Goal: Information Seeking & Learning: Check status

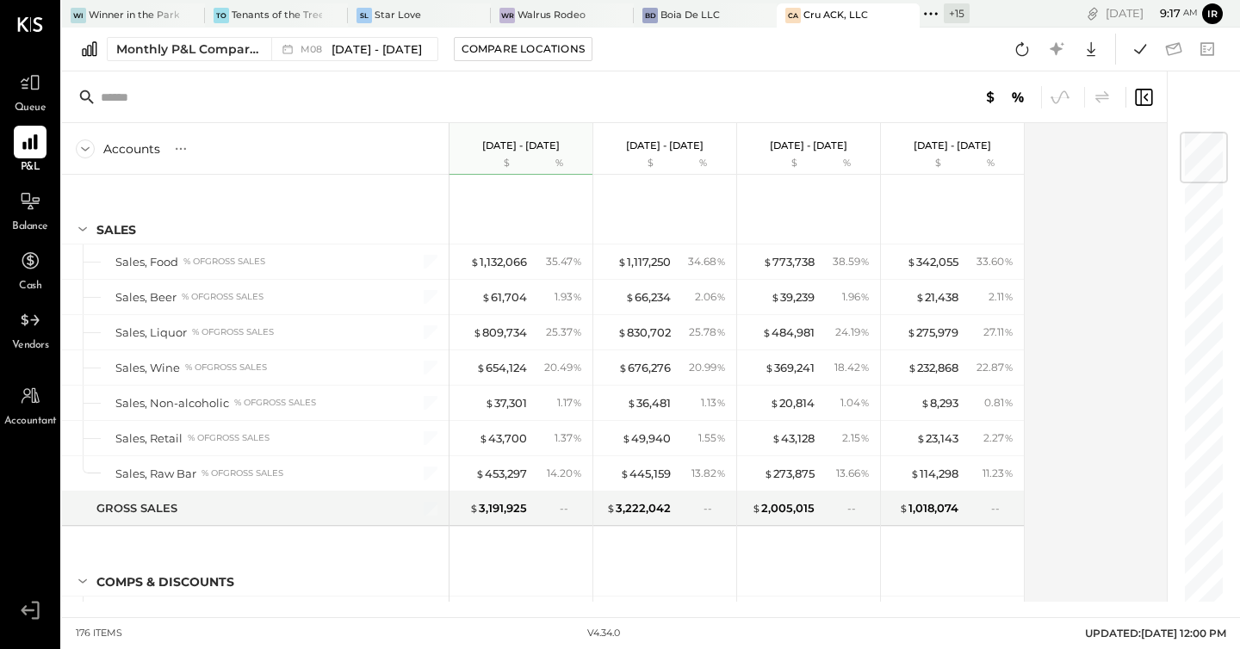
scroll to position [4586, 0]
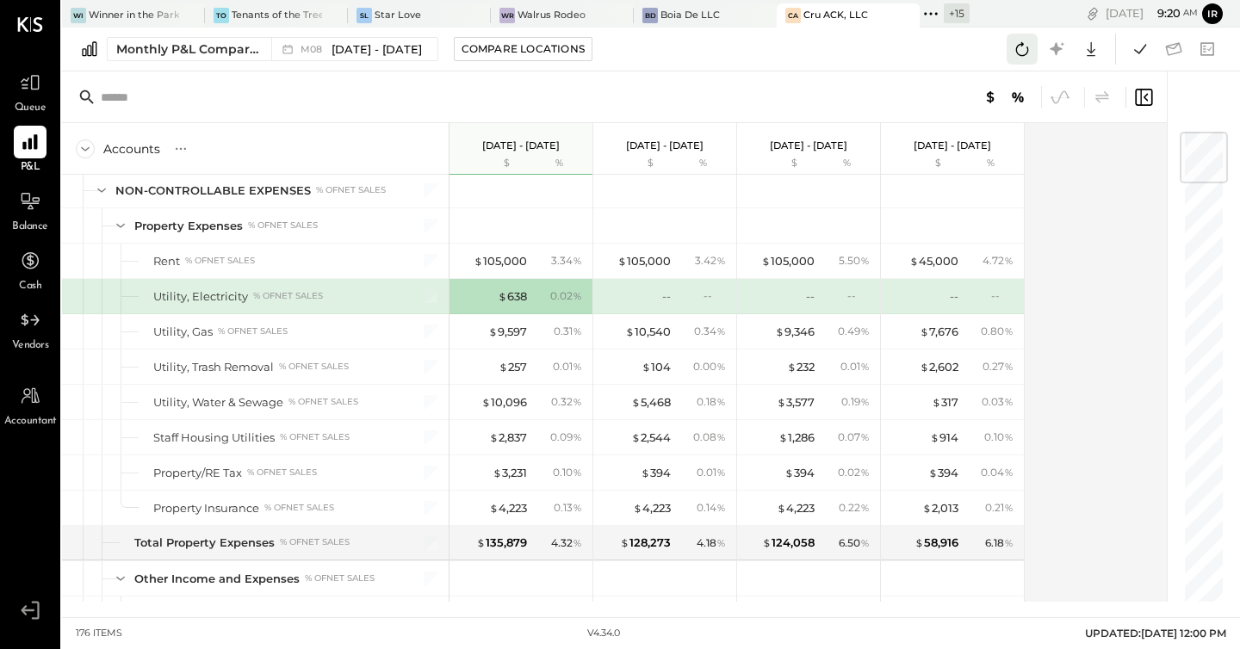
click at [1019, 45] on icon at bounding box center [1022, 49] width 22 height 22
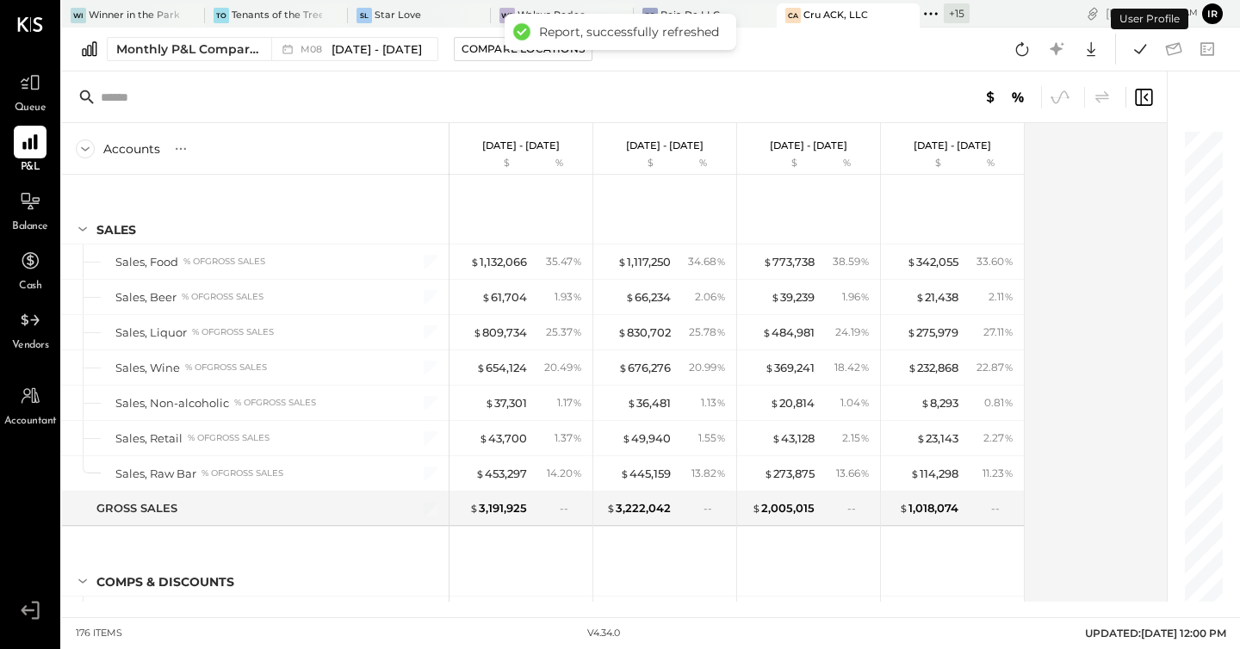
scroll to position [4477, 0]
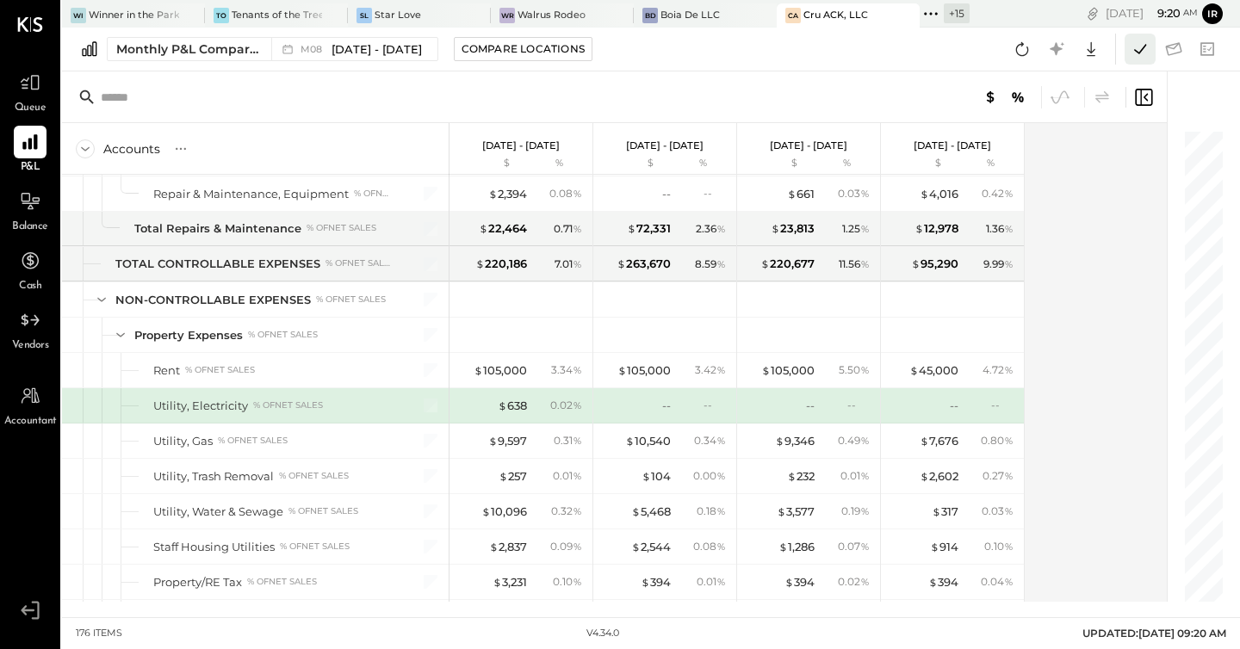
click at [1151, 43] on button at bounding box center [1139, 49] width 31 height 31
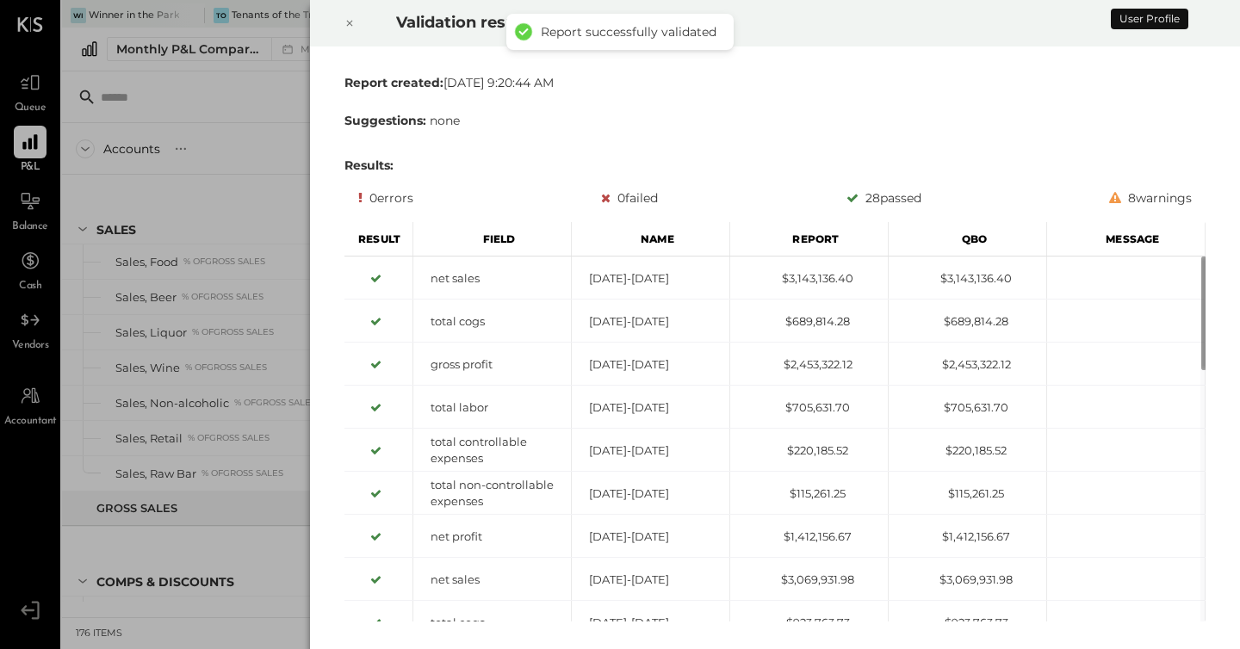
scroll to position [4477, 0]
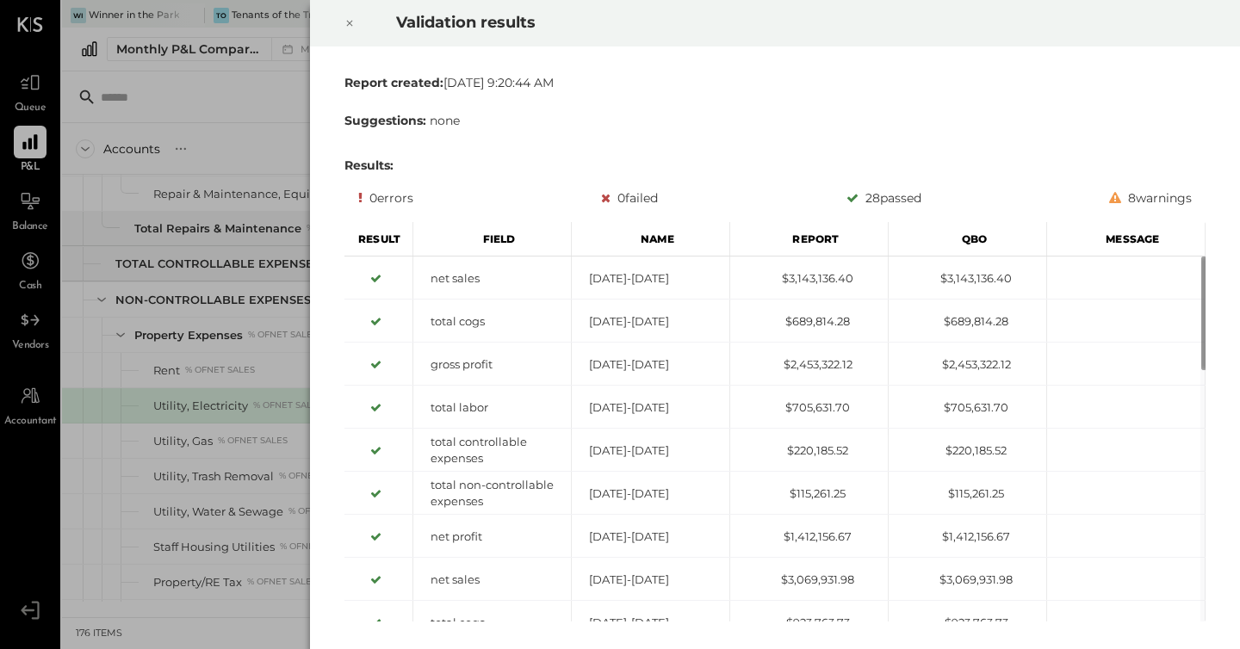
click at [344, 22] on icon at bounding box center [349, 23] width 10 height 21
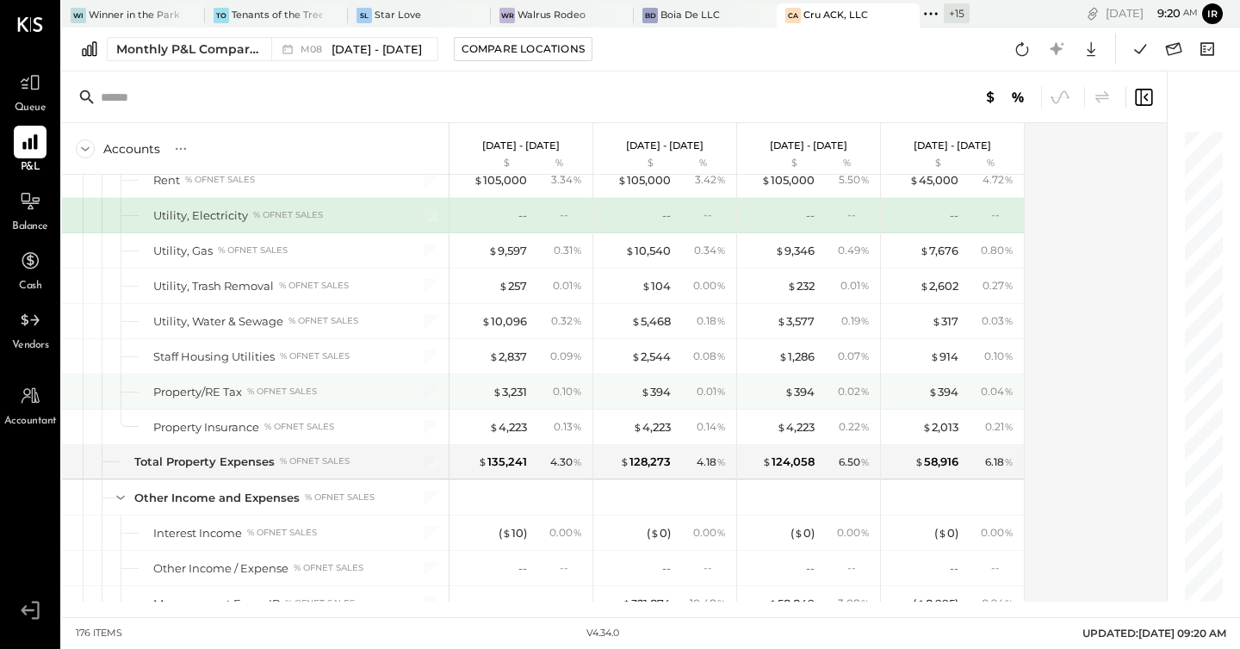
scroll to position [4678, 0]
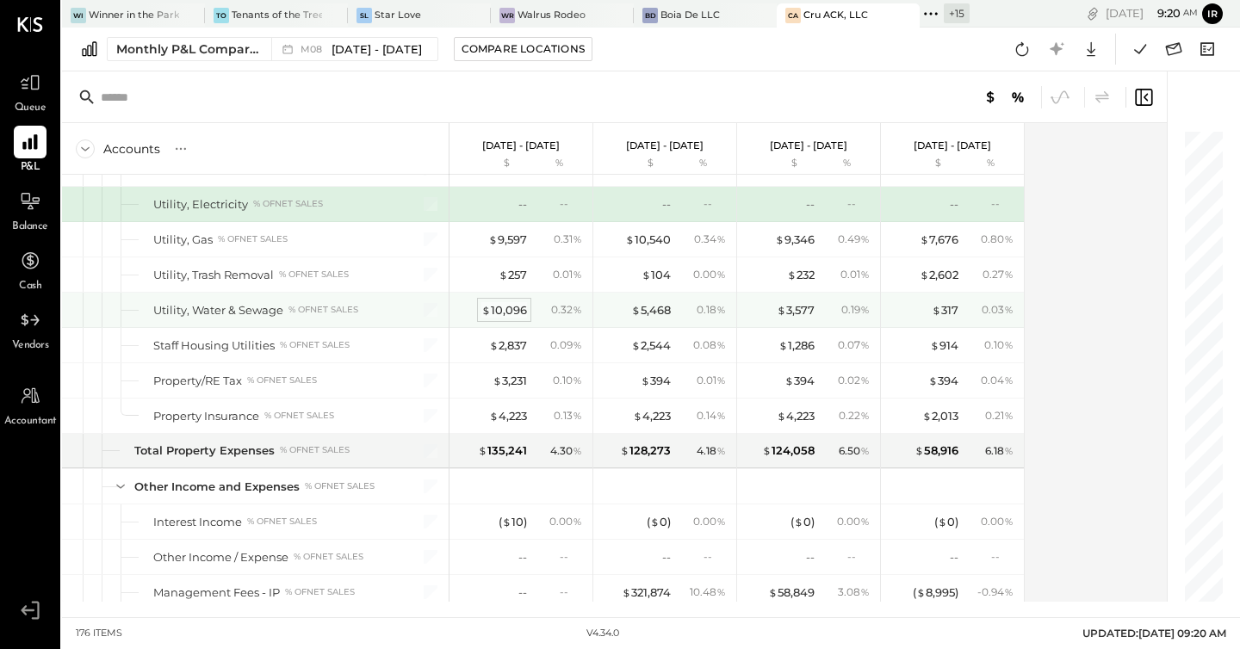
click at [504, 312] on div "$ 10,096" at bounding box center [504, 310] width 46 height 16
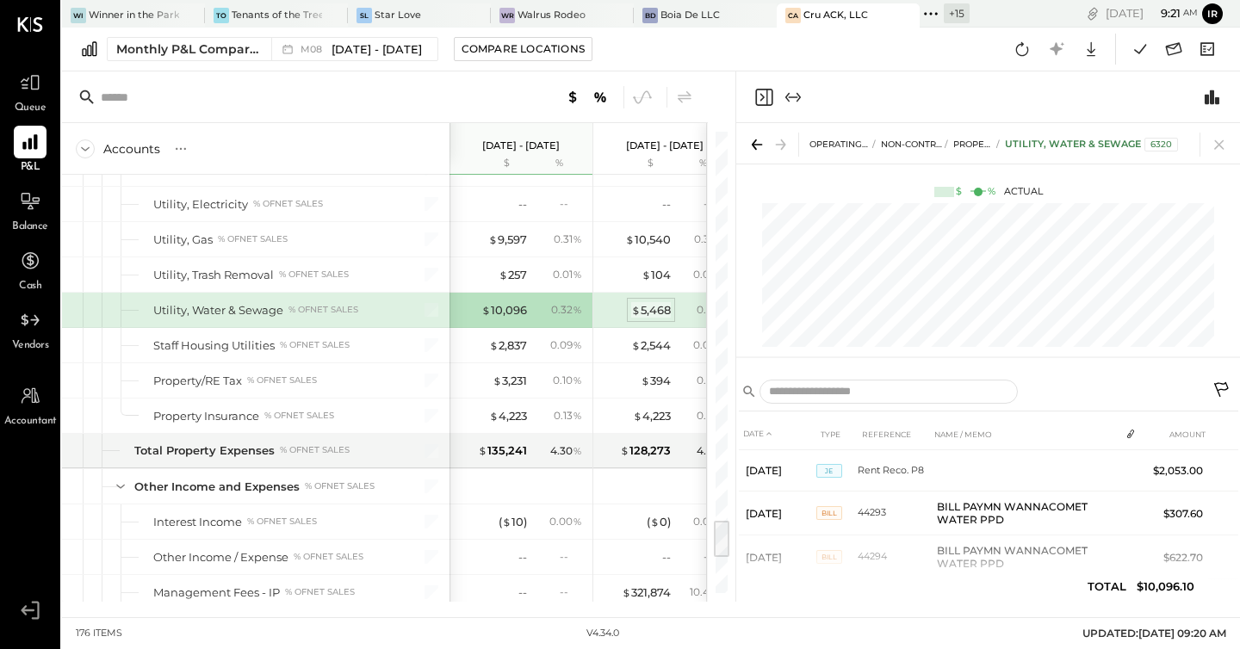
click at [655, 309] on div "$ 5,468" at bounding box center [651, 310] width 40 height 16
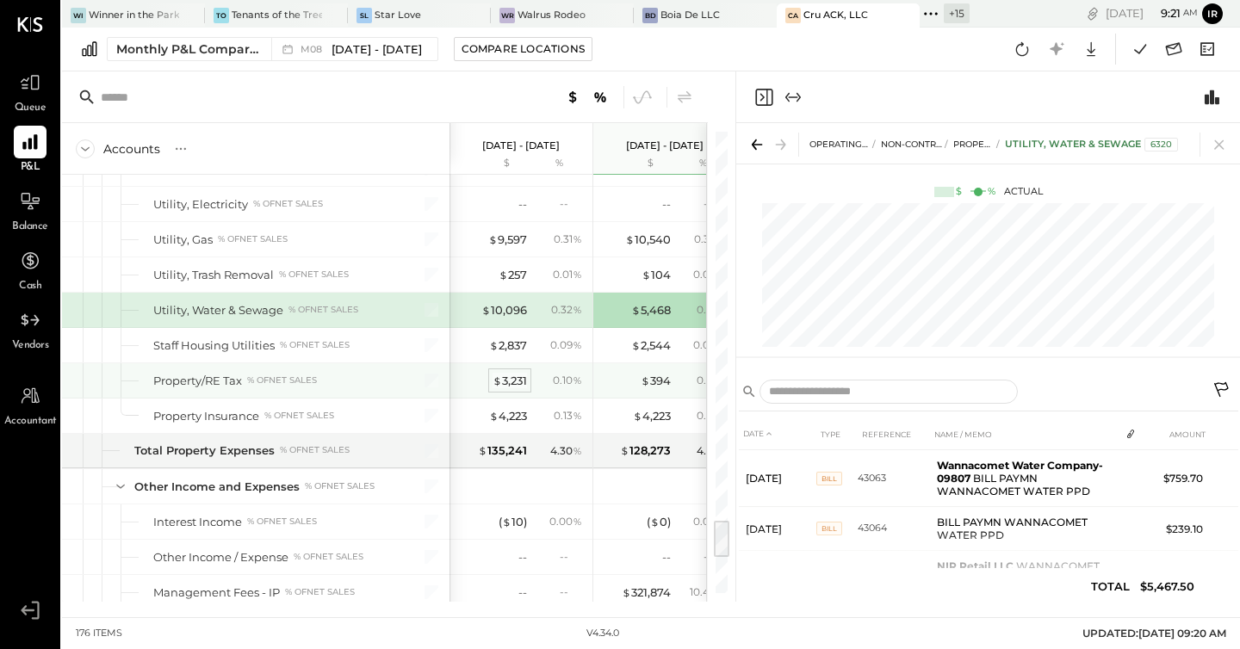
click at [513, 384] on div "$ 3,231" at bounding box center [509, 381] width 34 height 16
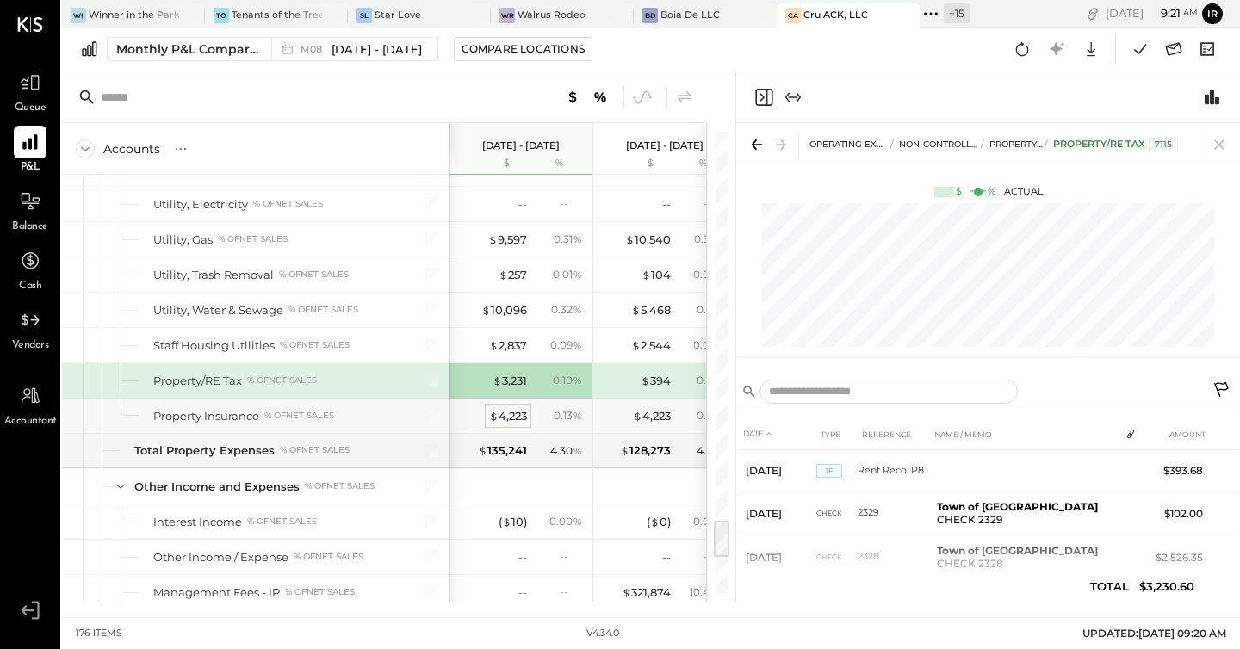
click at [516, 413] on div "$ 4,223" at bounding box center [508, 416] width 38 height 16
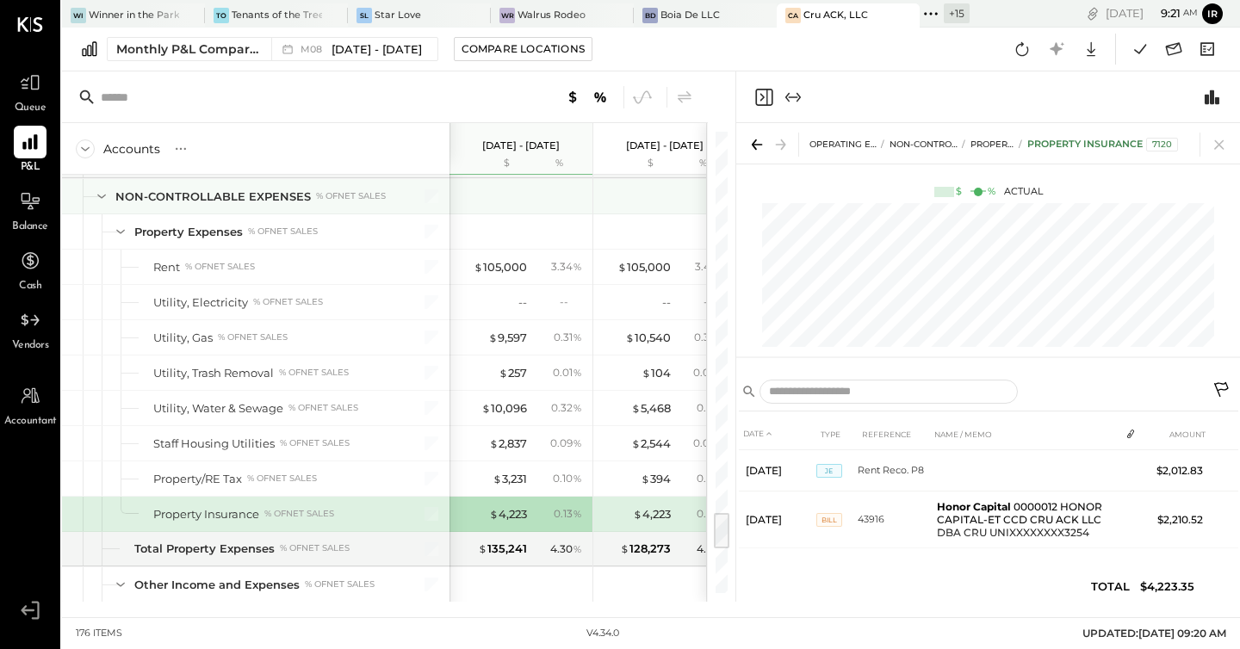
scroll to position [4572, 0]
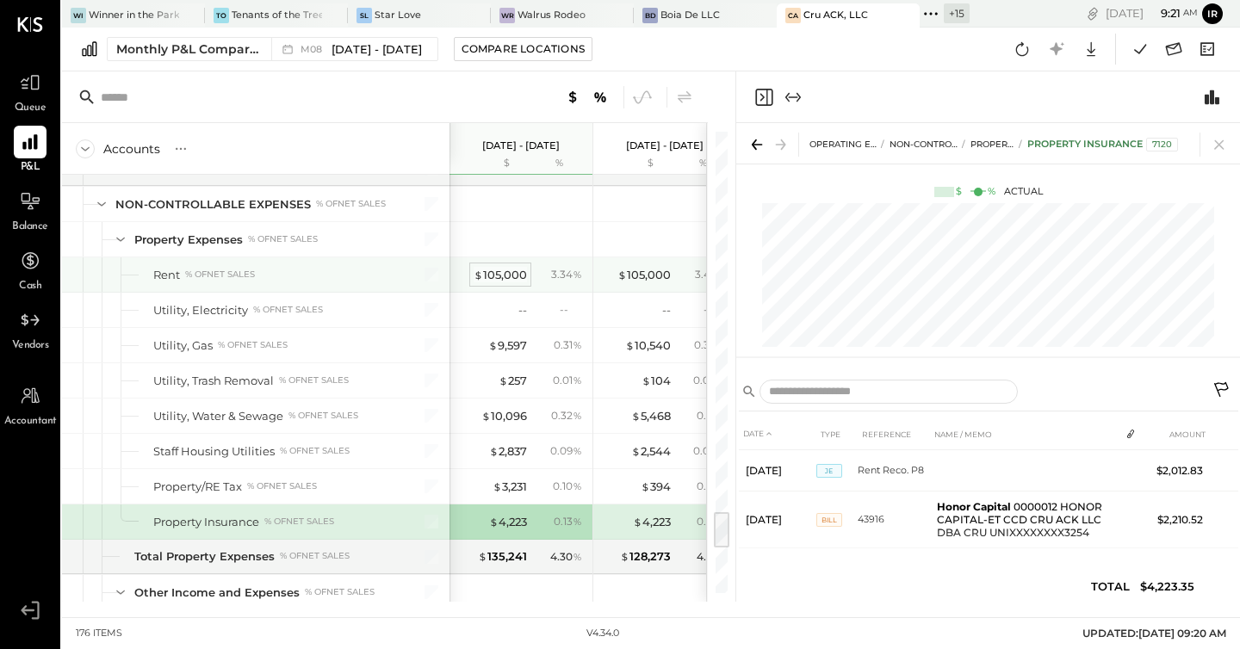
click at [499, 269] on div "$ 105,000" at bounding box center [499, 275] width 53 height 16
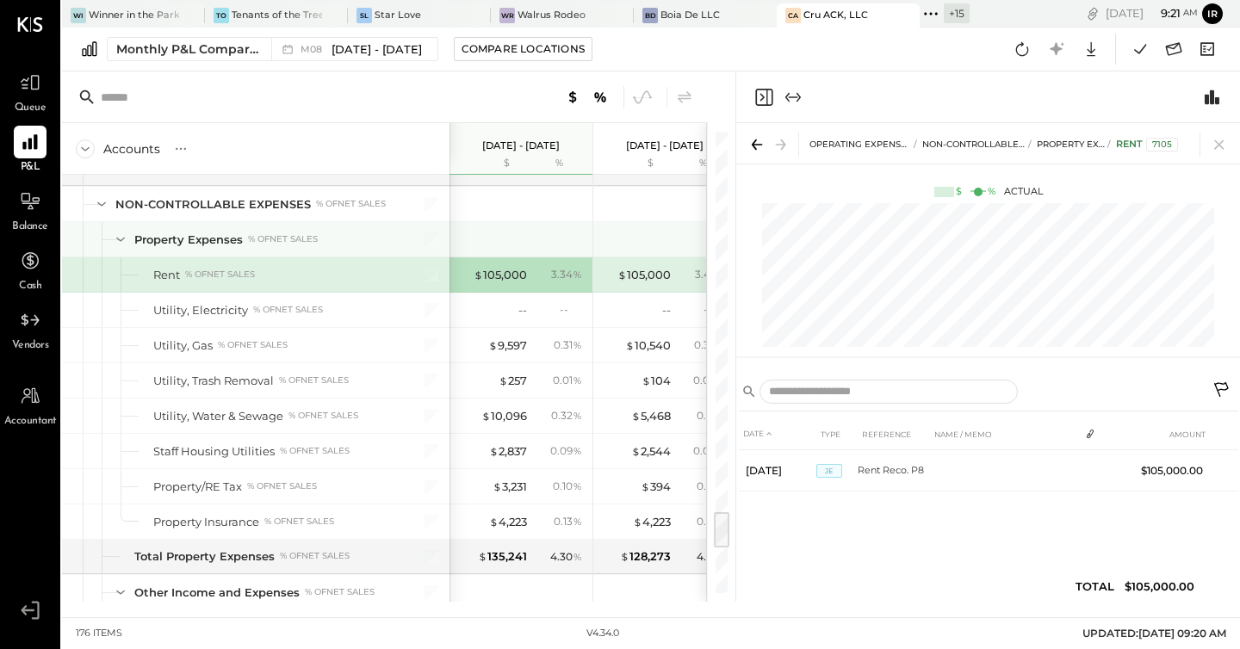
click at [649, 252] on div at bounding box center [666, 239] width 129 height 34
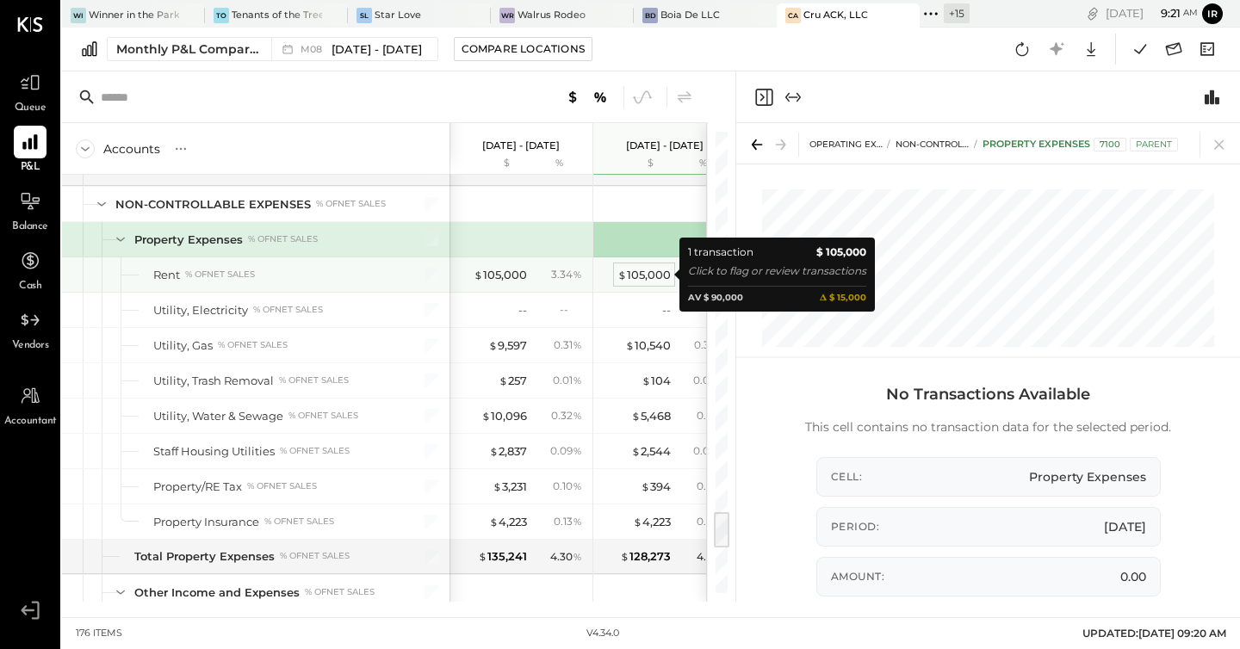
click at [646, 277] on div "$ 105,000" at bounding box center [643, 275] width 53 height 16
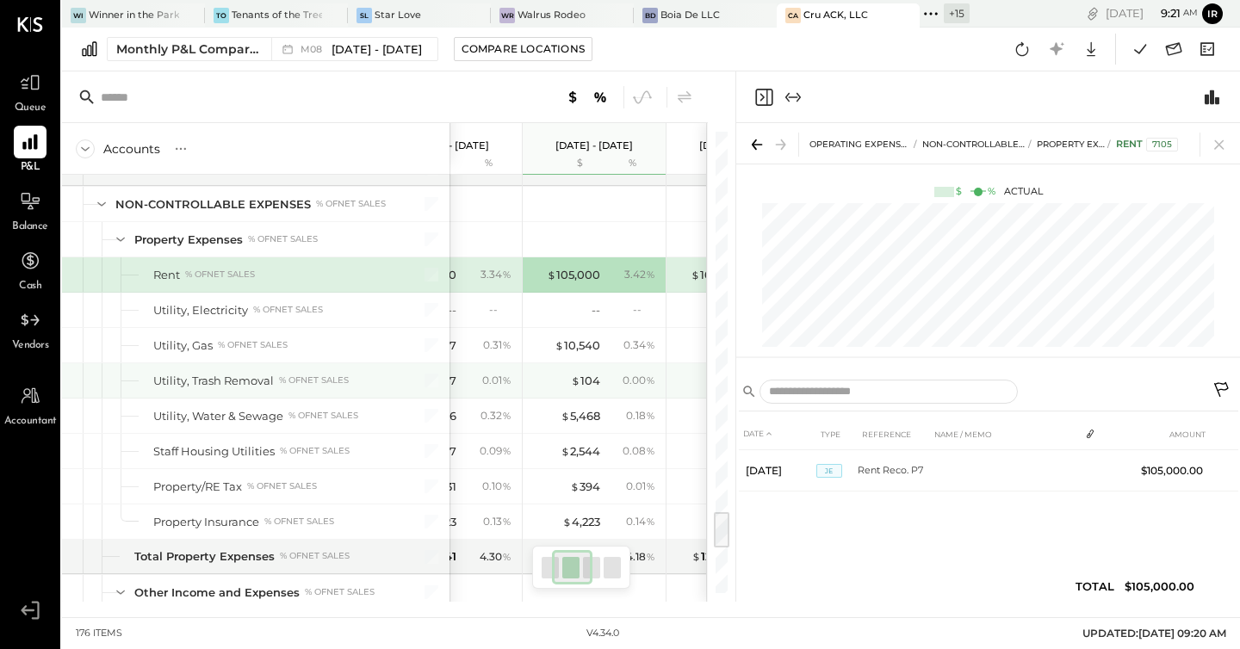
scroll to position [0, 96]
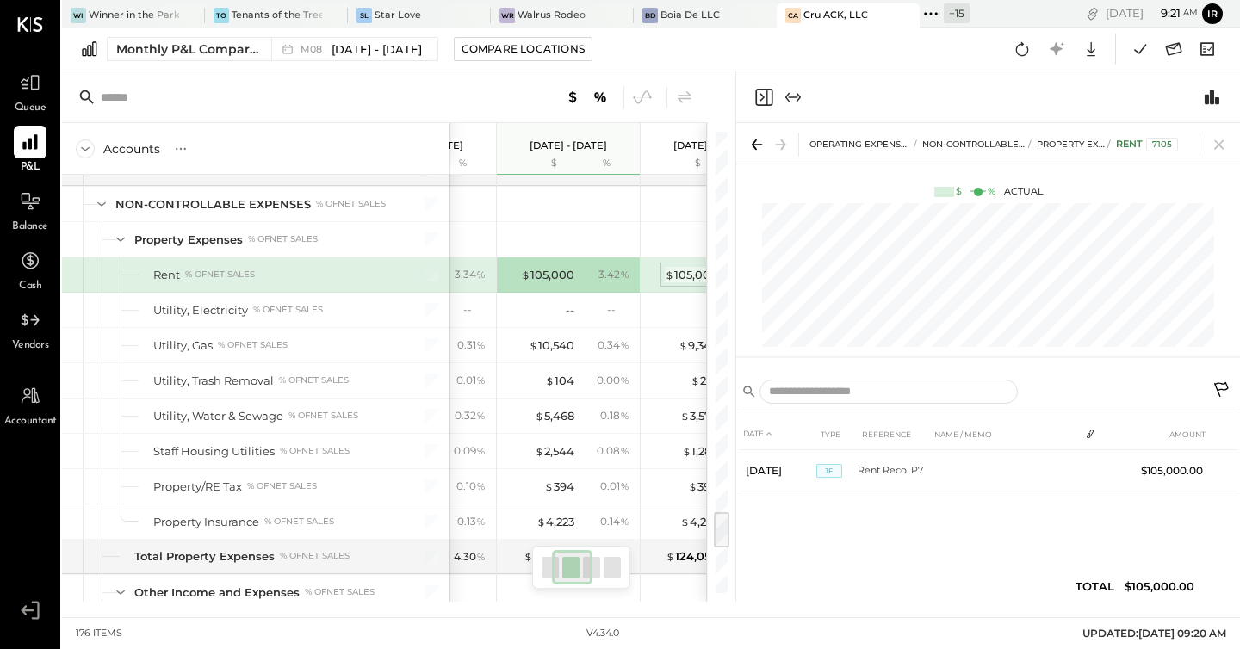
click at [693, 278] on div "$ 105,000" at bounding box center [691, 275] width 53 height 16
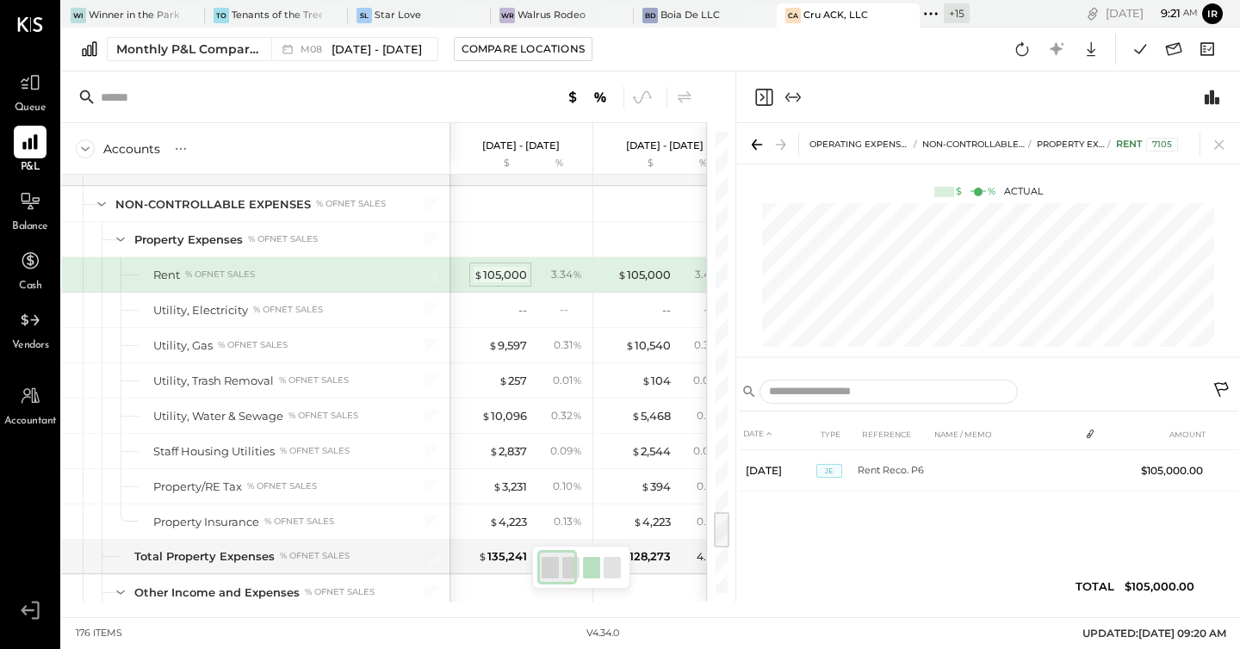
click at [507, 278] on div "$ 105,000" at bounding box center [499, 275] width 53 height 16
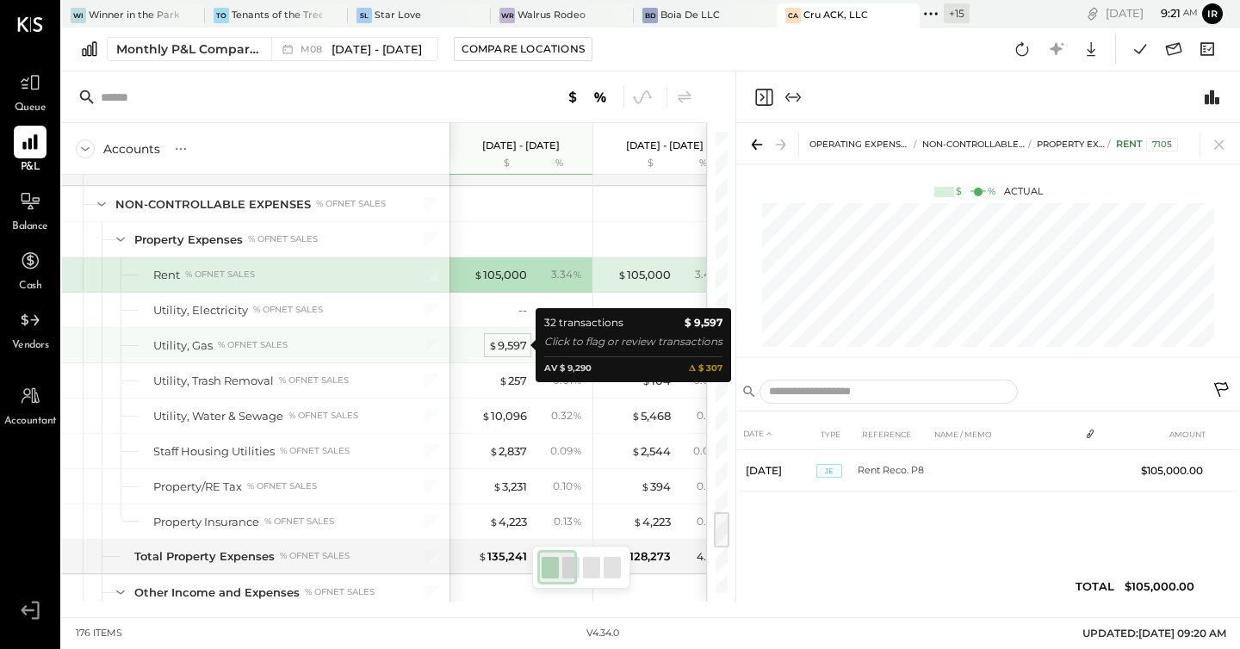
click at [508, 341] on div "$ 9,597" at bounding box center [507, 345] width 39 height 16
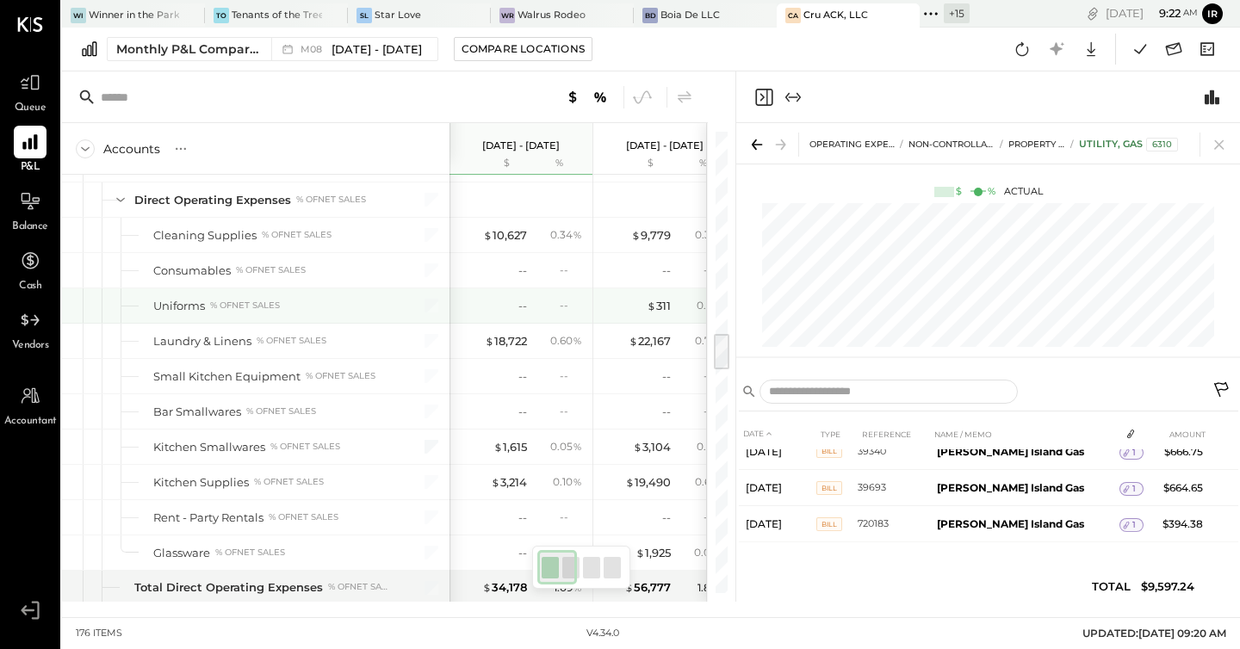
scroll to position [2396, 0]
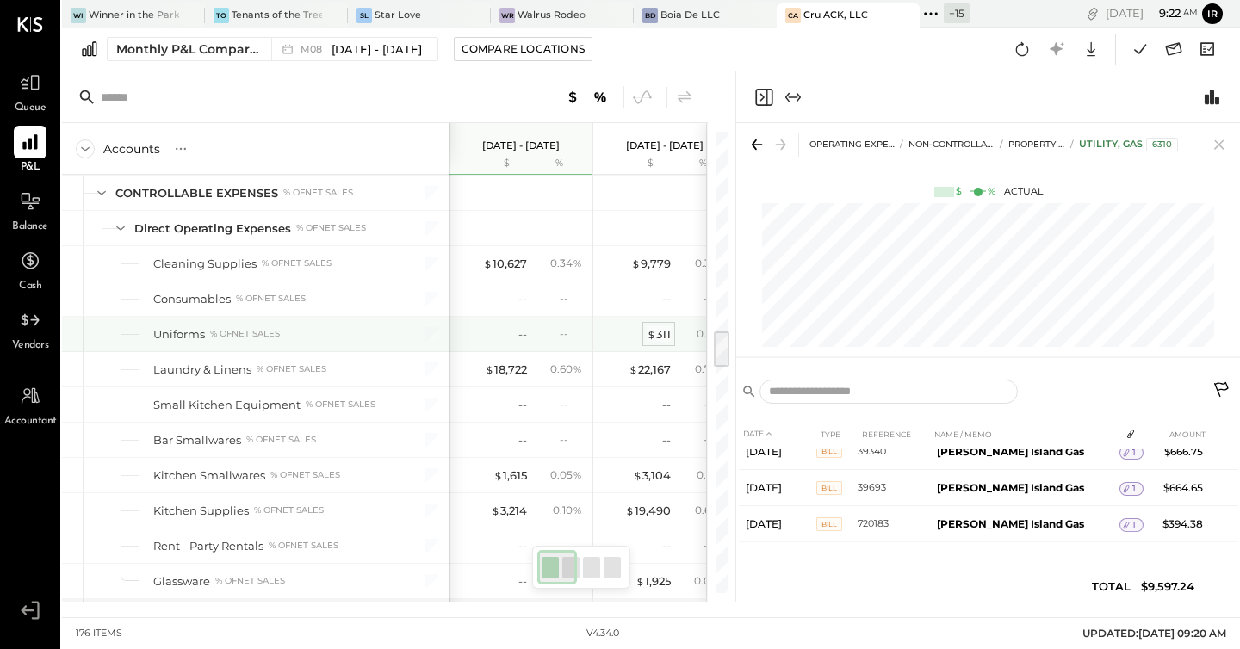
click at [658, 331] on div "$ 311" at bounding box center [658, 334] width 24 height 16
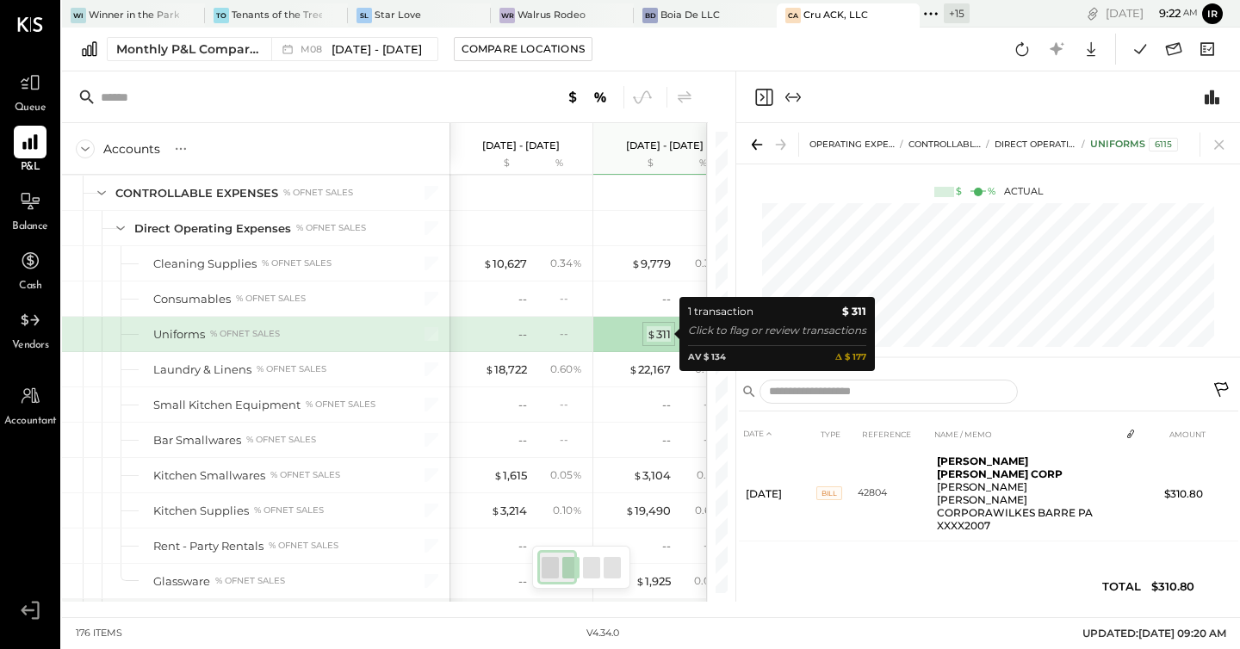
scroll to position [0, 0]
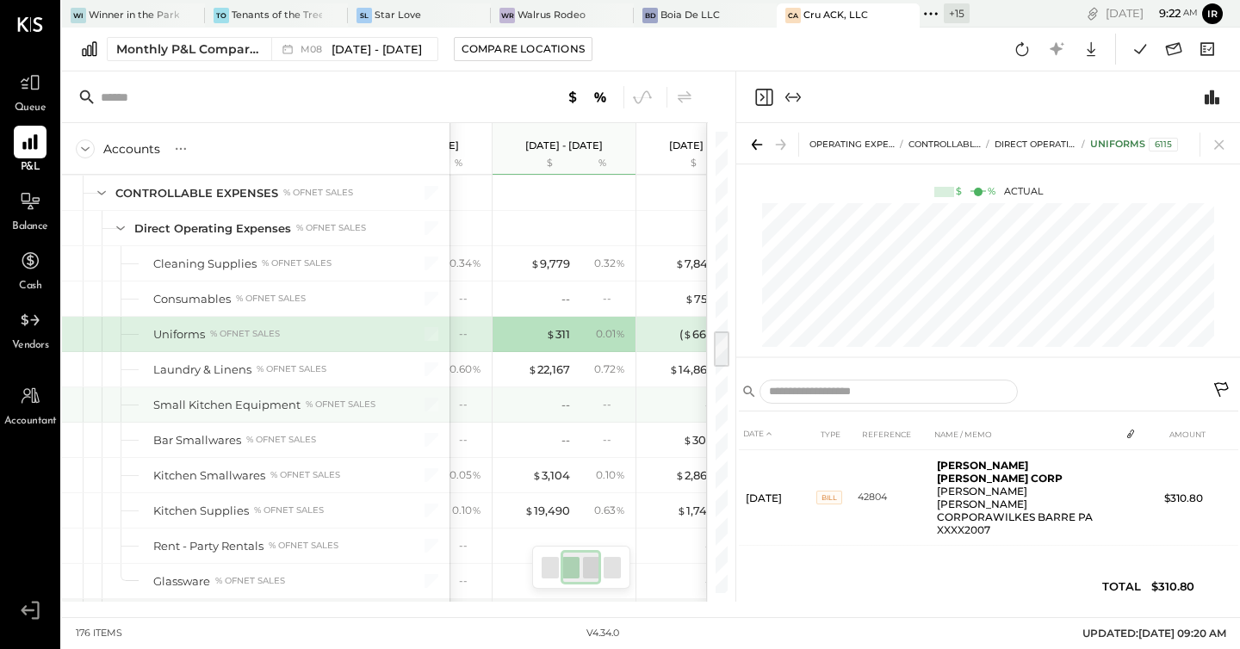
scroll to position [0, 152]
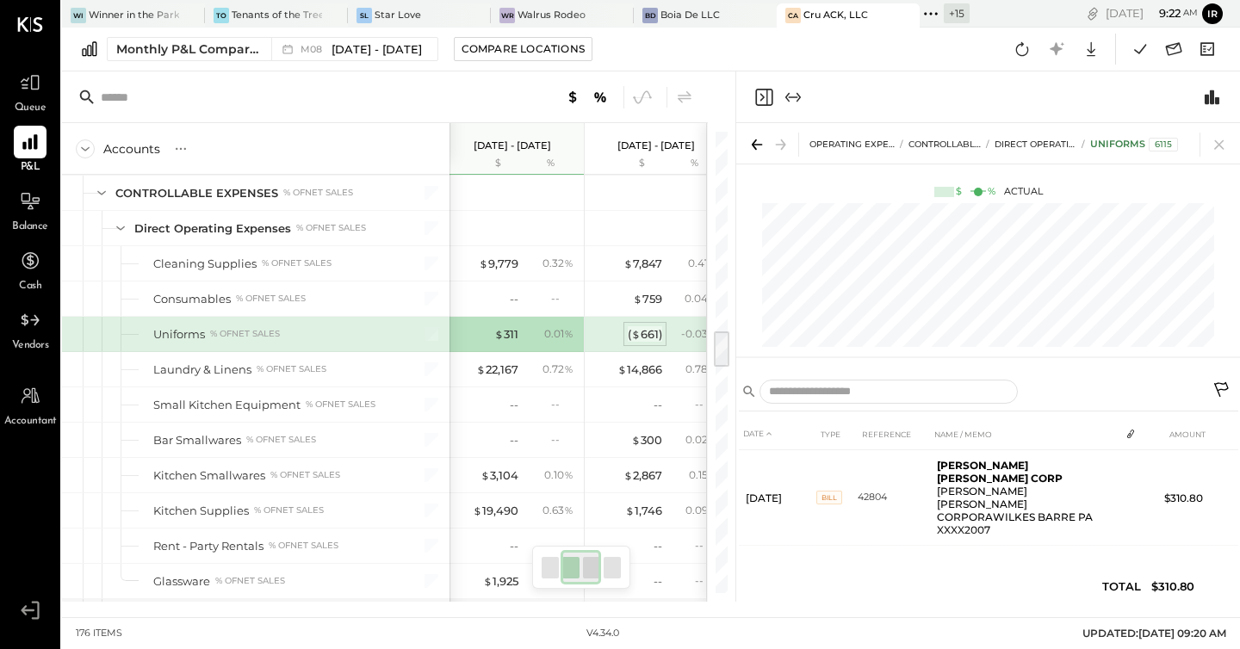
click at [647, 336] on div "( $ 661 )" at bounding box center [645, 334] width 34 height 16
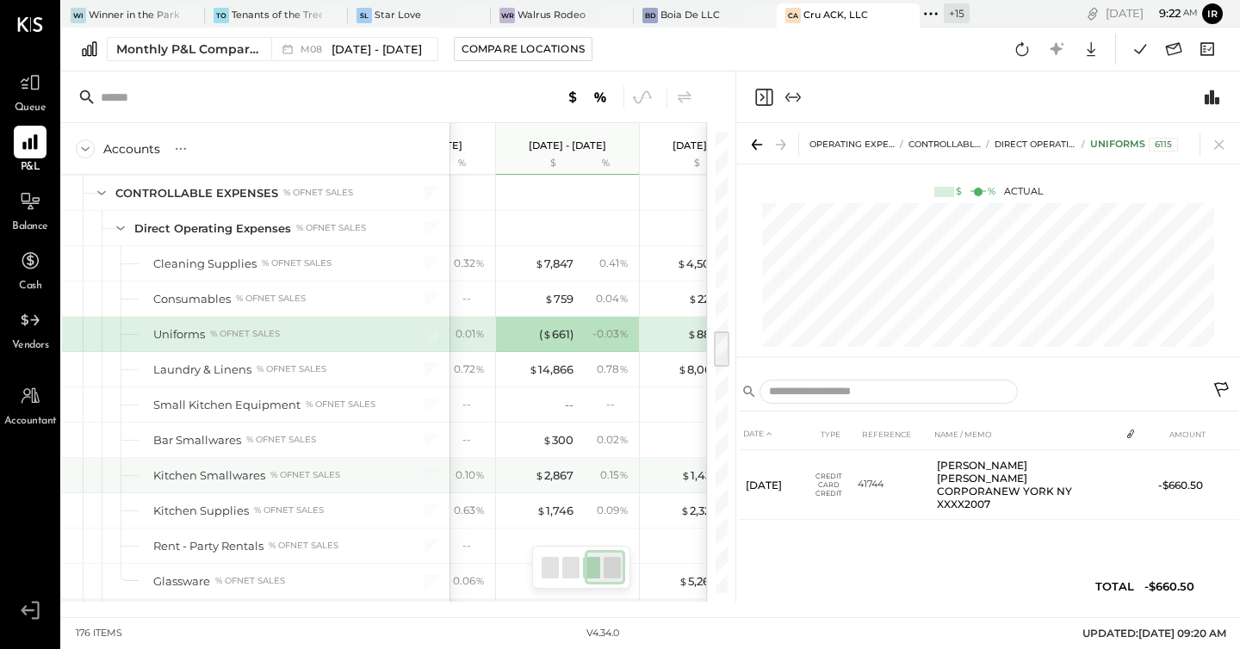
scroll to position [0, 308]
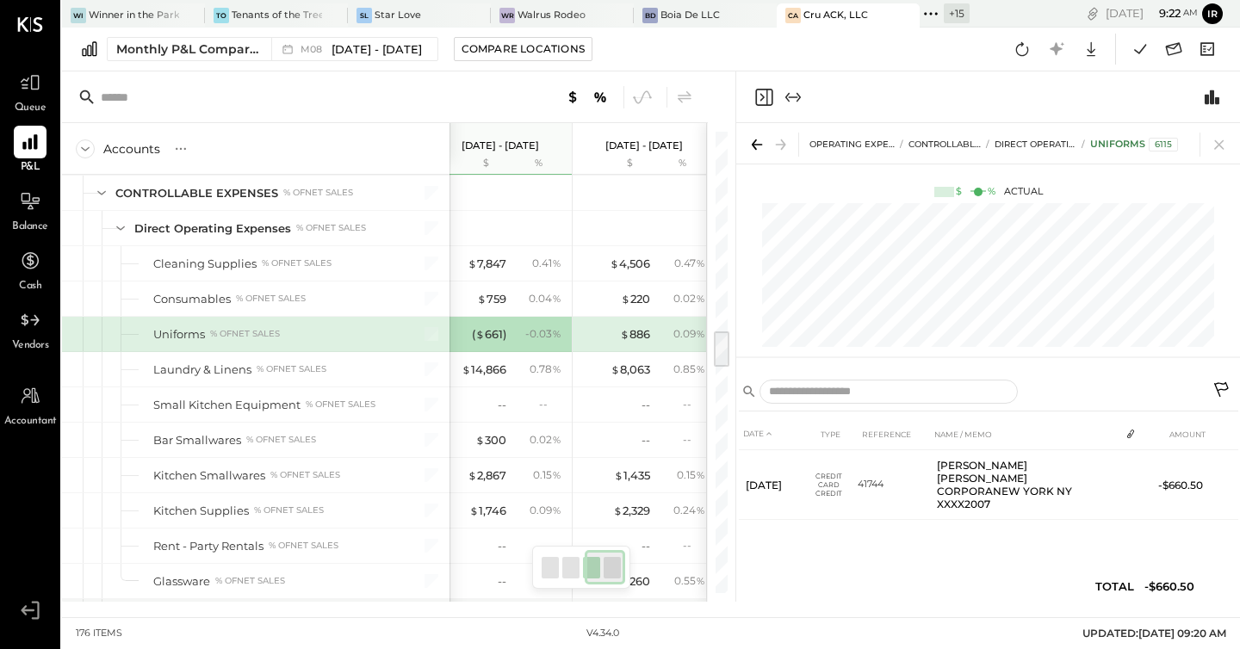
click at [644, 325] on div "$ 886 0.09 %" at bounding box center [645, 334] width 129 height 34
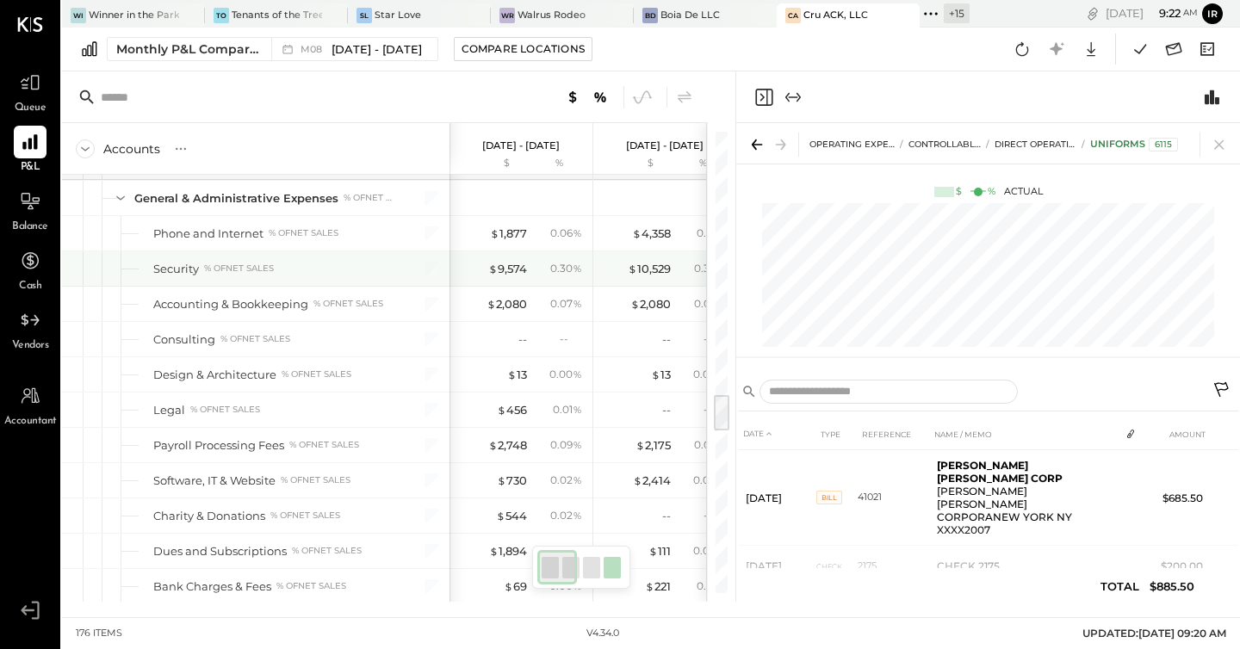
scroll to position [3164, 0]
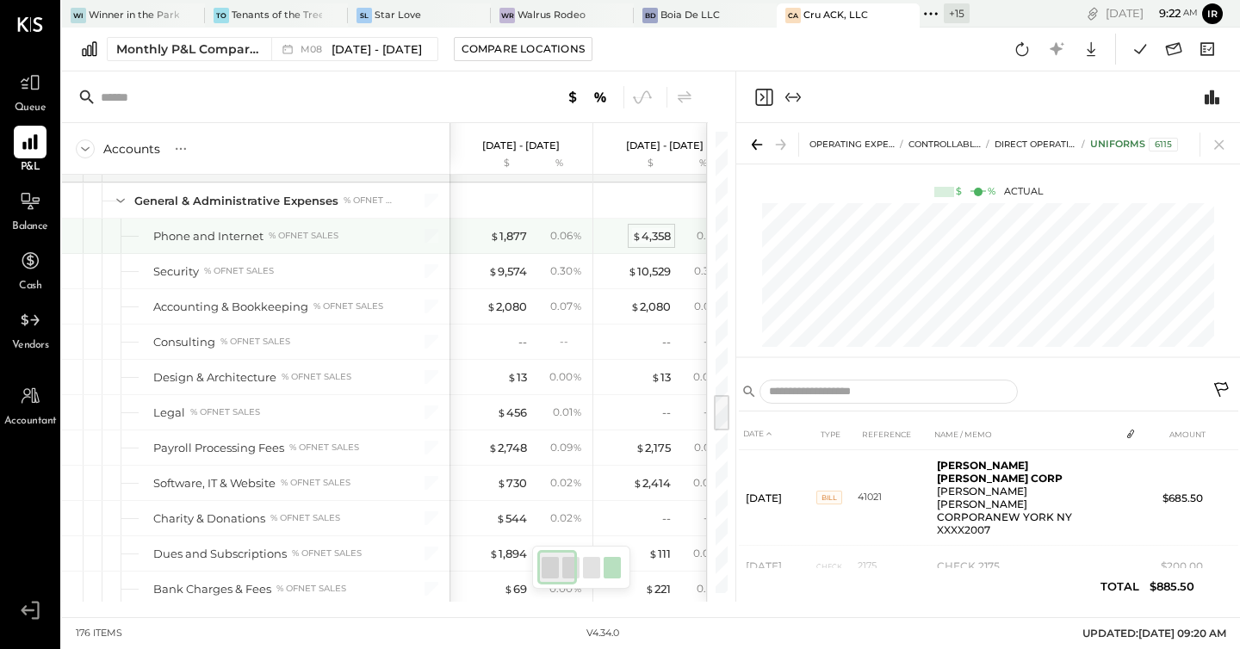
click at [651, 238] on div "$ 4,358" at bounding box center [651, 236] width 39 height 16
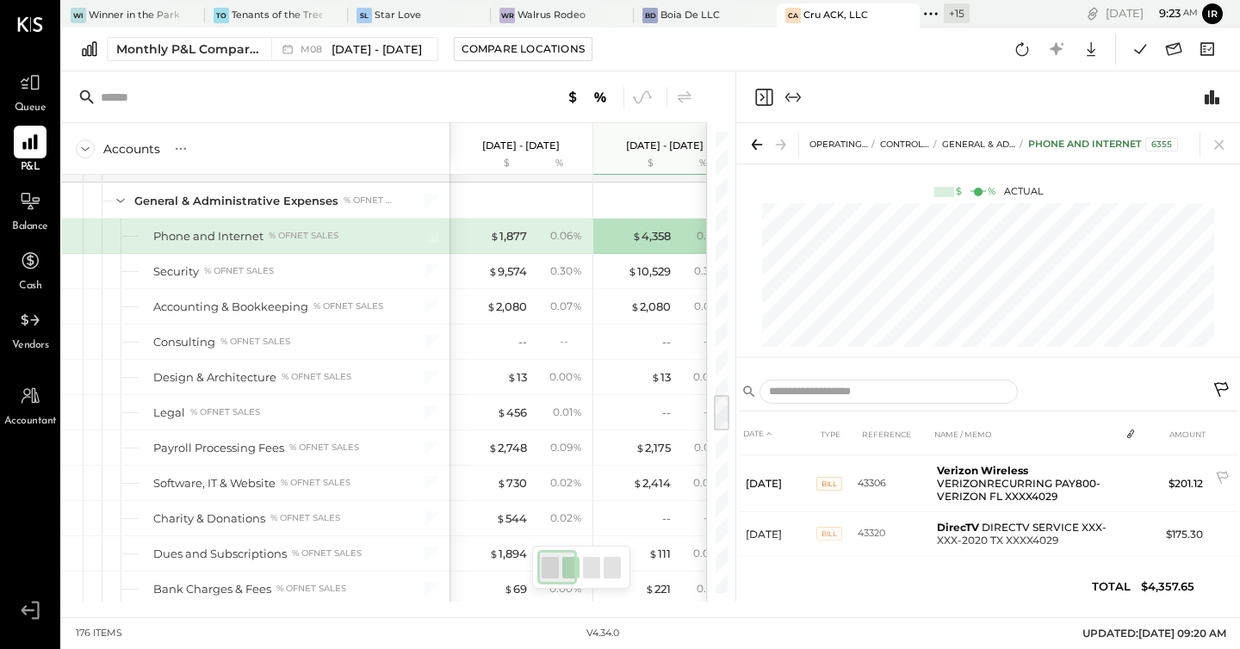
scroll to position [340, 0]
click at [522, 235] on div "$ 1,877" at bounding box center [508, 236] width 37 height 16
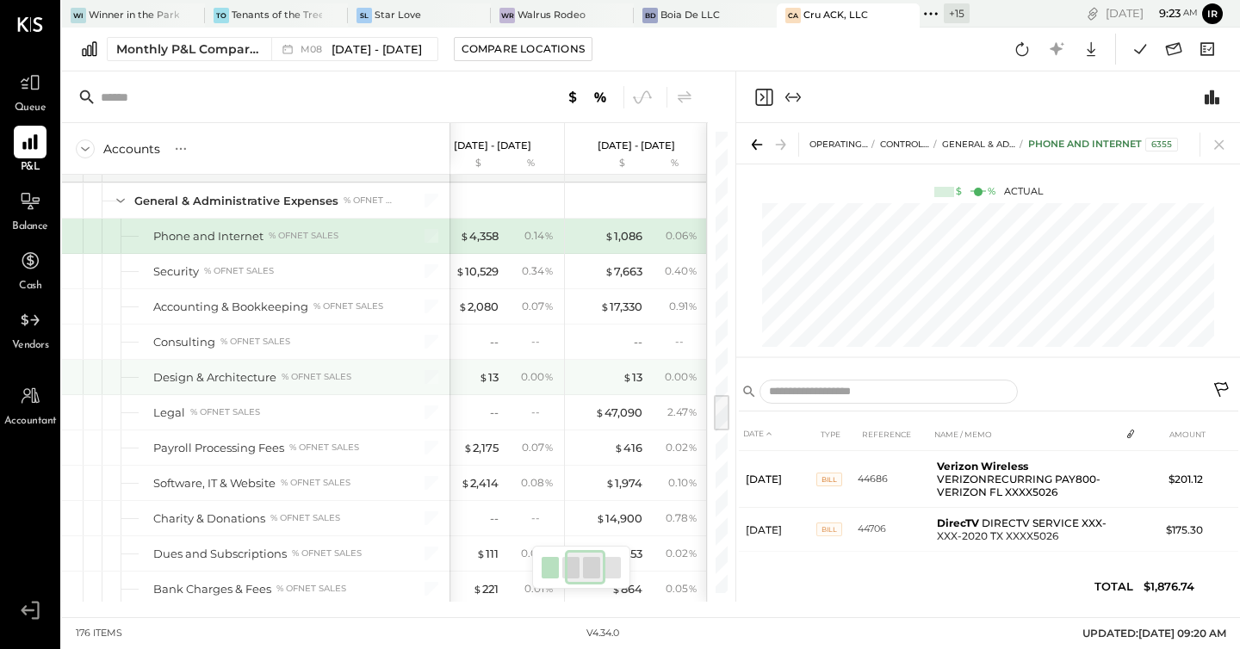
scroll to position [3163, 0]
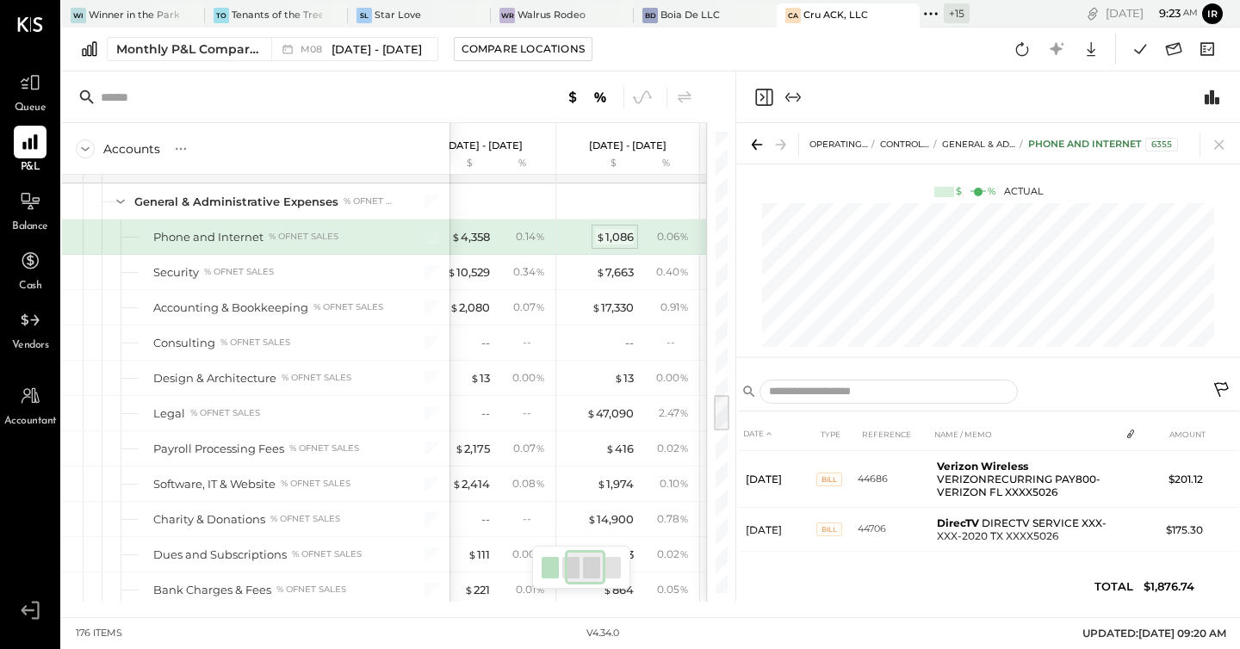
click at [619, 238] on div "$ 1,086" at bounding box center [615, 237] width 38 height 16
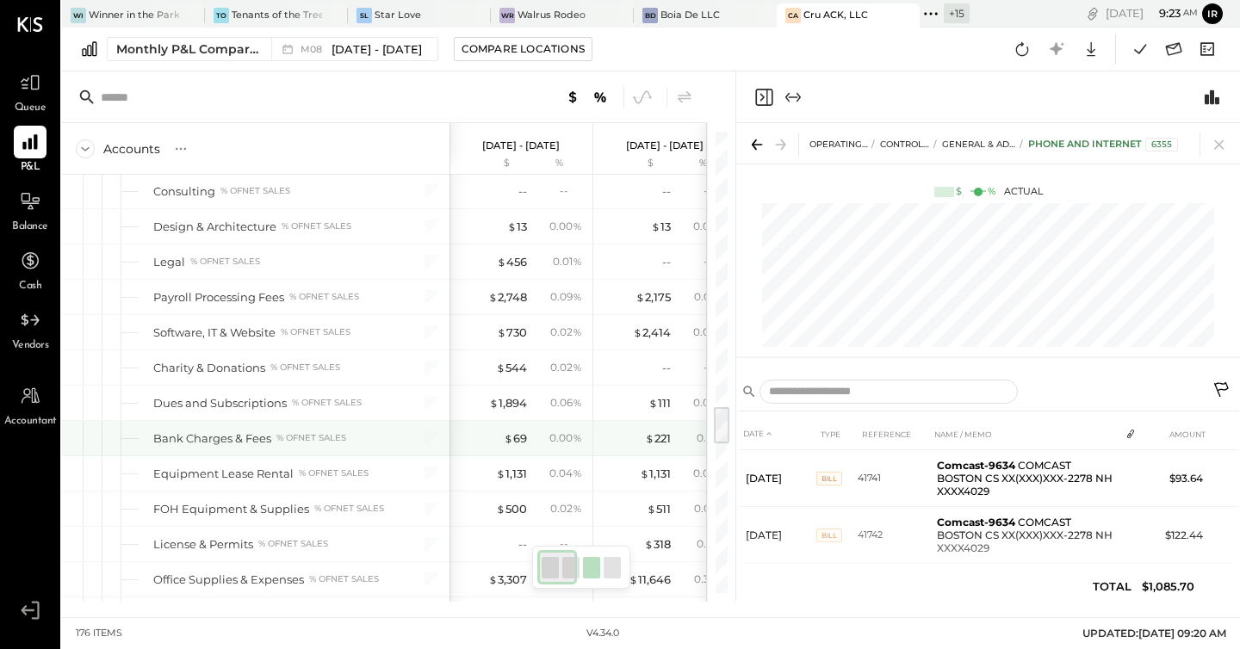
scroll to position [3314, 0]
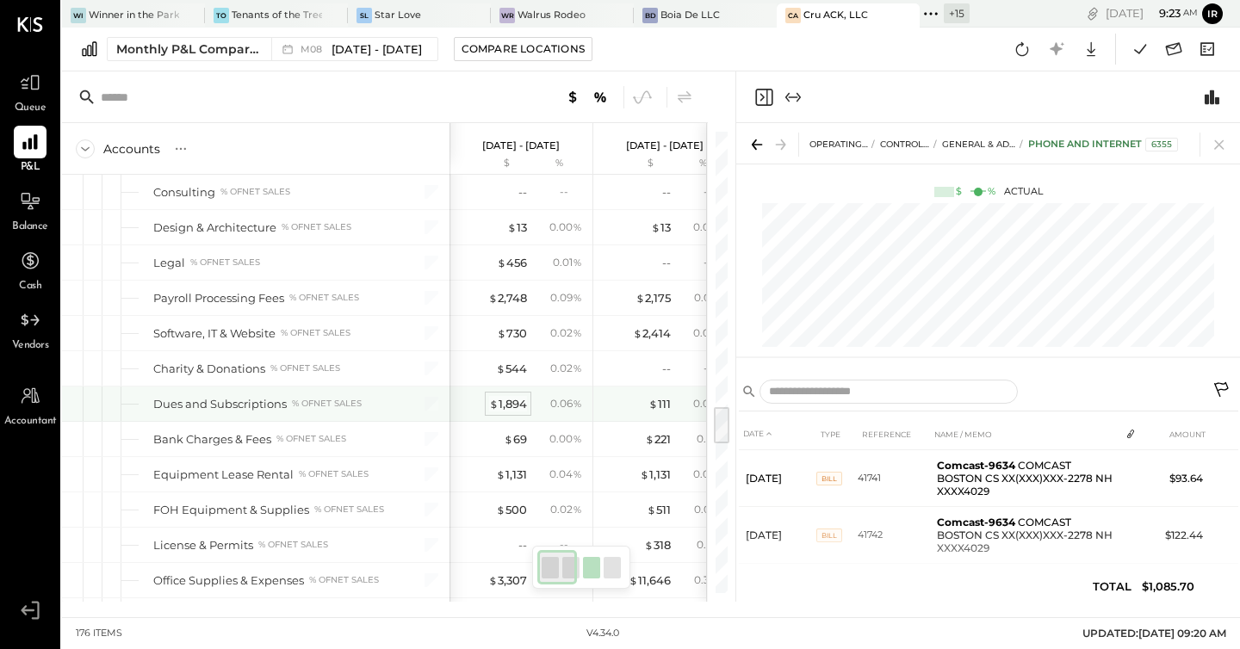
click at [517, 405] on div "$ 1,894" at bounding box center [508, 404] width 38 height 16
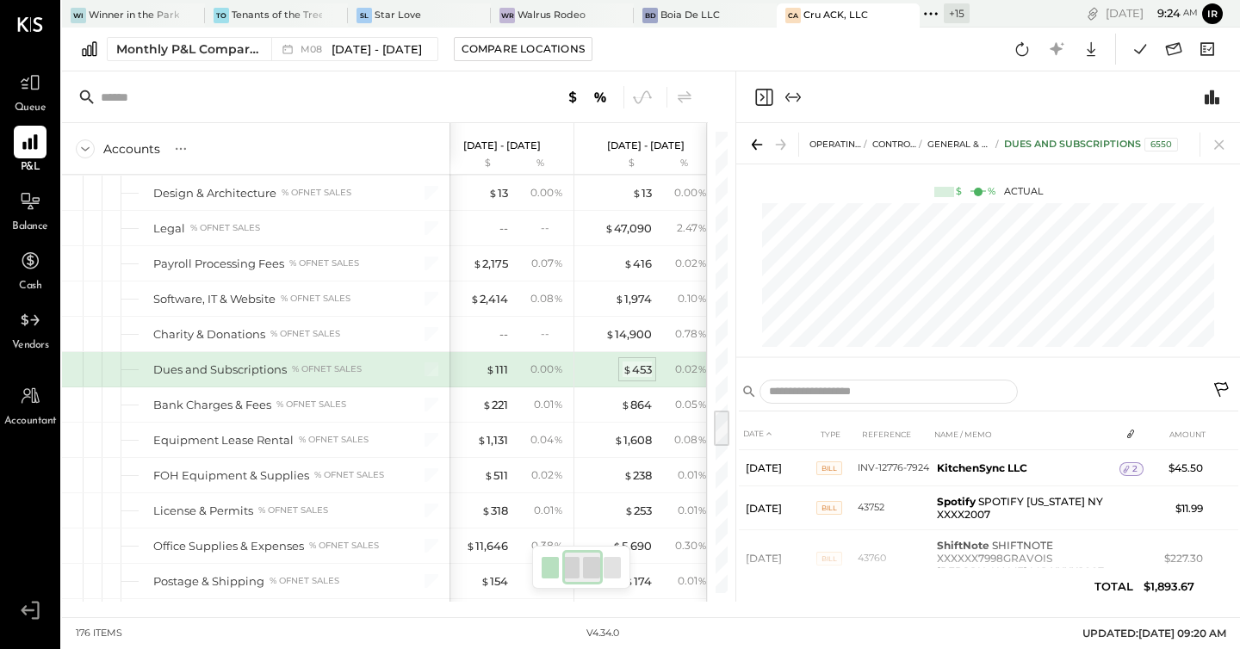
click at [649, 362] on div "$ 453" at bounding box center [636, 370] width 29 height 16
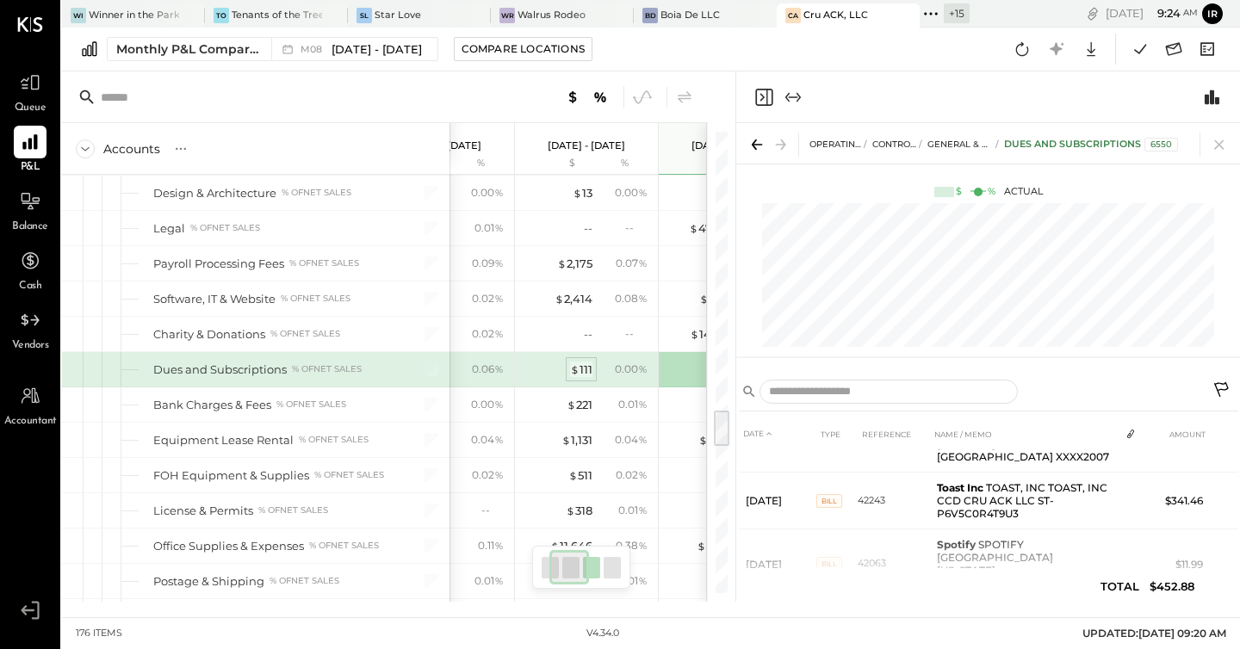
click at [584, 367] on div "$ 111" at bounding box center [581, 370] width 22 height 16
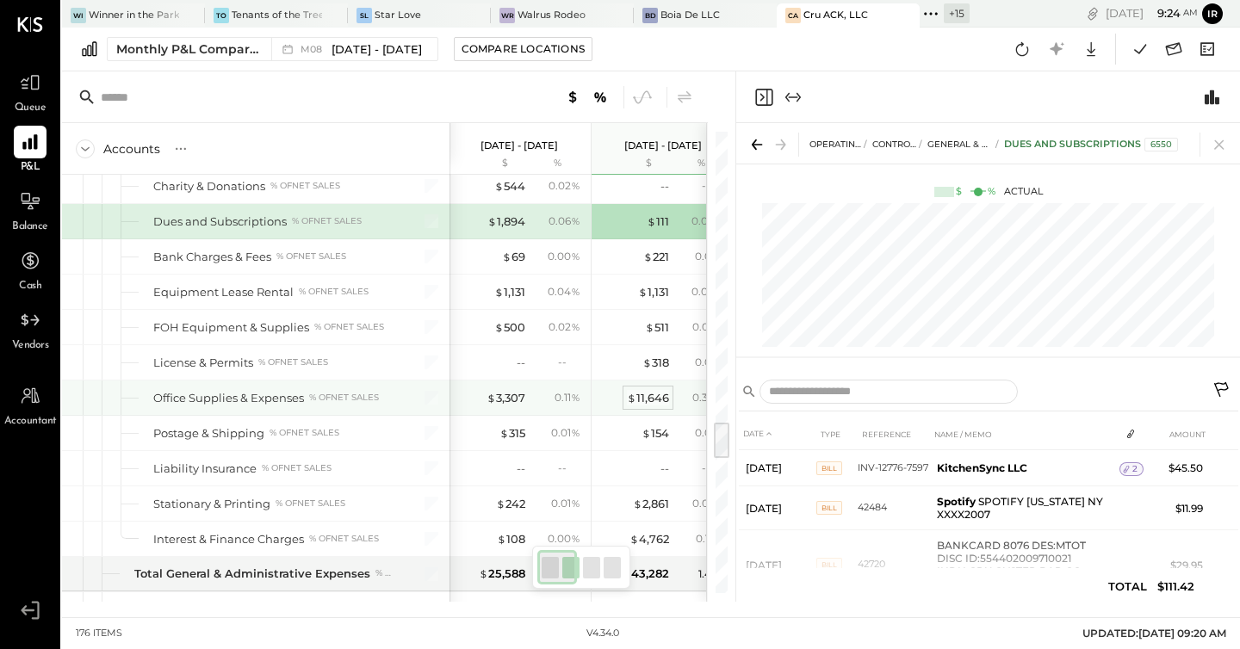
click at [634, 398] on span "$" at bounding box center [631, 398] width 9 height 14
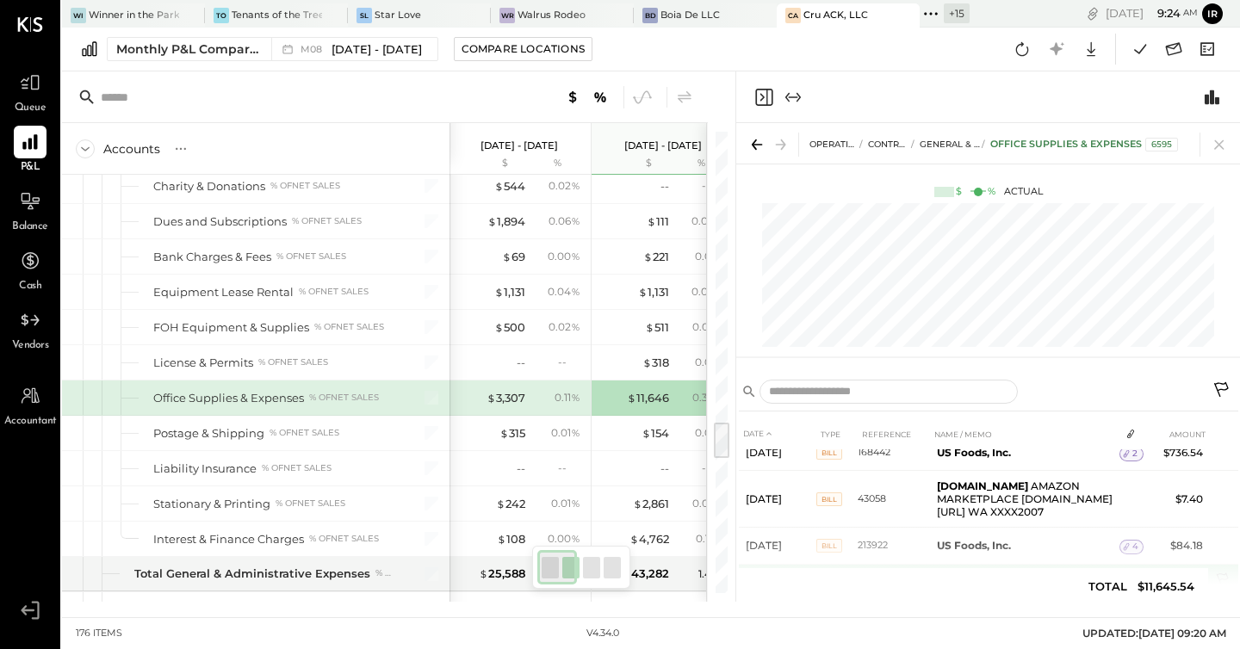
click at [1124, 578] on icon at bounding box center [1126, 584] width 12 height 12
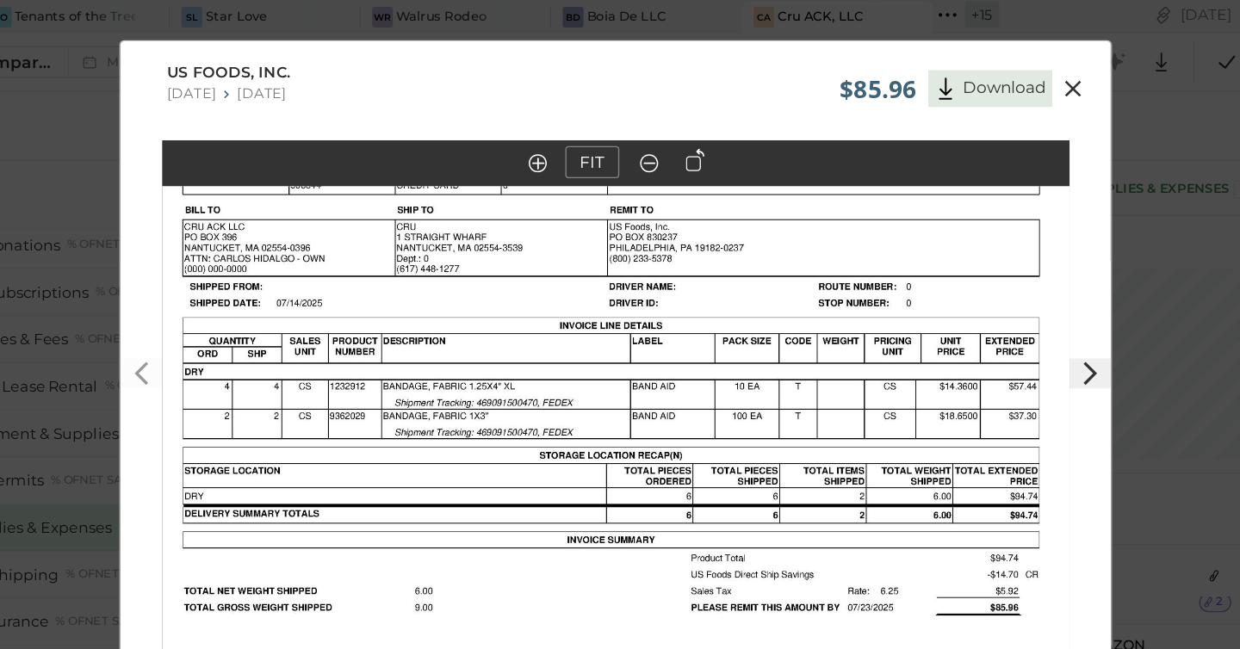
click at [1023, 72] on icon at bounding box center [1024, 69] width 21 height 21
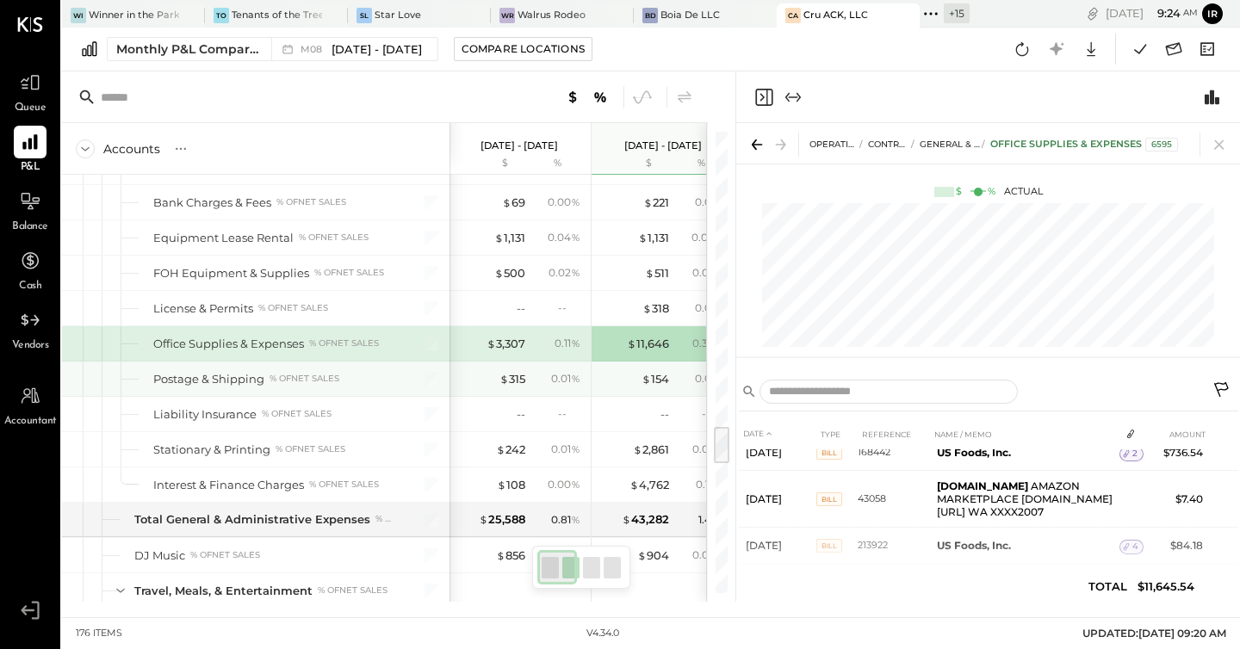
click at [532, 377] on div "0.01 %" at bounding box center [557, 378] width 56 height 15
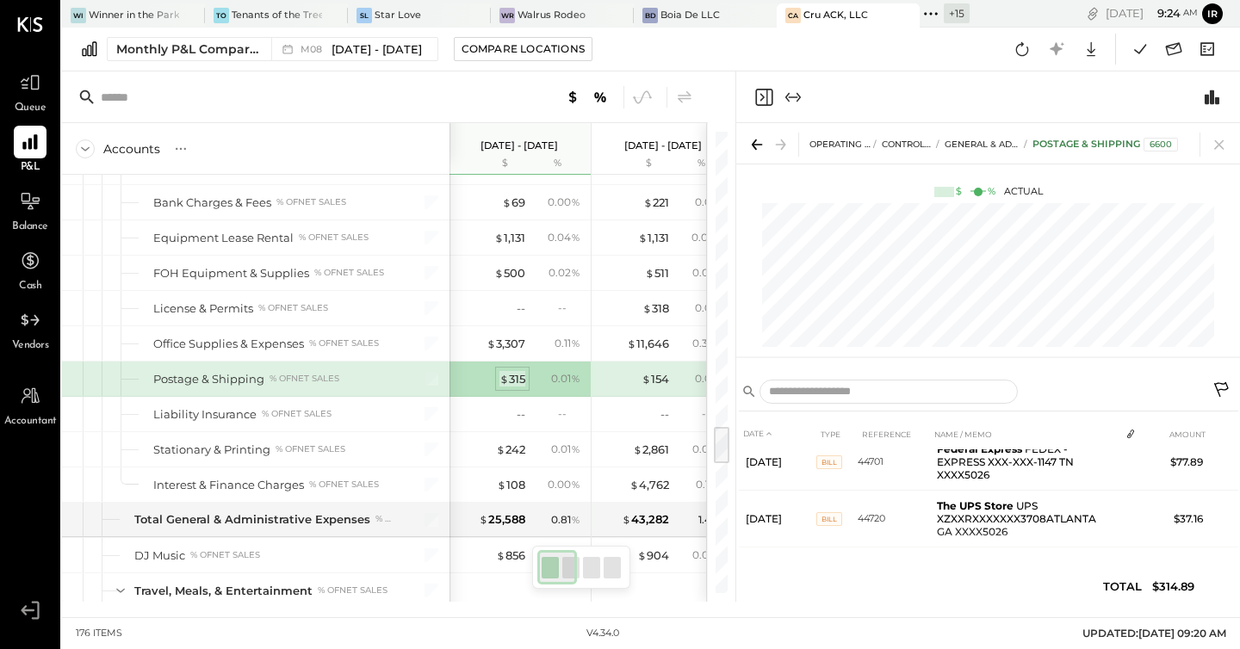
click at [510, 377] on div "$ 315" at bounding box center [512, 379] width 26 height 16
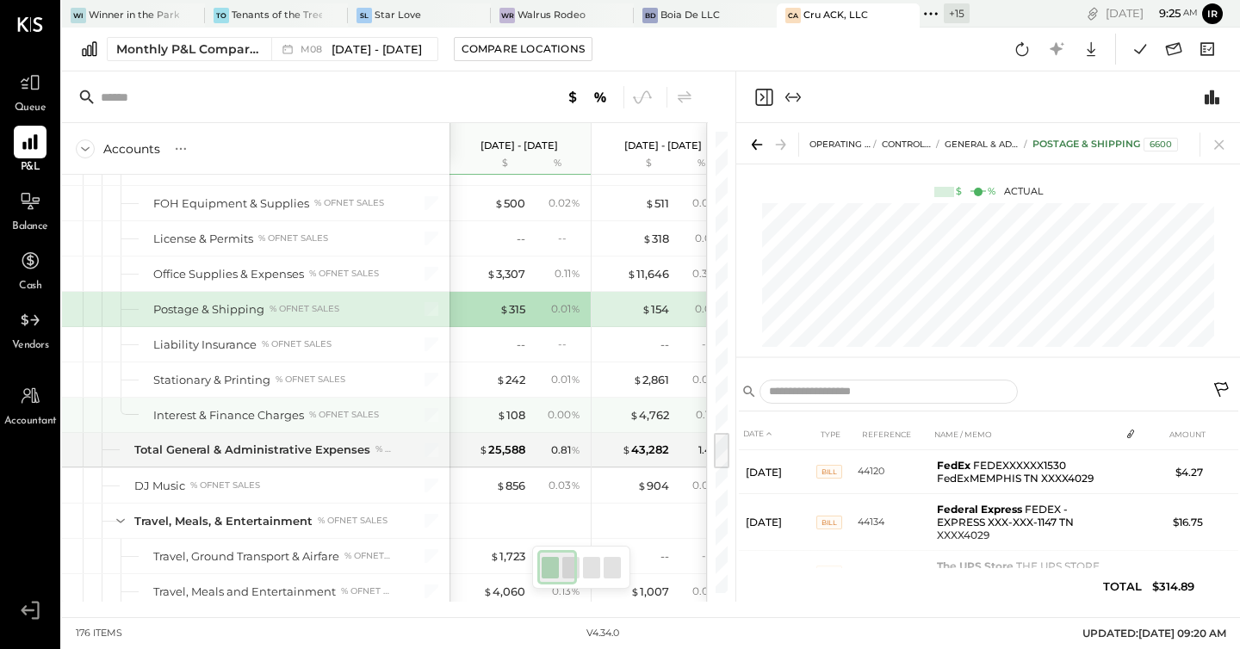
scroll to position [3620, 0]
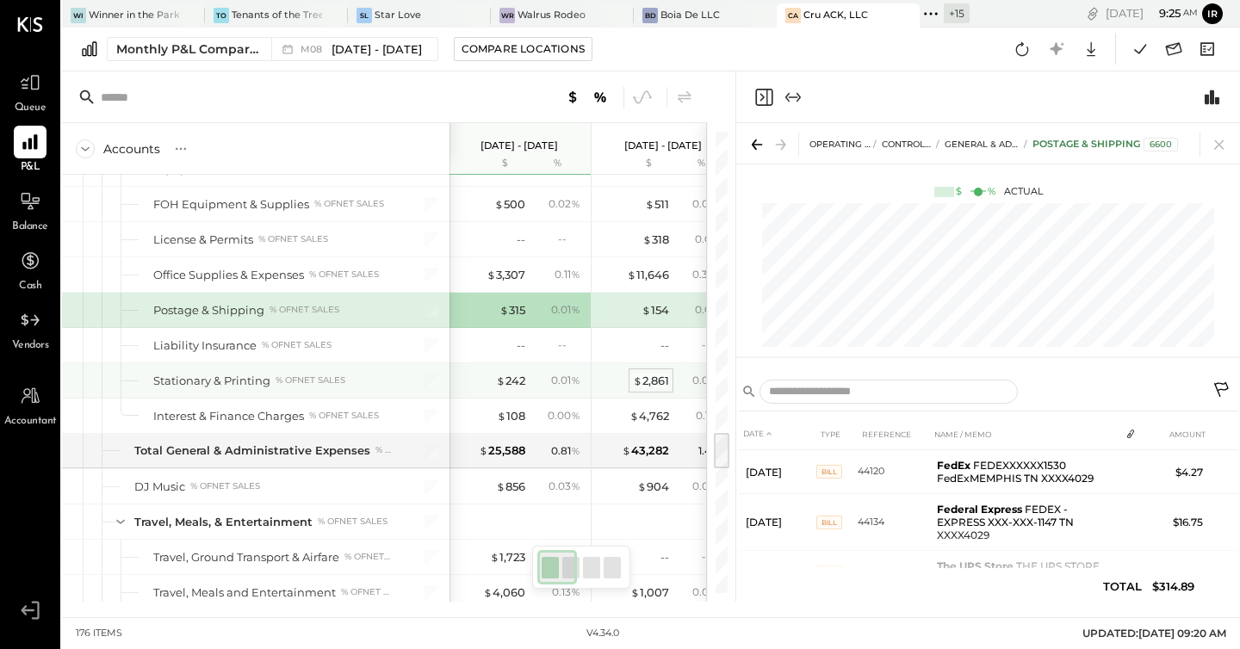
click at [646, 375] on div "$ 2,861" at bounding box center [651, 381] width 36 height 16
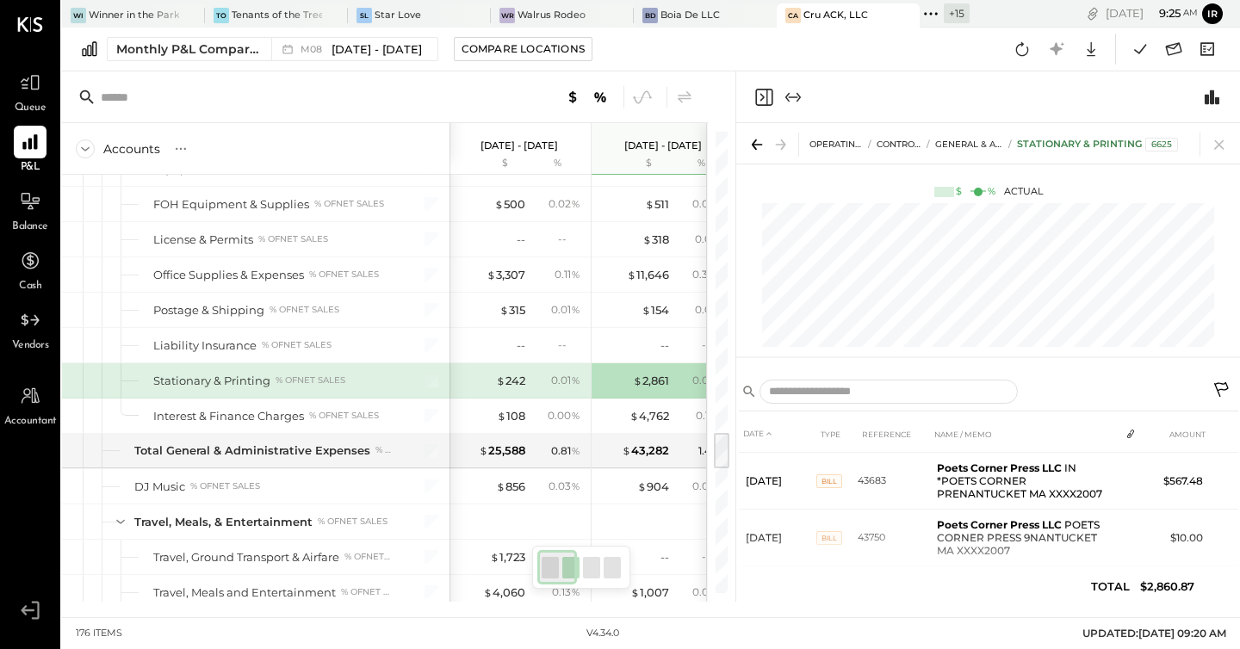
scroll to position [285, 0]
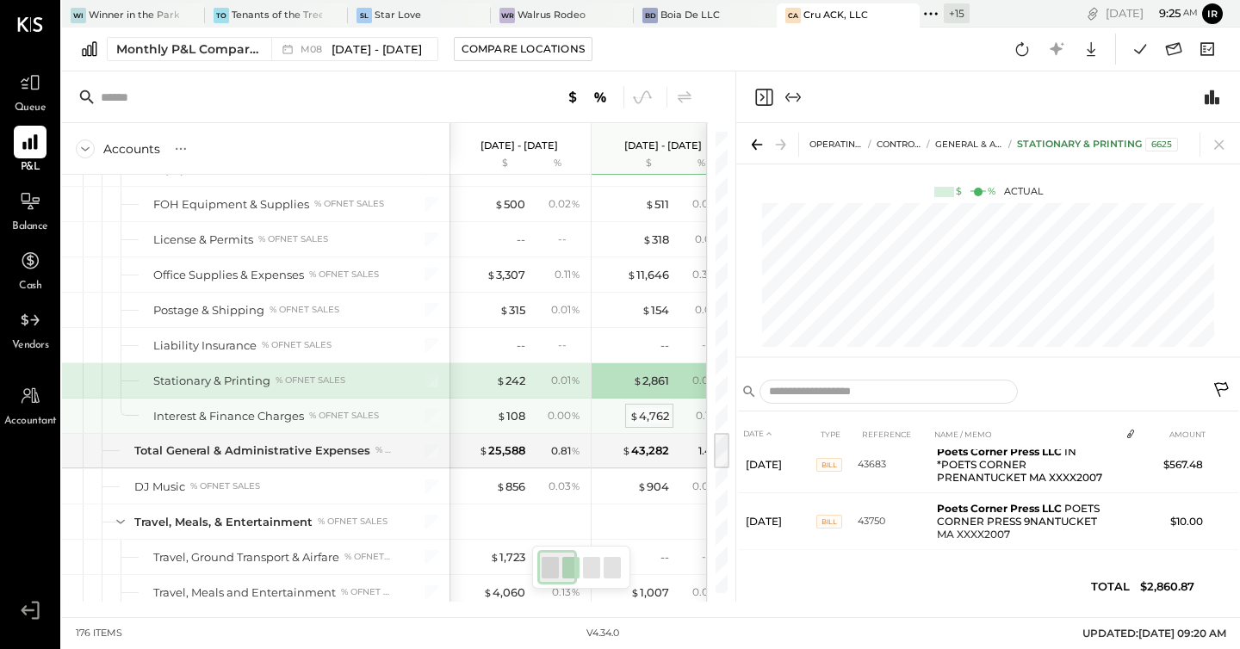
click at [646, 412] on div "$ 4,762" at bounding box center [649, 416] width 40 height 16
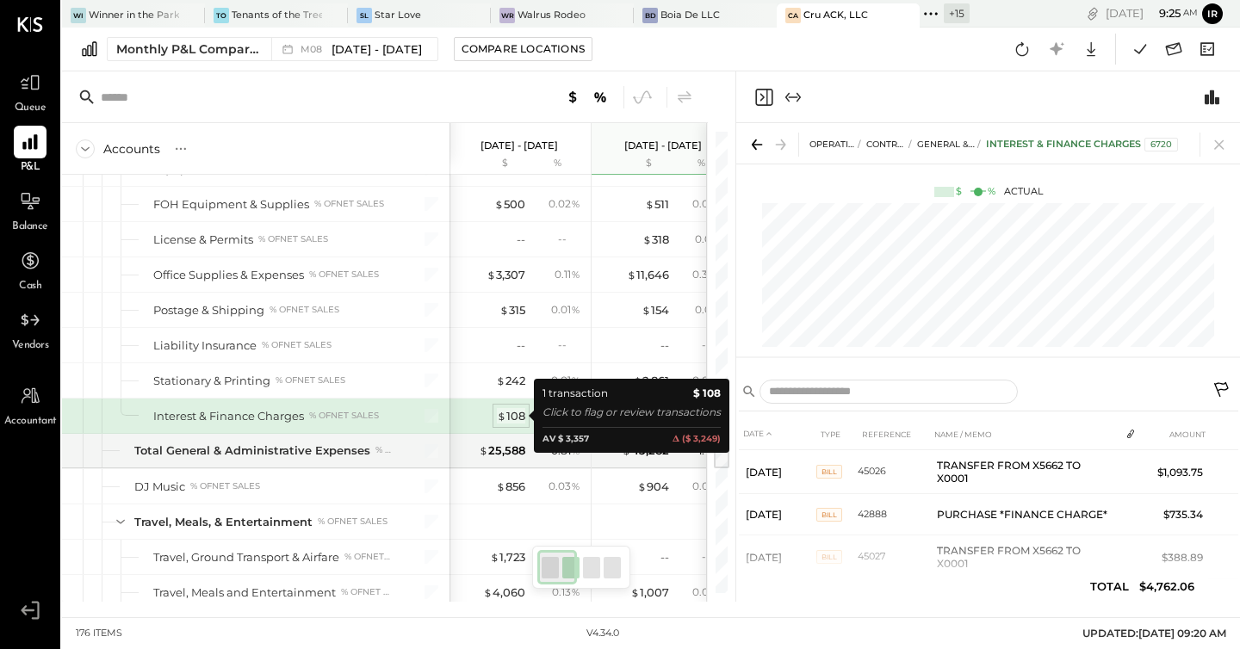
click at [515, 416] on div "$ 108" at bounding box center [511, 416] width 28 height 16
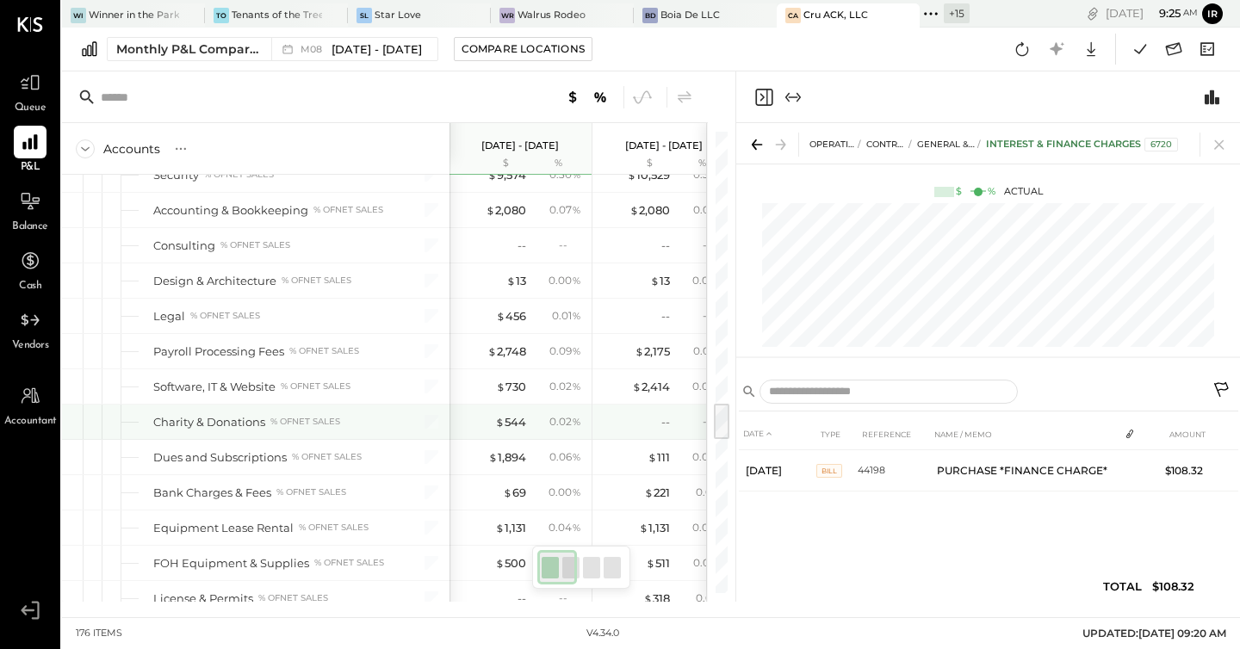
scroll to position [3265, 0]
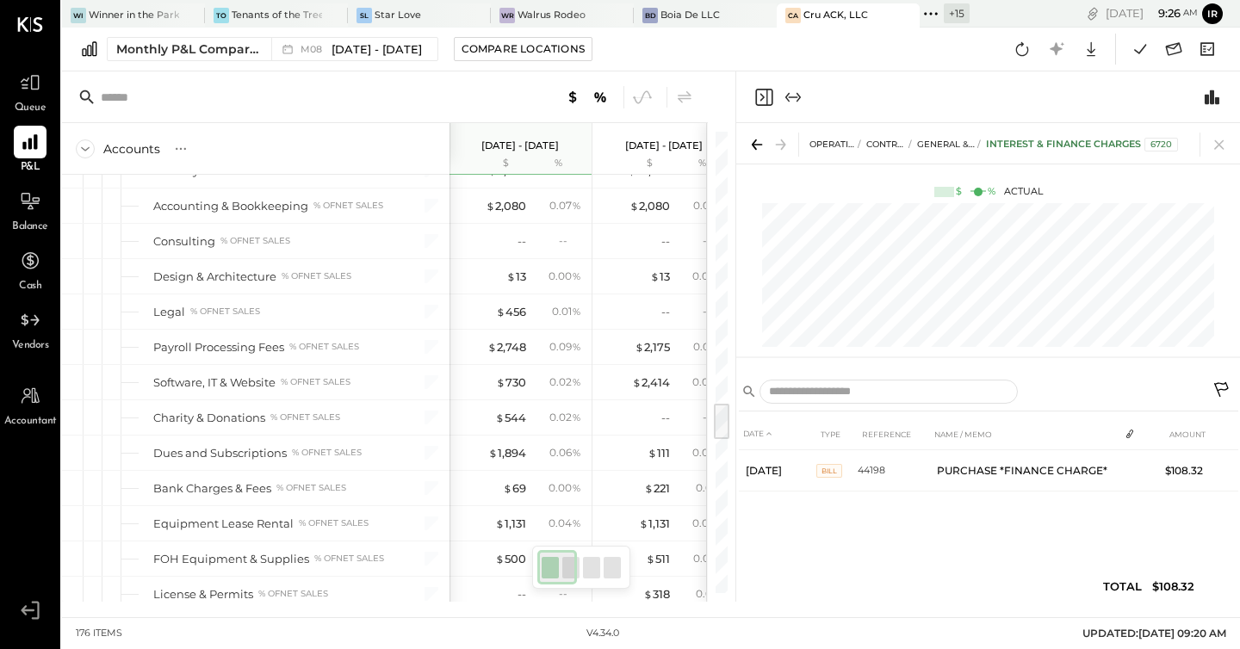
click at [765, 99] on icon "Close panel" at bounding box center [763, 97] width 21 height 21
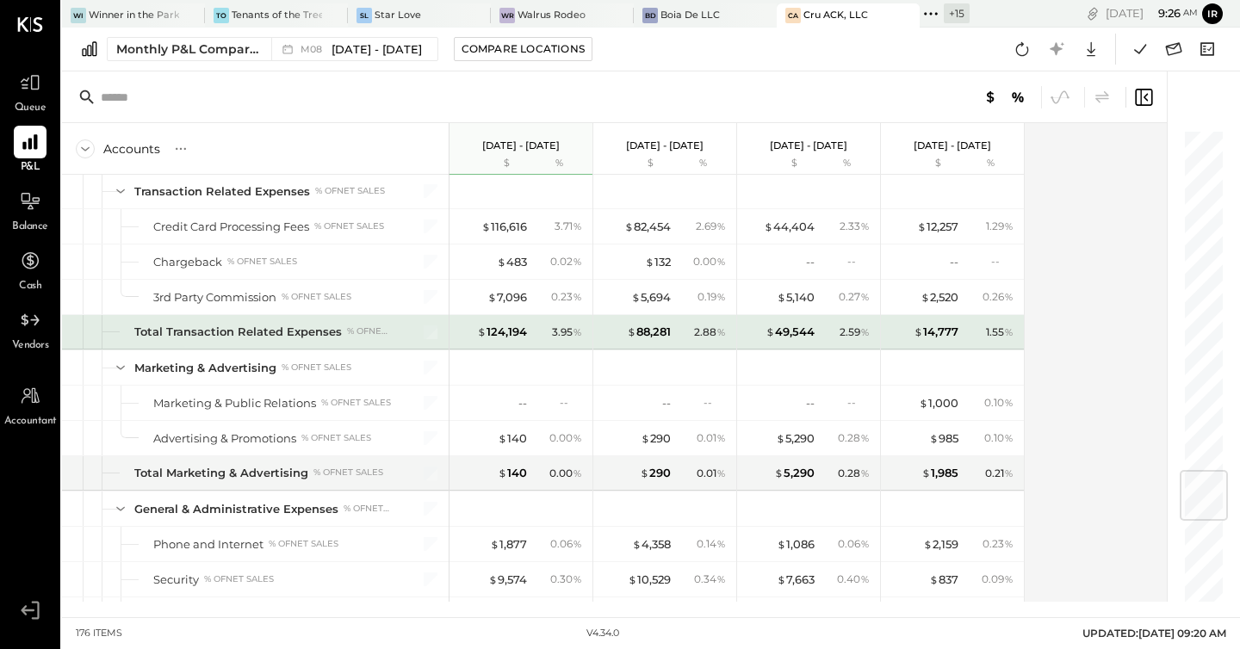
scroll to position [2859, 0]
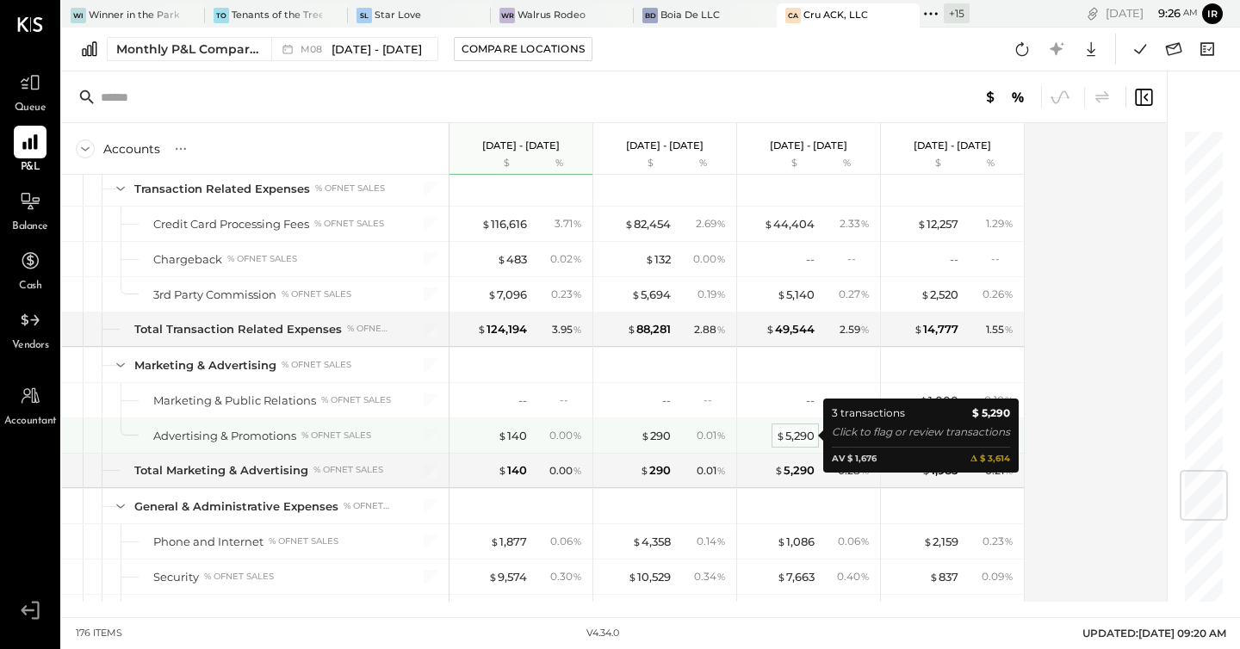
click at [799, 432] on div "$ 5,290" at bounding box center [795, 436] width 39 height 16
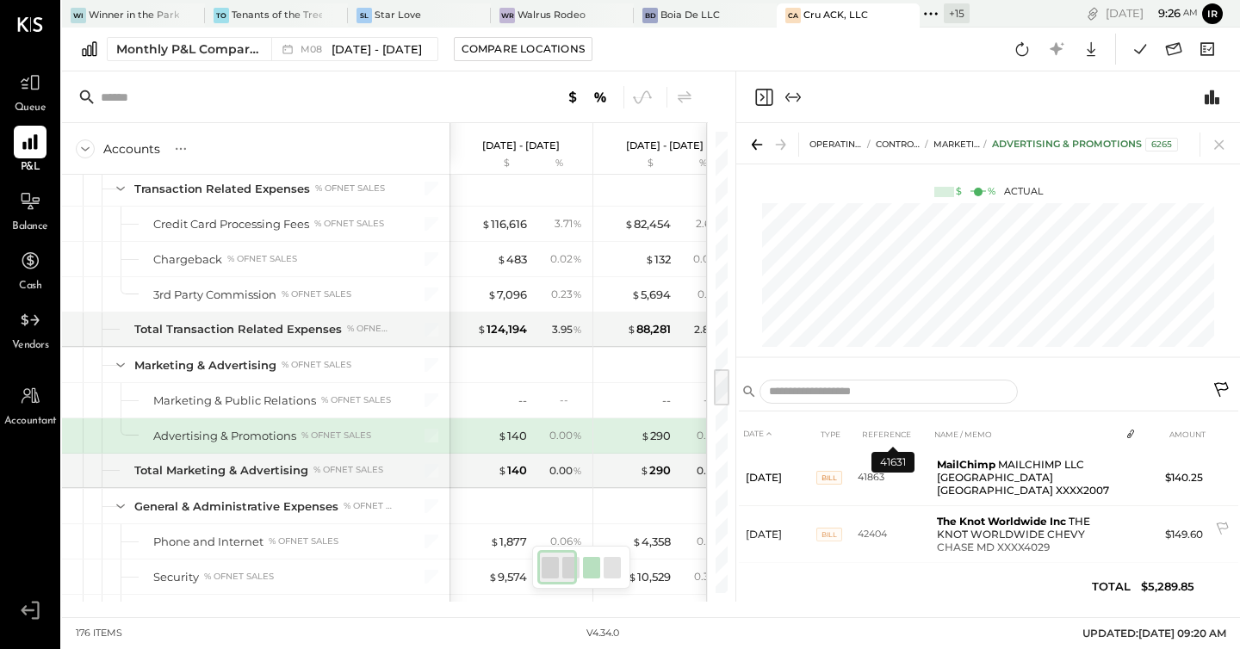
scroll to position [75, 0]
click at [789, 100] on icon "Expand panel (e)" at bounding box center [792, 97] width 21 height 21
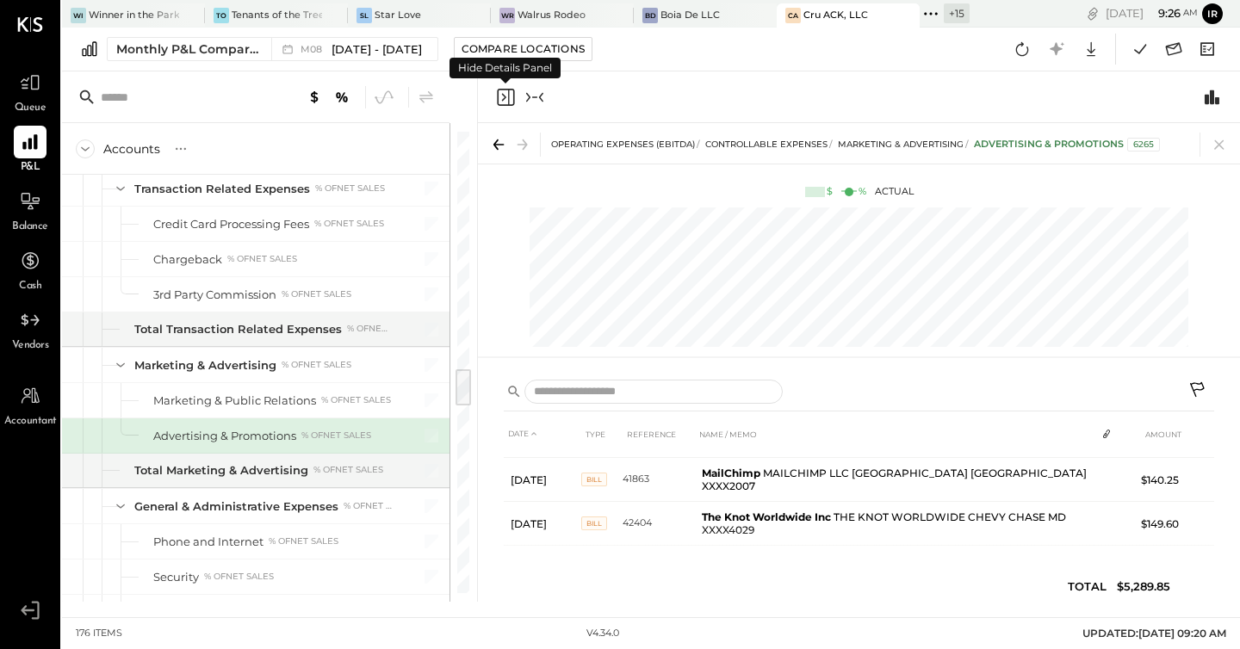
click at [515, 97] on icon "Close panel" at bounding box center [505, 97] width 21 height 21
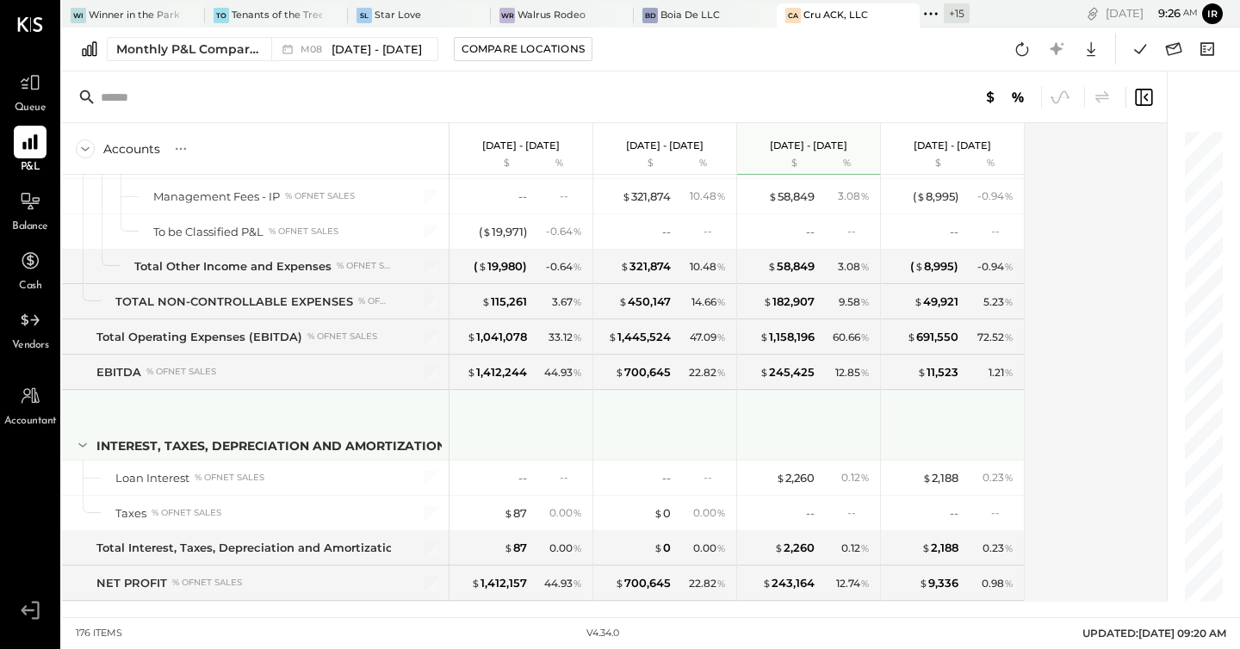
scroll to position [5080, 0]
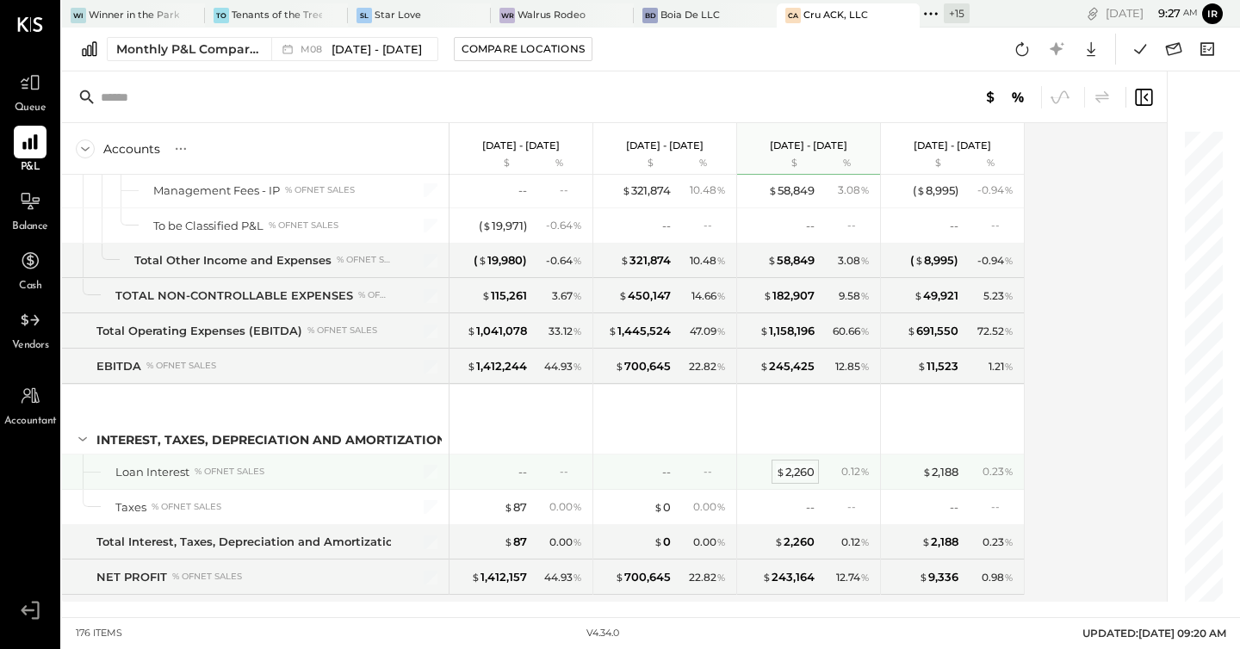
click at [793, 473] on div "$ 2,260" at bounding box center [795, 472] width 39 height 16
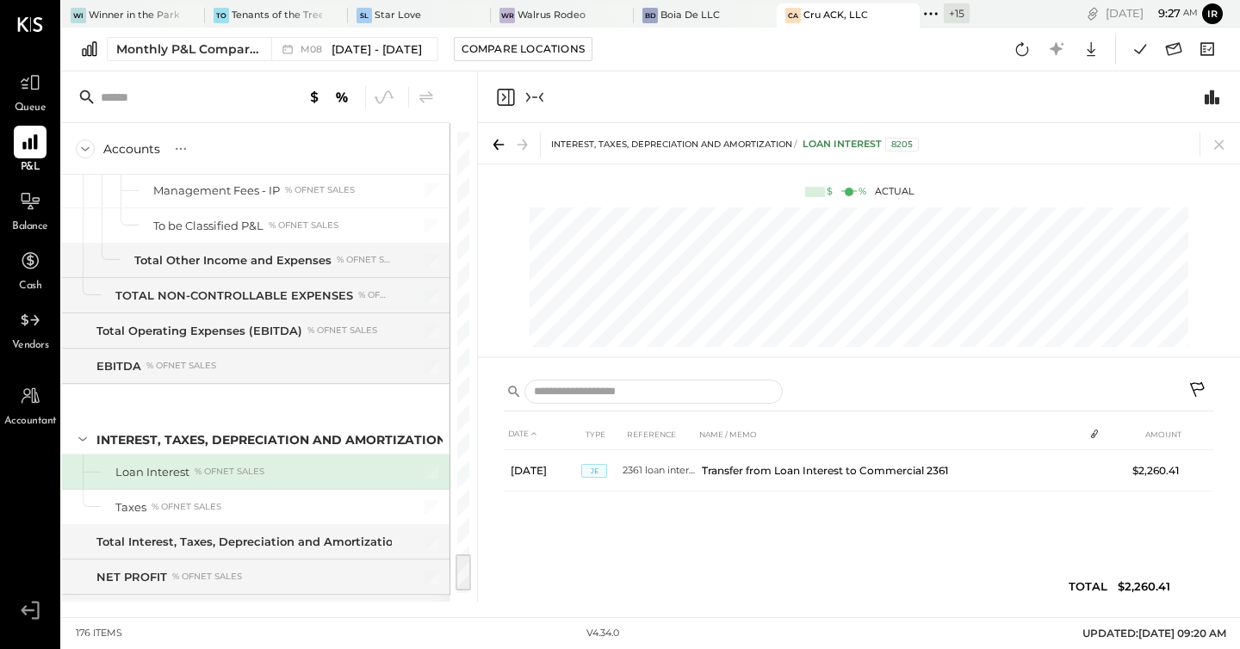
click at [503, 100] on icon "Close panel" at bounding box center [505, 97] width 21 height 21
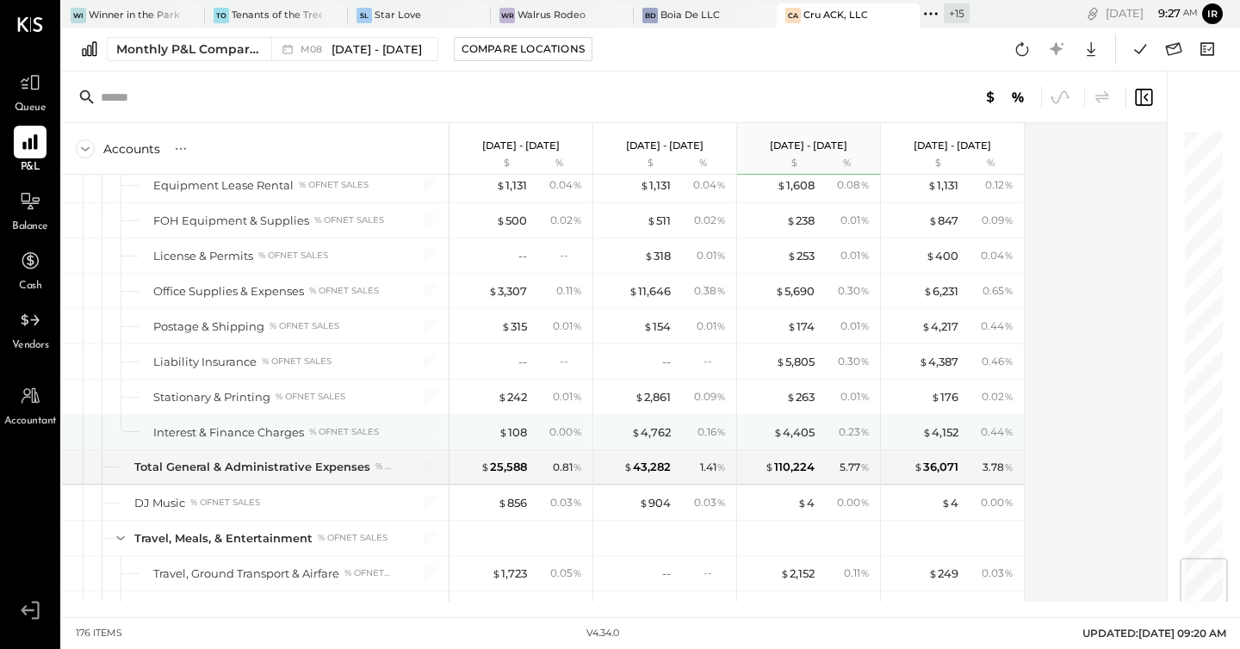
scroll to position [3583, 0]
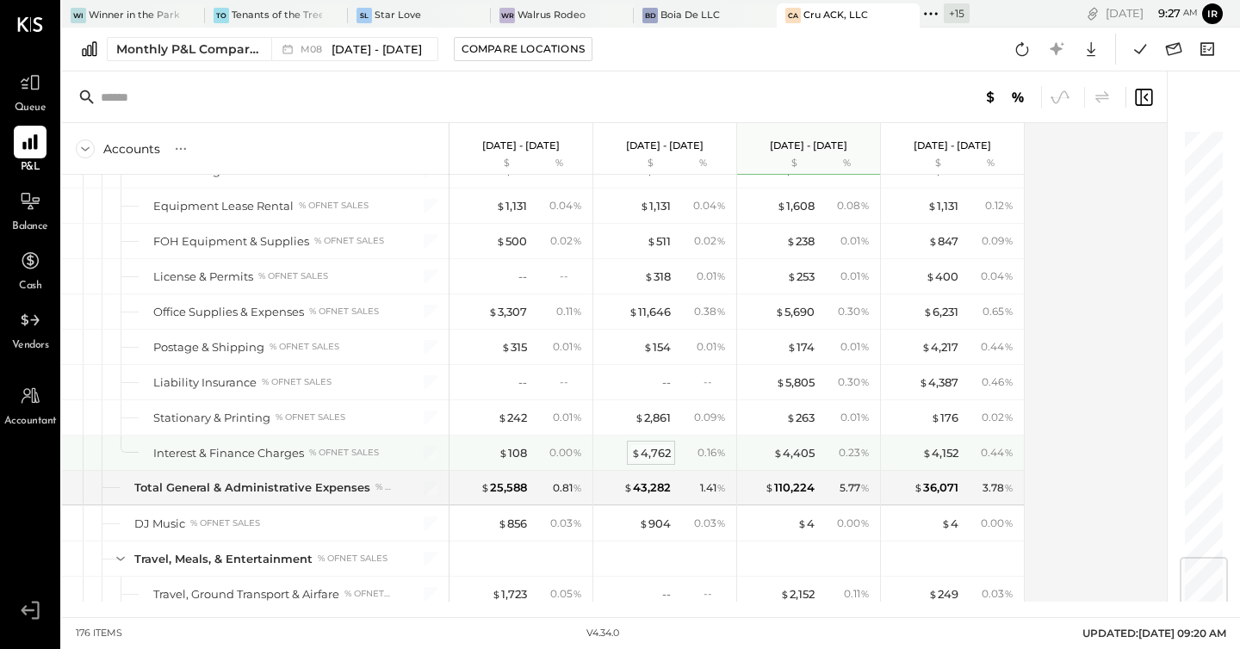
click at [658, 454] on div "$ 4,762" at bounding box center [651, 453] width 40 height 16
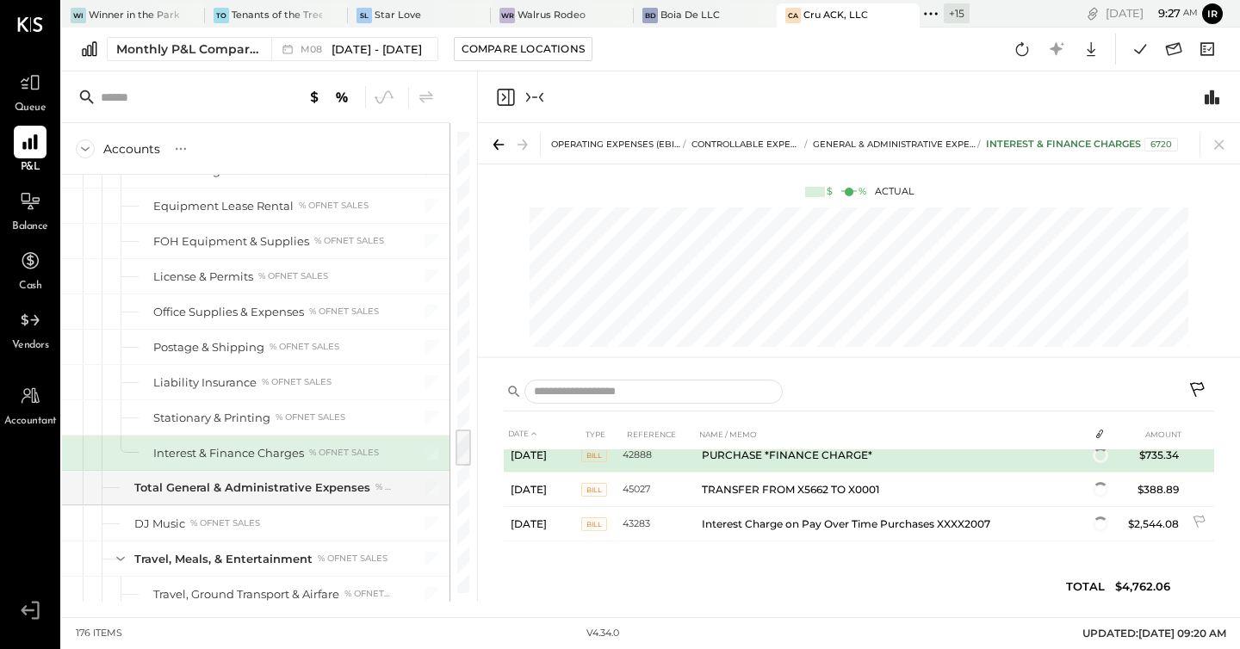
scroll to position [74, 0]
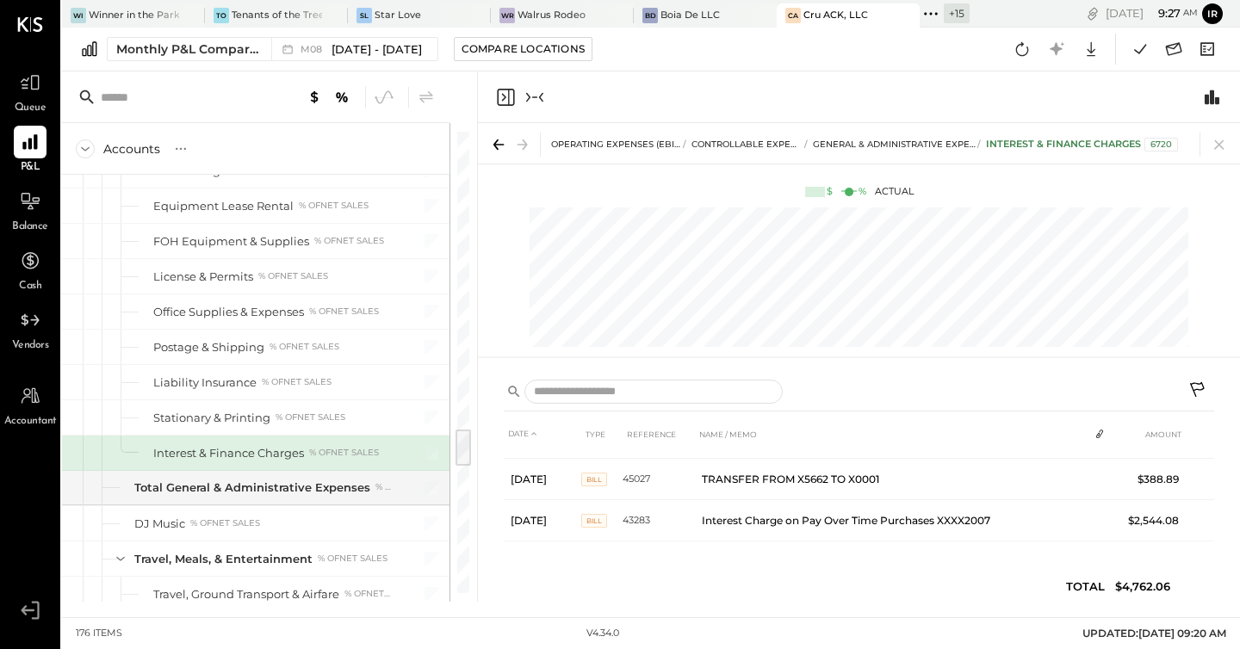
click at [516, 96] on div at bounding box center [520, 97] width 50 height 21
click at [514, 102] on icon "Close panel" at bounding box center [505, 97] width 17 height 17
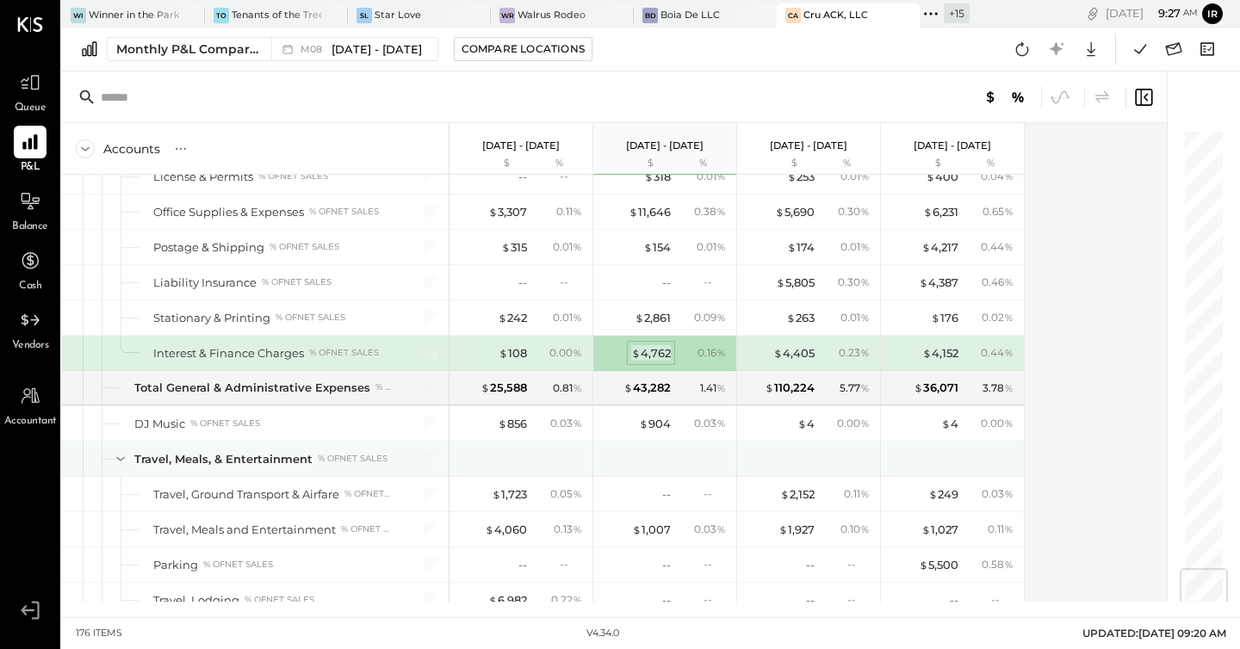
scroll to position [3675, 0]
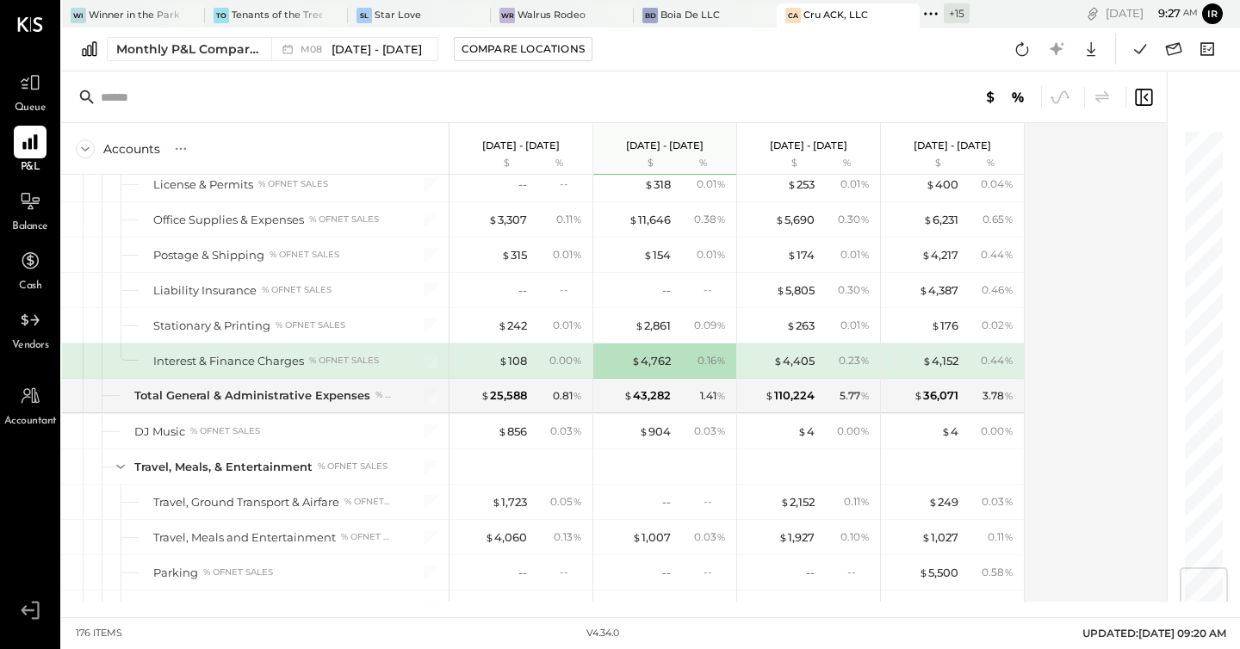
click at [949, 351] on div "$ 4,152 0.44 %" at bounding box center [953, 360] width 129 height 34
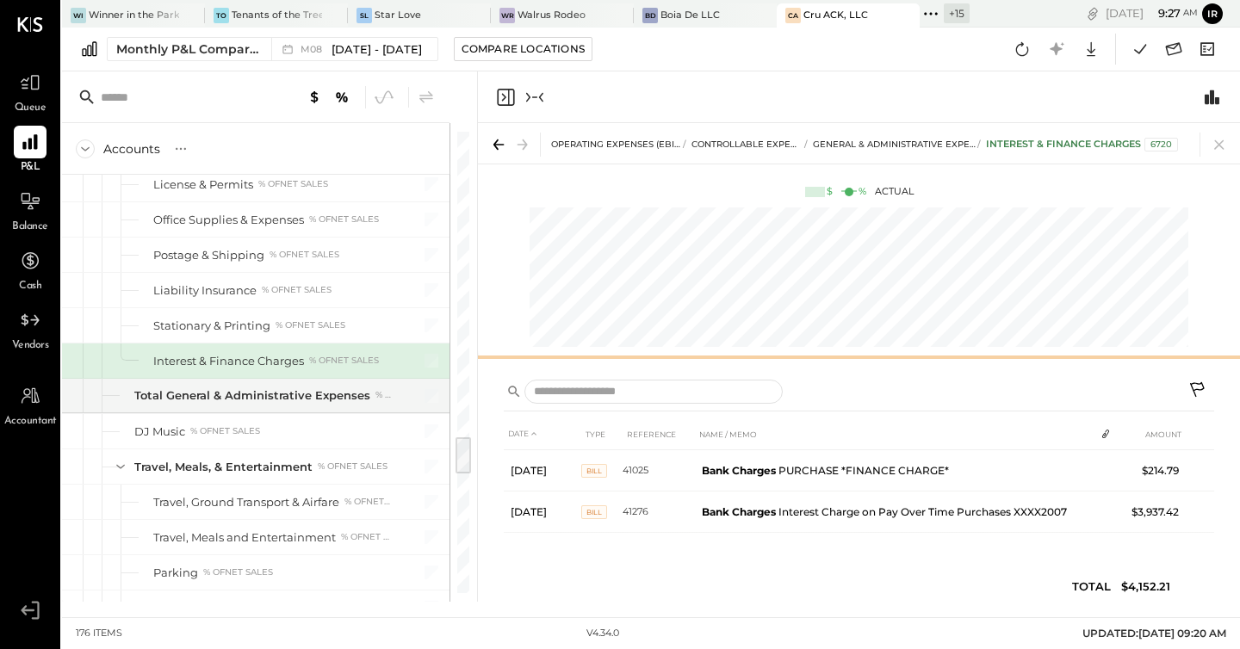
click at [949, 354] on div at bounding box center [859, 357] width 762 height 7
click at [506, 96] on icon "Close panel" at bounding box center [505, 97] width 21 height 21
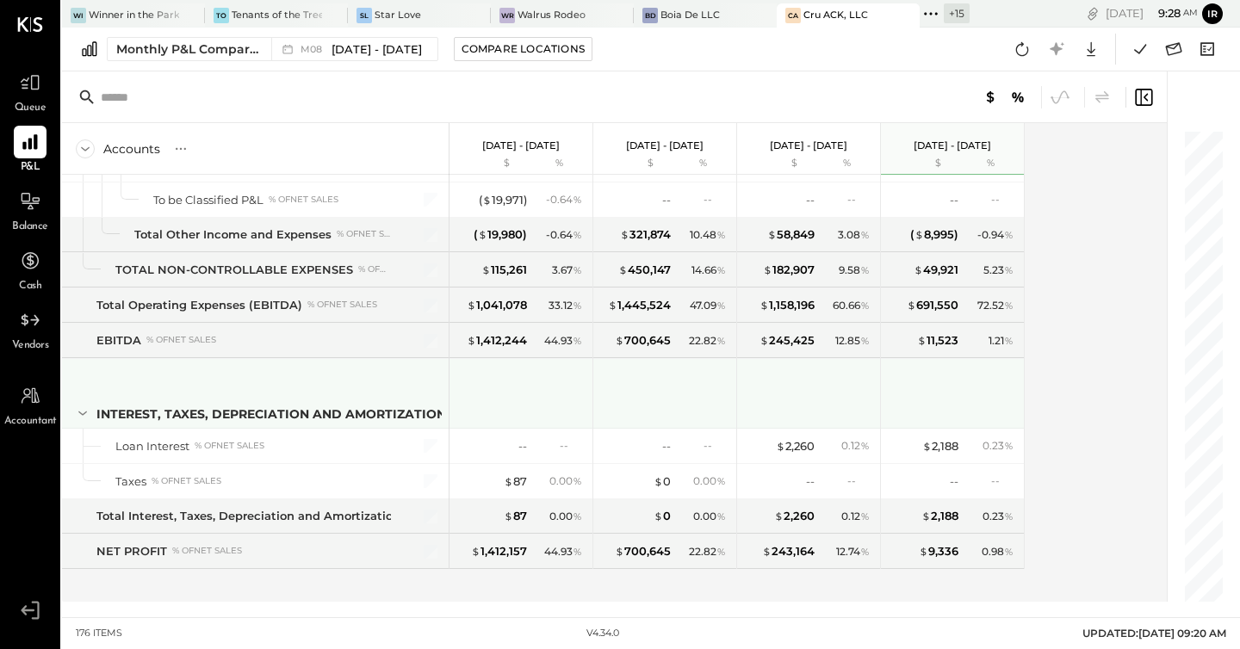
scroll to position [5116, 0]
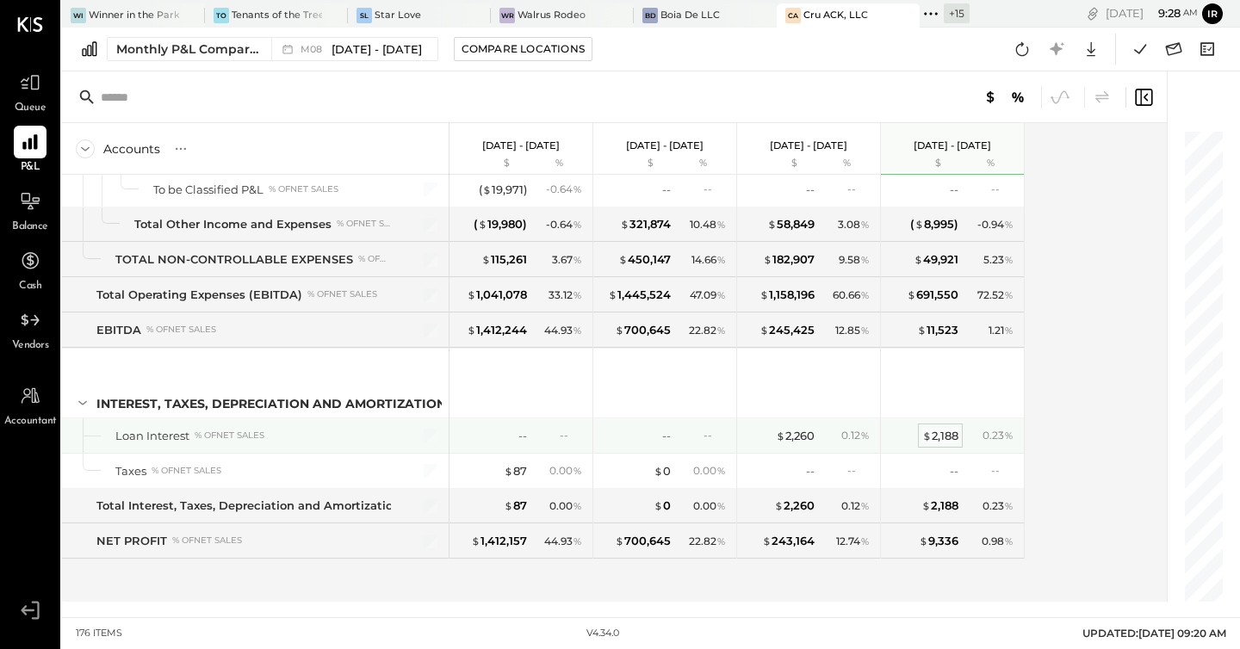
click at [944, 438] on div "$ 2,188" at bounding box center [940, 436] width 36 height 16
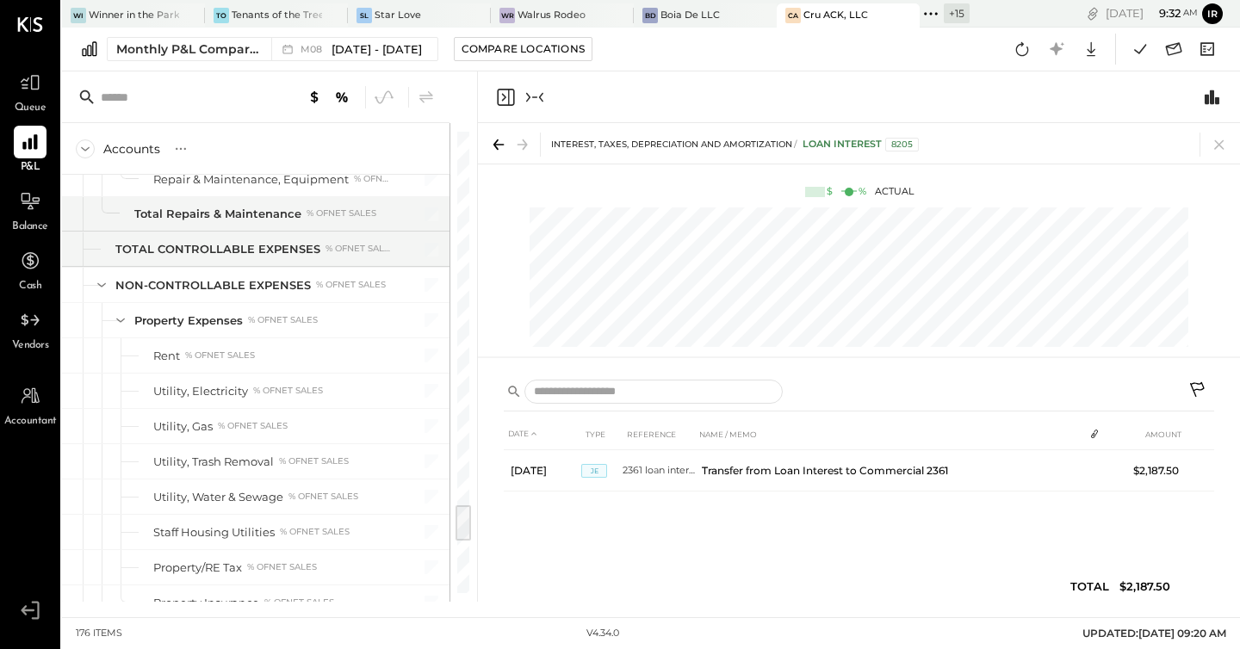
scroll to position [4486, 0]
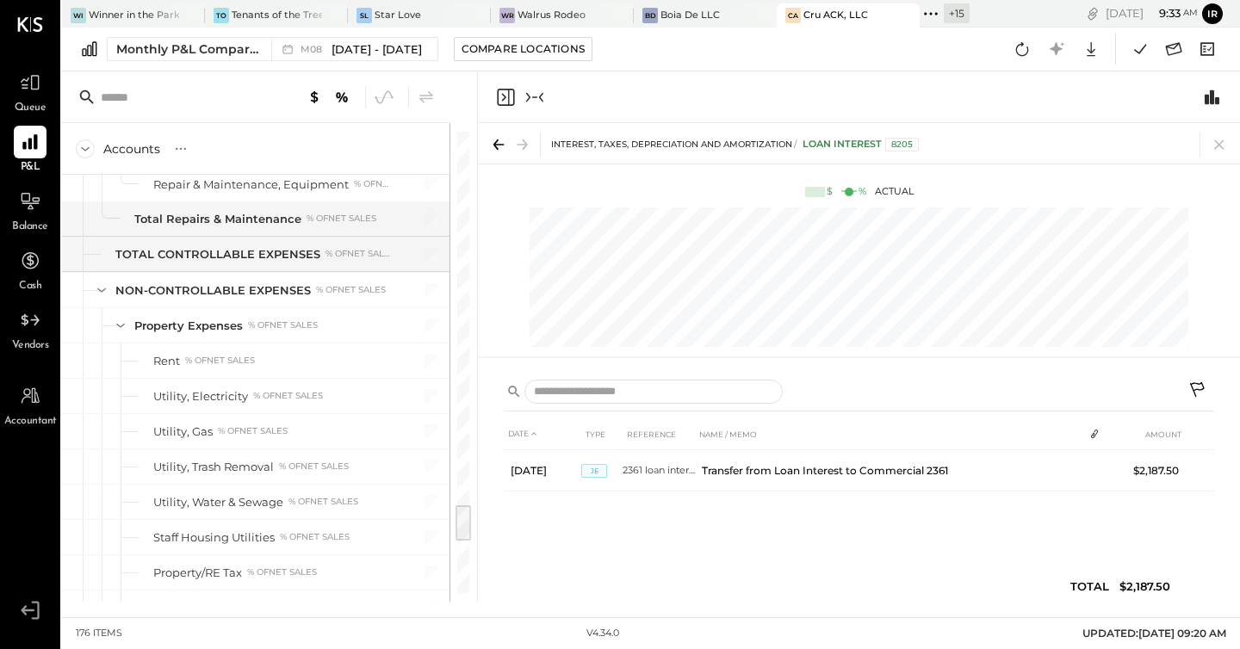
click at [535, 100] on icon "Collapse panel (e)" at bounding box center [534, 97] width 21 height 21
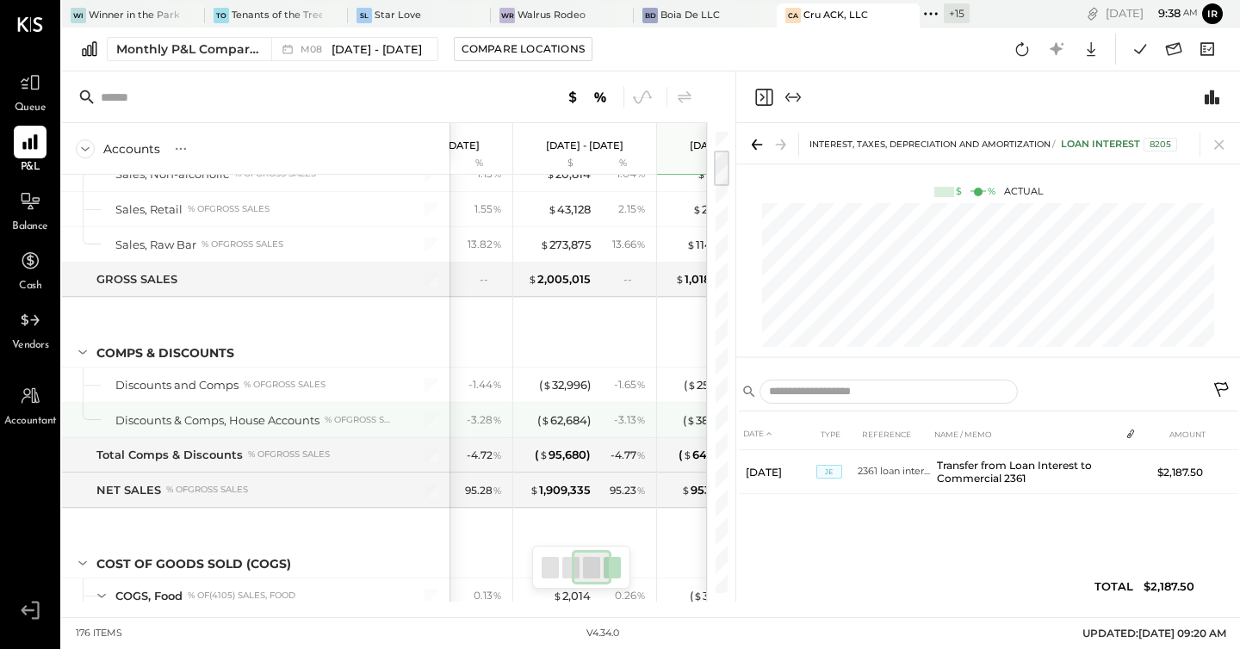
scroll to position [231, 0]
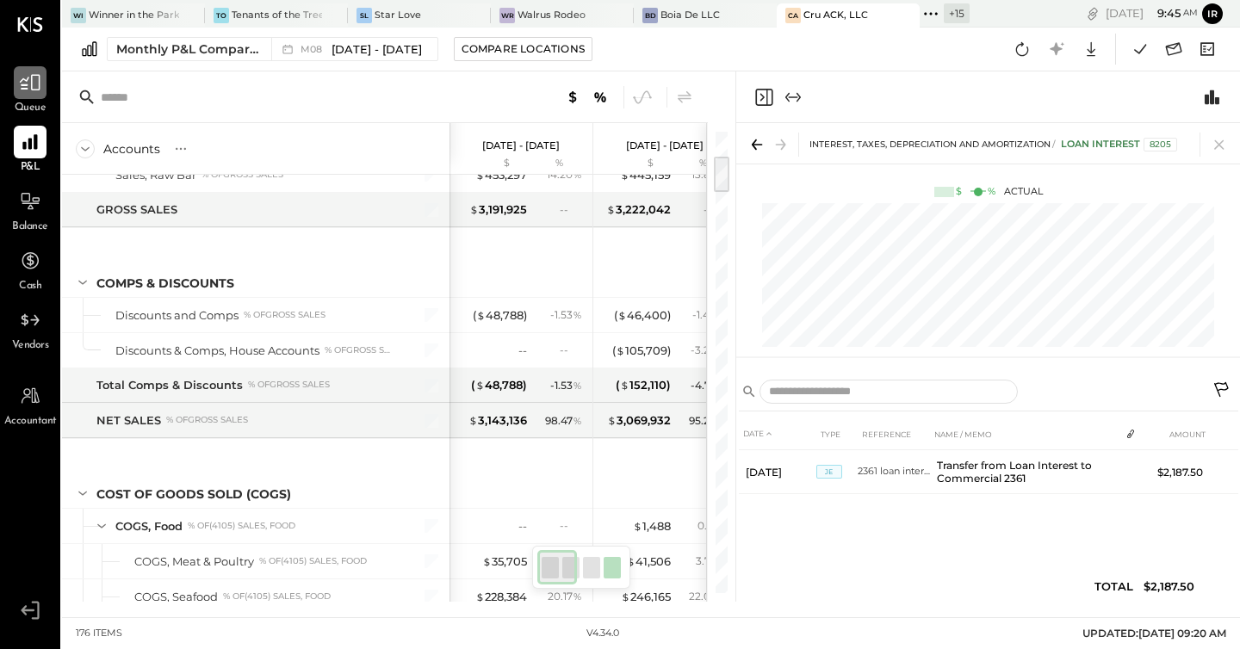
click at [31, 92] on icon at bounding box center [30, 82] width 22 height 22
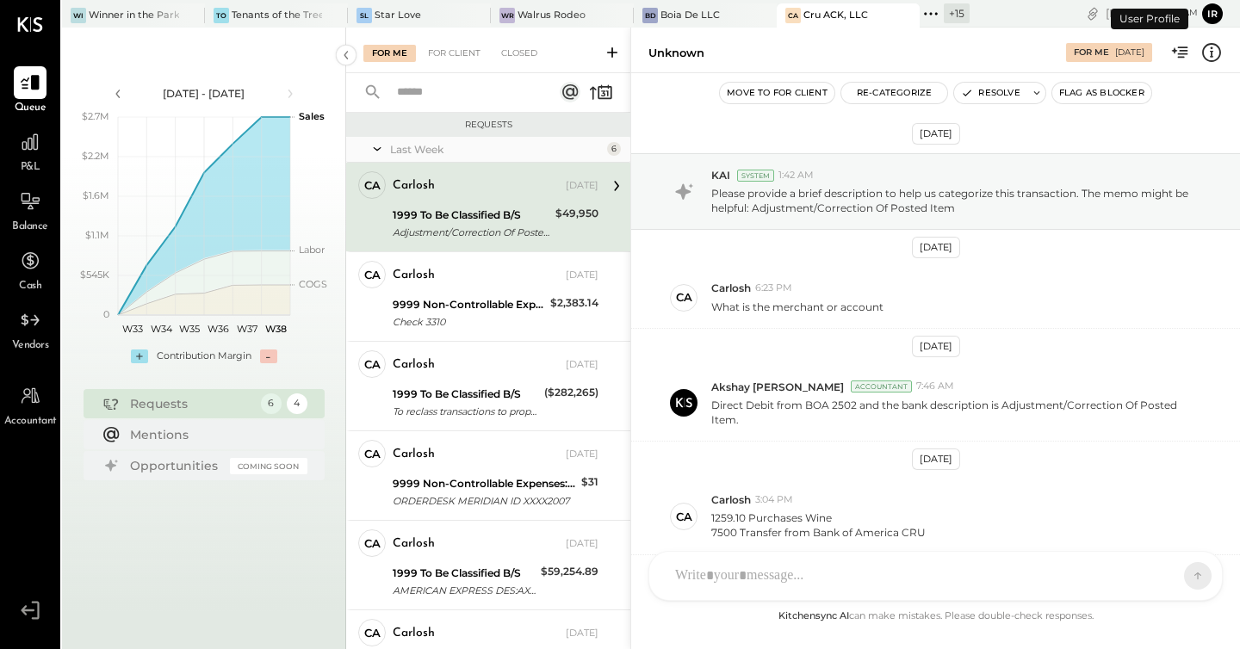
scroll to position [373, 0]
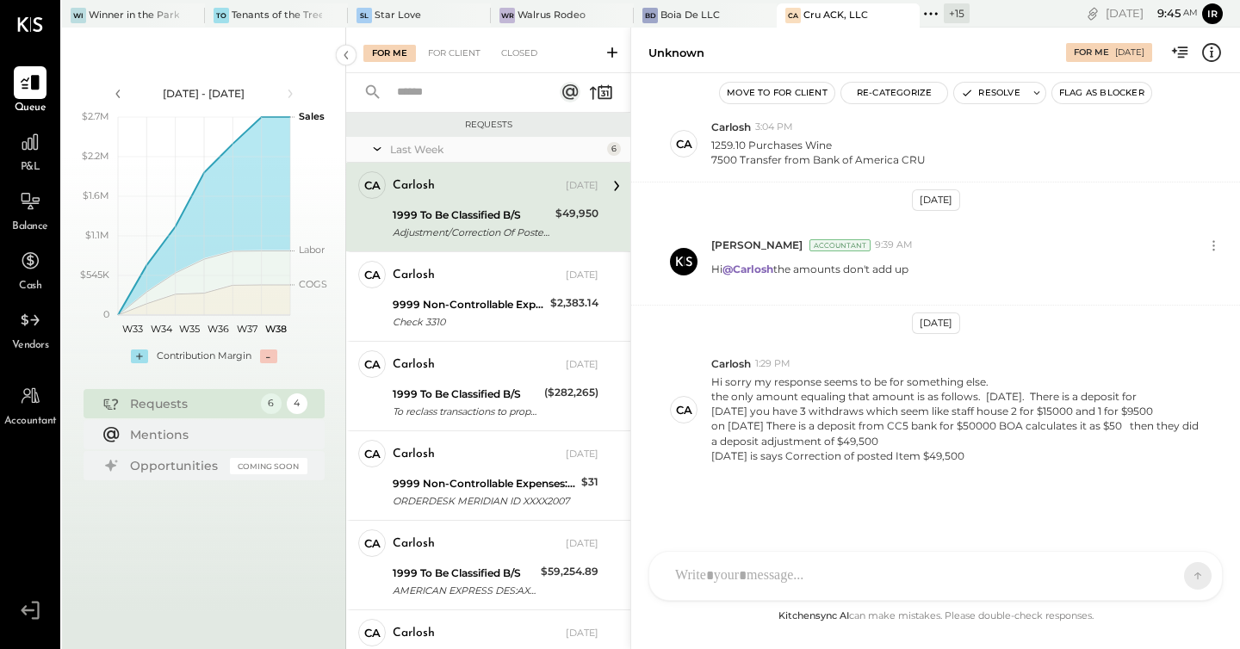
click at [510, 206] on div "1999 To Be Classified B/S Adjustment/Correction Of Posted Item" at bounding box center [472, 224] width 158 height 38
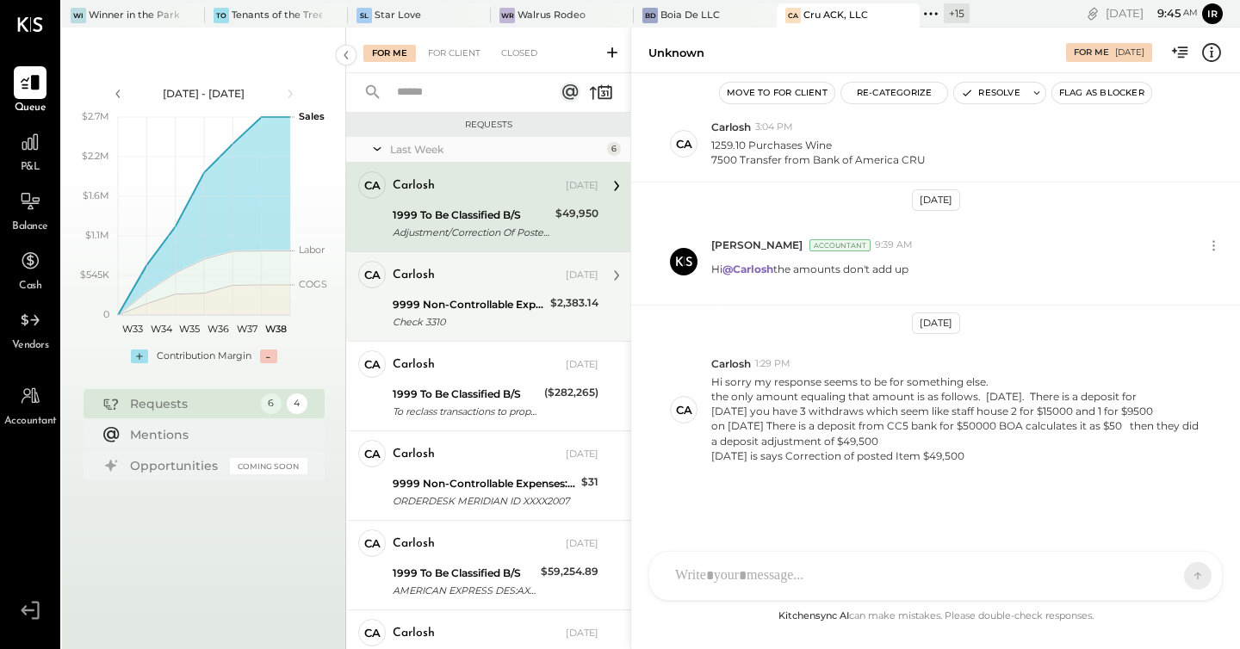
click at [489, 277] on div "Carlosh" at bounding box center [478, 275] width 170 height 17
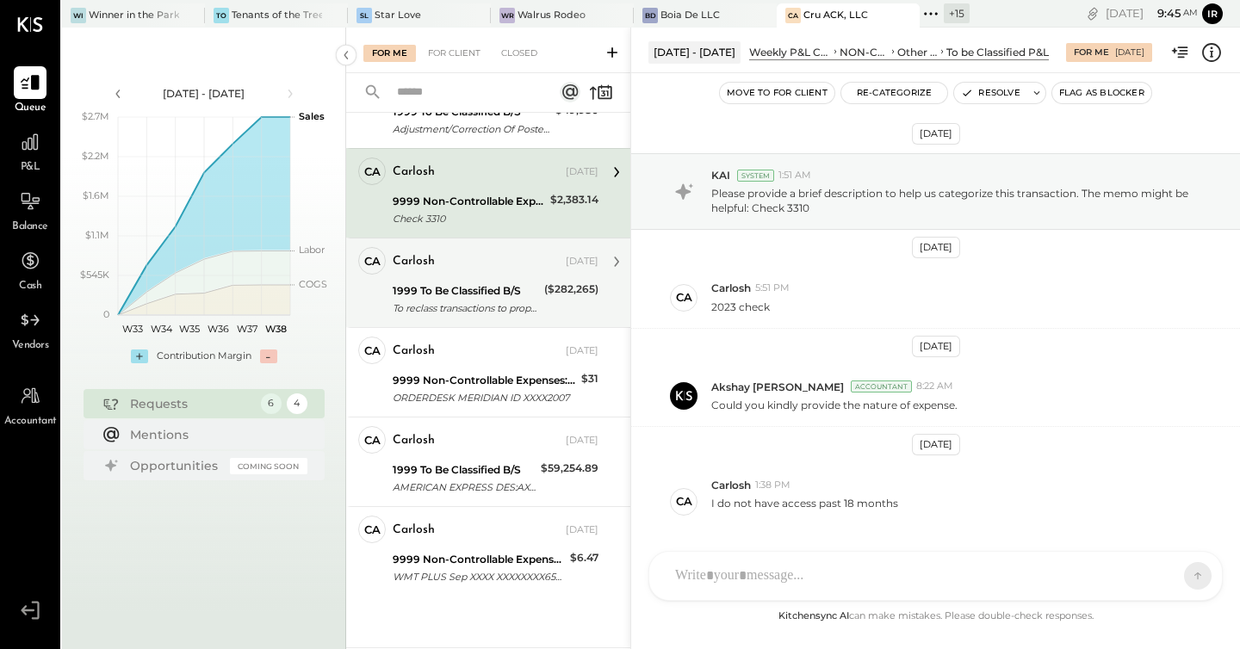
click at [544, 309] on div "($282,265)" at bounding box center [571, 300] width 54 height 38
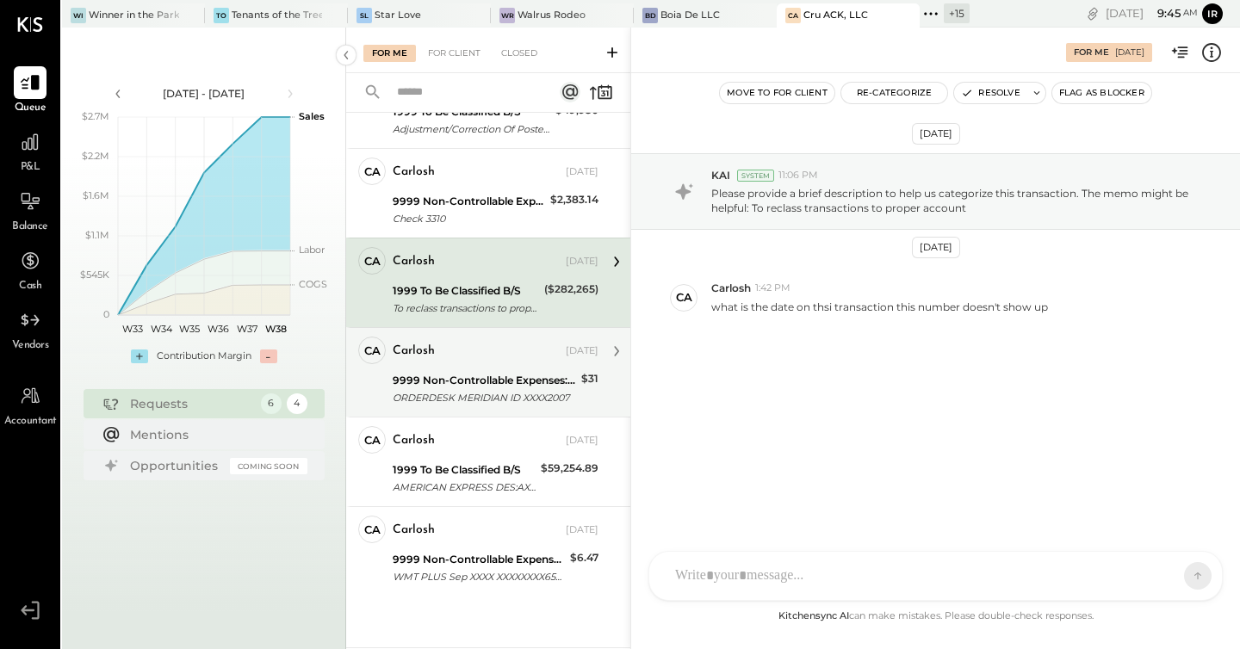
click at [566, 372] on div "9999 Non-Controllable Expenses:Other Income and Expenses:To be Classified P&L" at bounding box center [484, 380] width 183 height 17
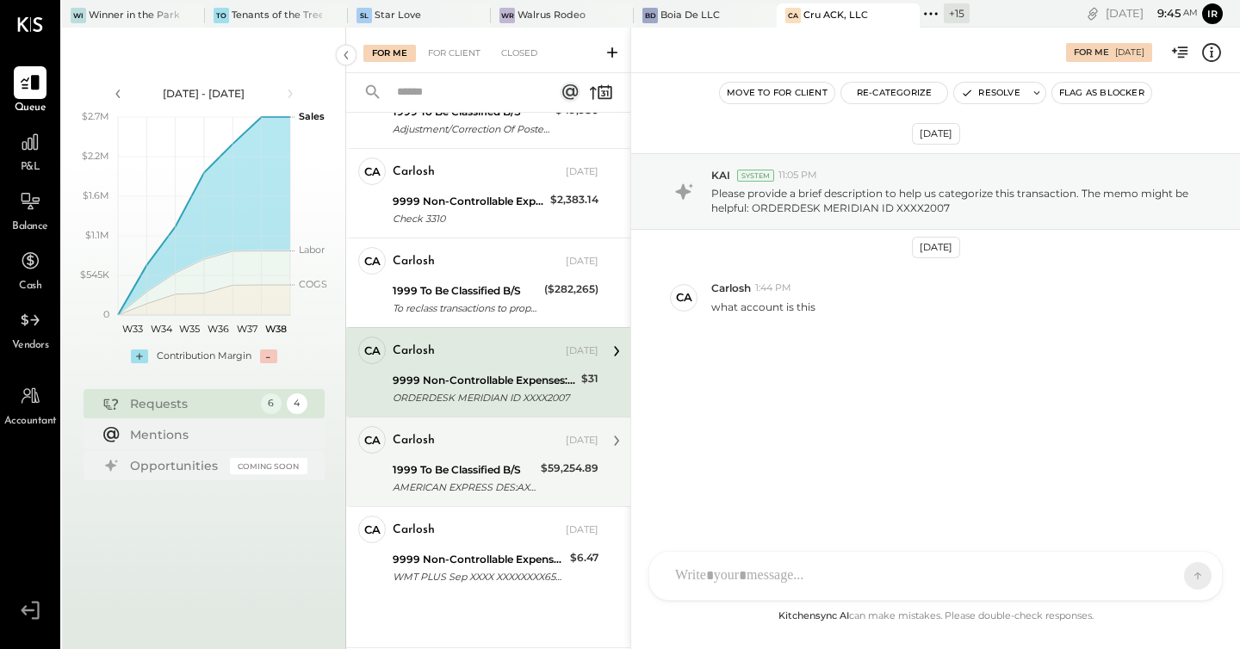
click at [459, 439] on div "Carlosh" at bounding box center [478, 440] width 170 height 17
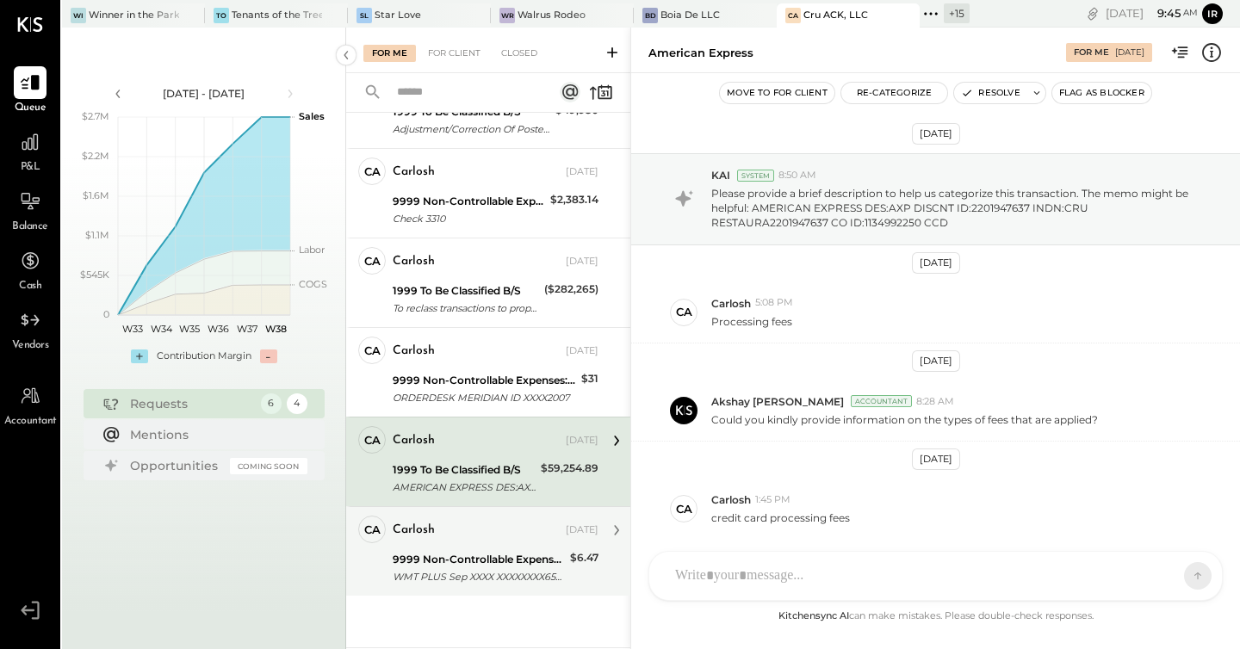
click at [465, 556] on div "9999 Non-Controllable Expenses:Other Income and Expenses:To be Classified P&L" at bounding box center [479, 559] width 172 height 17
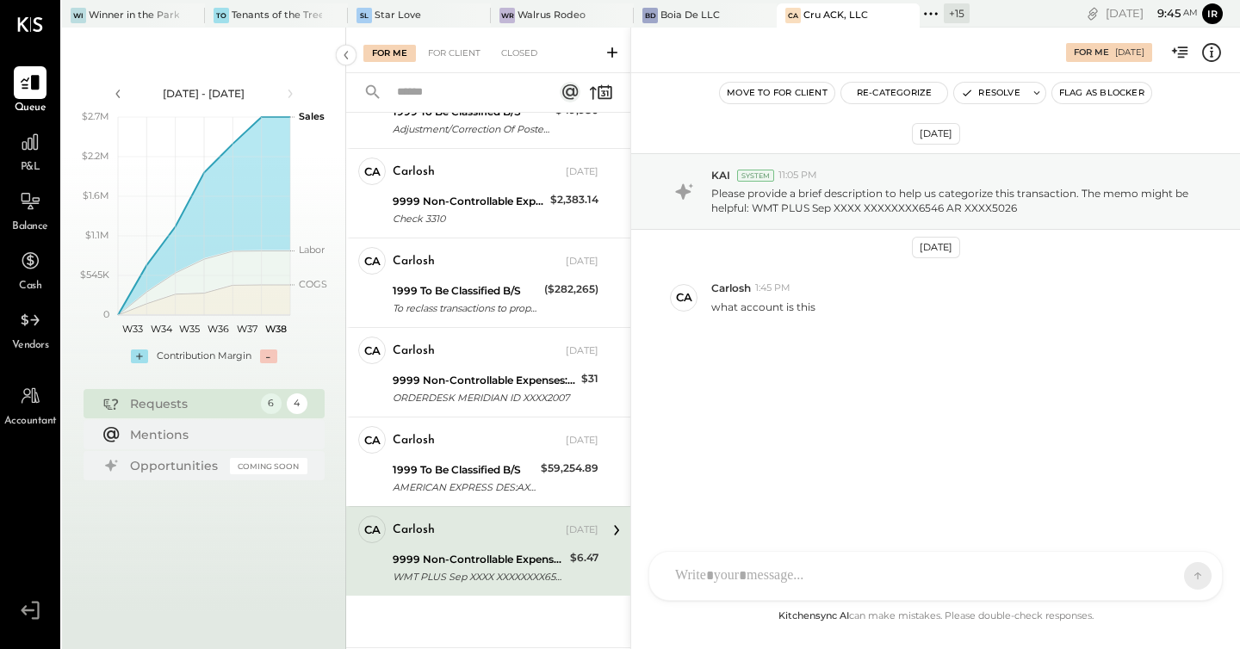
click at [431, 64] on div "For Me For Client Closed" at bounding box center [488, 51] width 284 height 46
click at [462, 52] on div "For Client" at bounding box center [454, 53] width 70 height 17
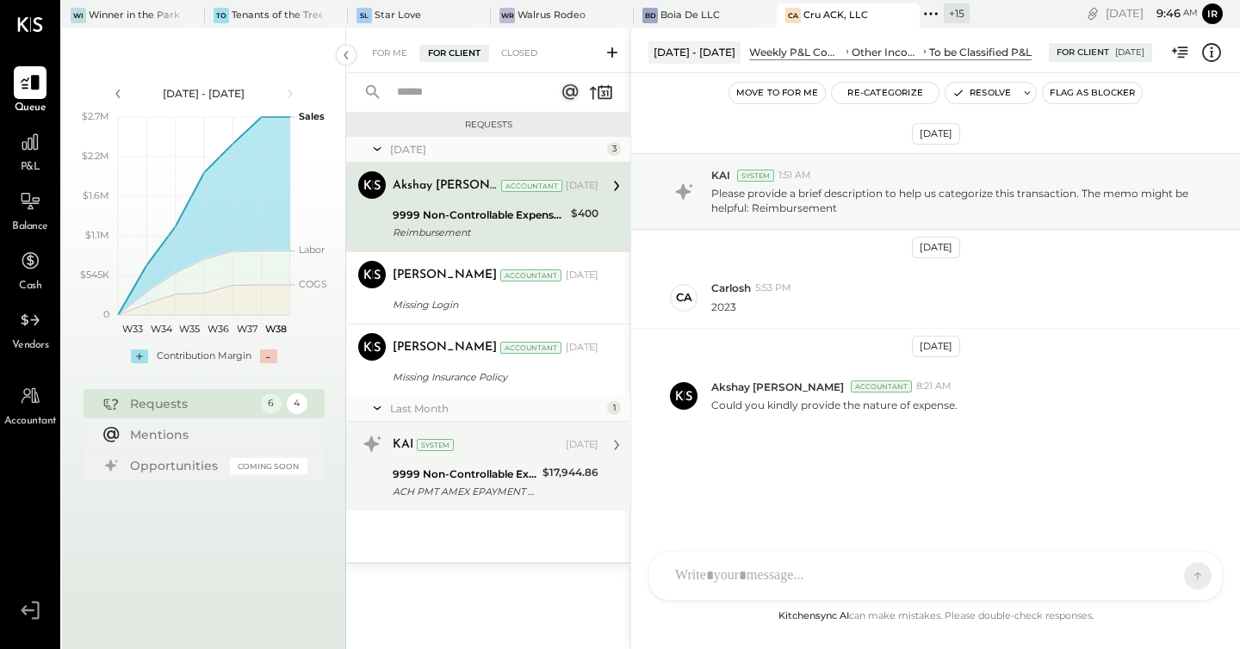
click at [550, 469] on div "$17,944.86" at bounding box center [570, 472] width 56 height 17
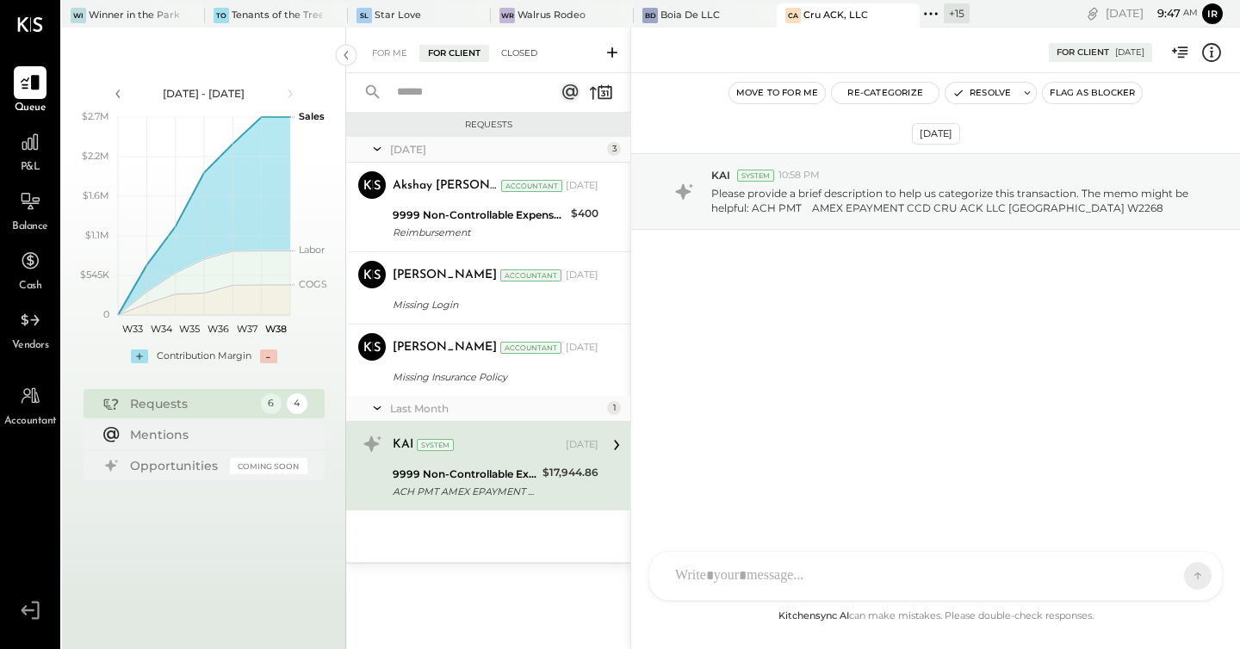
click at [517, 59] on div "Closed" at bounding box center [518, 53] width 53 height 17
click at [541, 49] on div "Closed" at bounding box center [518, 53] width 53 height 17
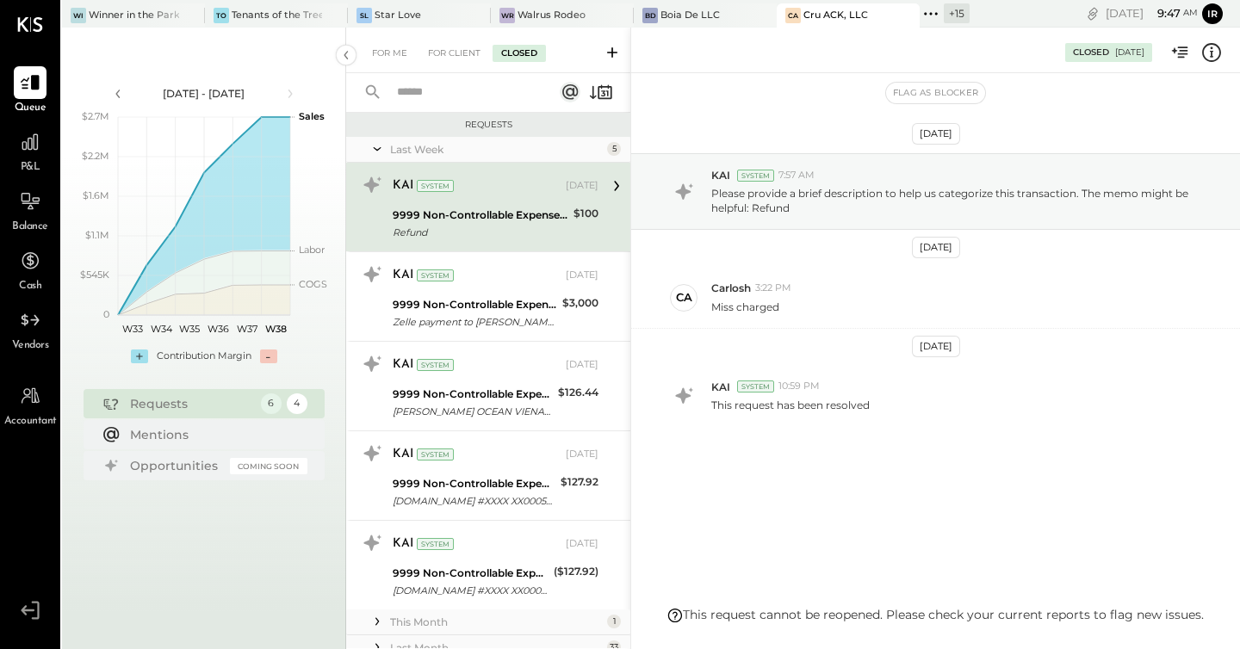
scroll to position [272, 0]
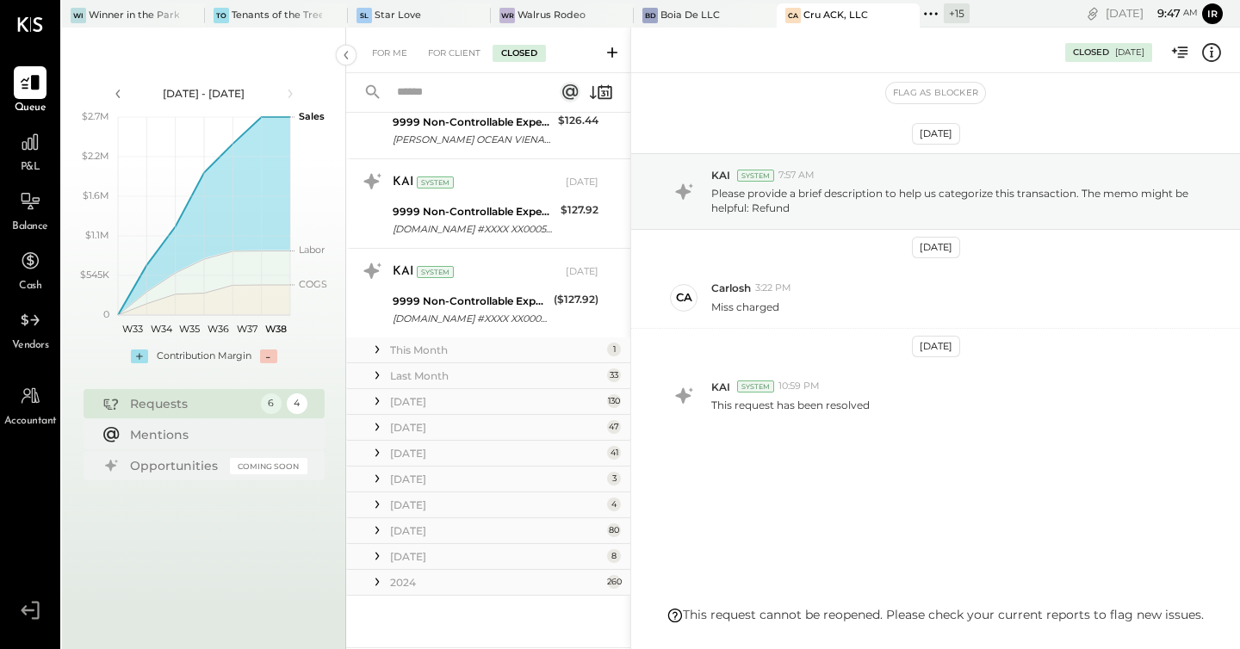
click at [444, 355] on div "This Month" at bounding box center [496, 350] width 213 height 15
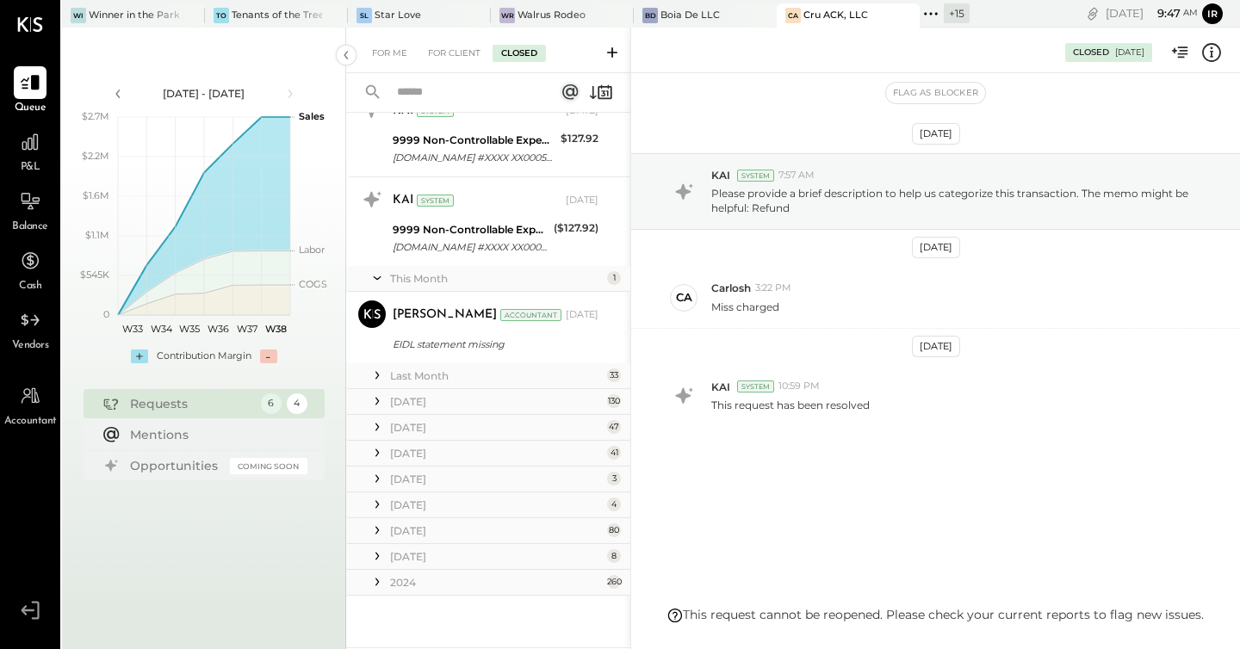
click at [432, 584] on div "2024" at bounding box center [496, 582] width 213 height 15
click at [436, 556] on div "January 25" at bounding box center [496, 556] width 213 height 15
click at [446, 527] on div "[DATE]" at bounding box center [496, 530] width 213 height 15
click at [429, 498] on div "[DATE]" at bounding box center [496, 505] width 213 height 15
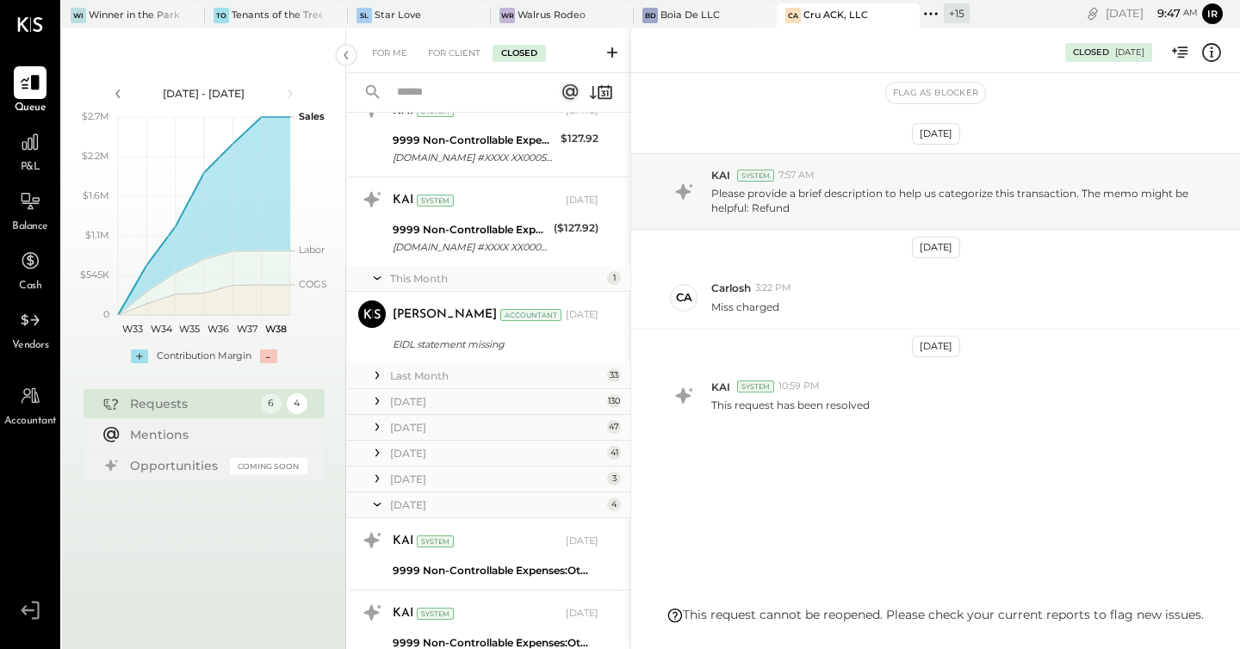
click at [410, 467] on div "April 25 3" at bounding box center [488, 480] width 284 height 26
click at [410, 480] on div "[DATE]" at bounding box center [496, 479] width 213 height 15
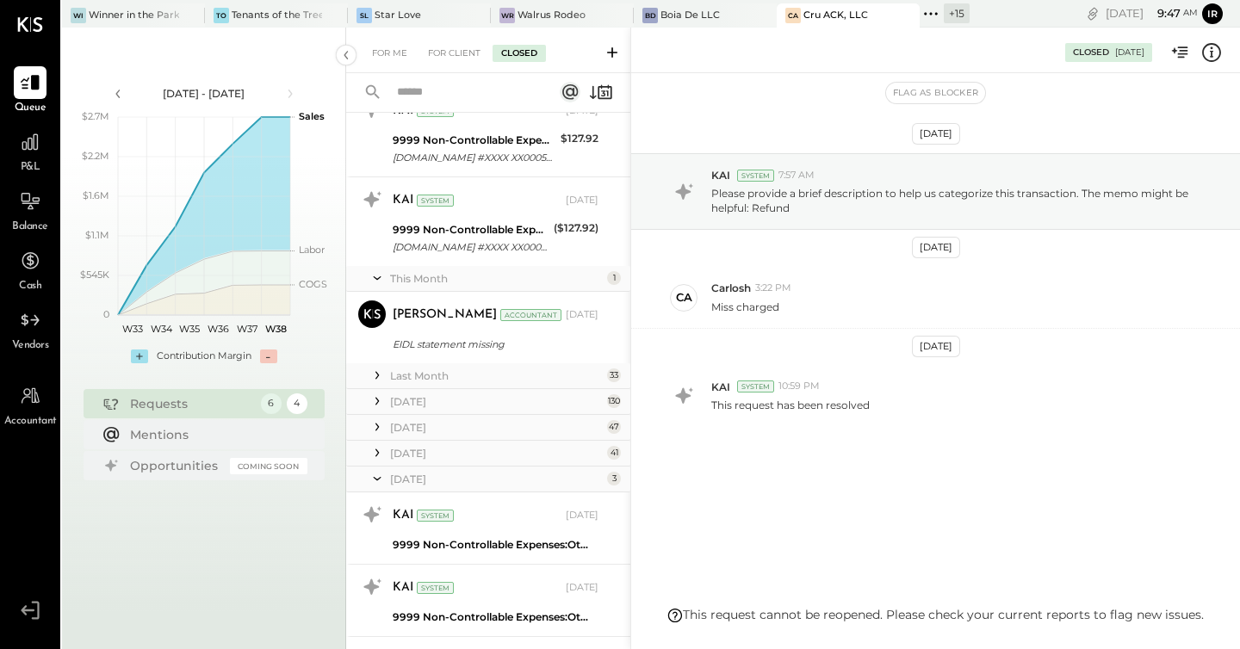
click at [403, 449] on div "[DATE]" at bounding box center [496, 453] width 213 height 15
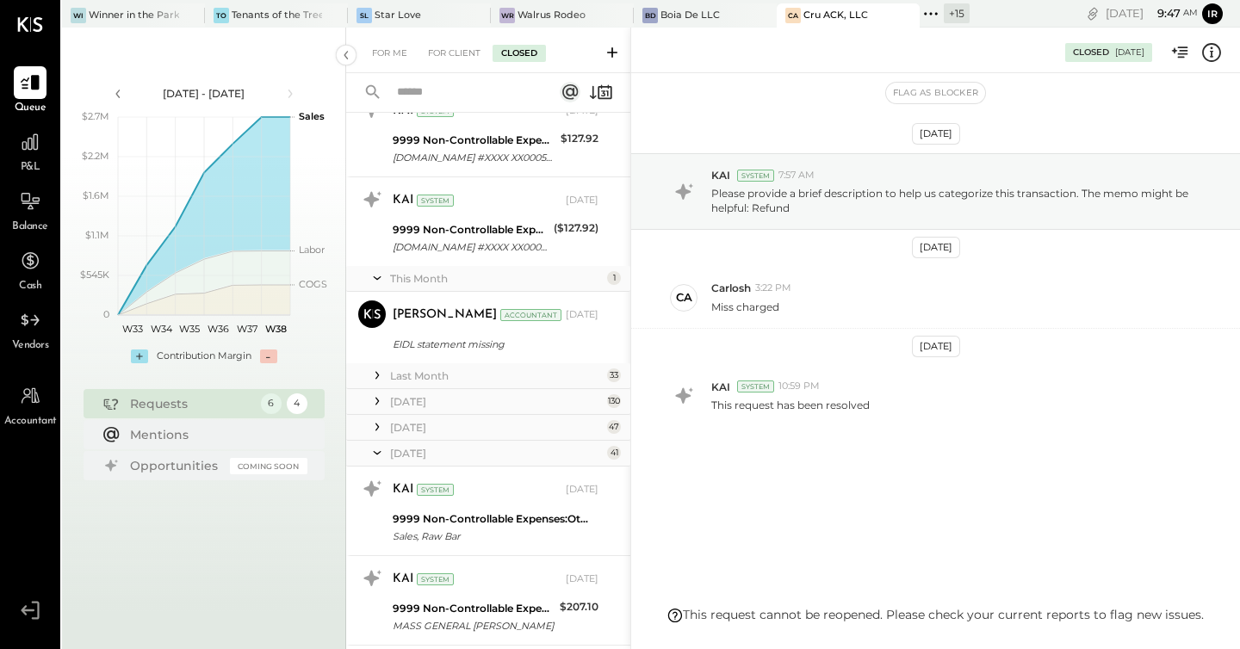
click at [411, 422] on div "[DATE]" at bounding box center [496, 427] width 213 height 15
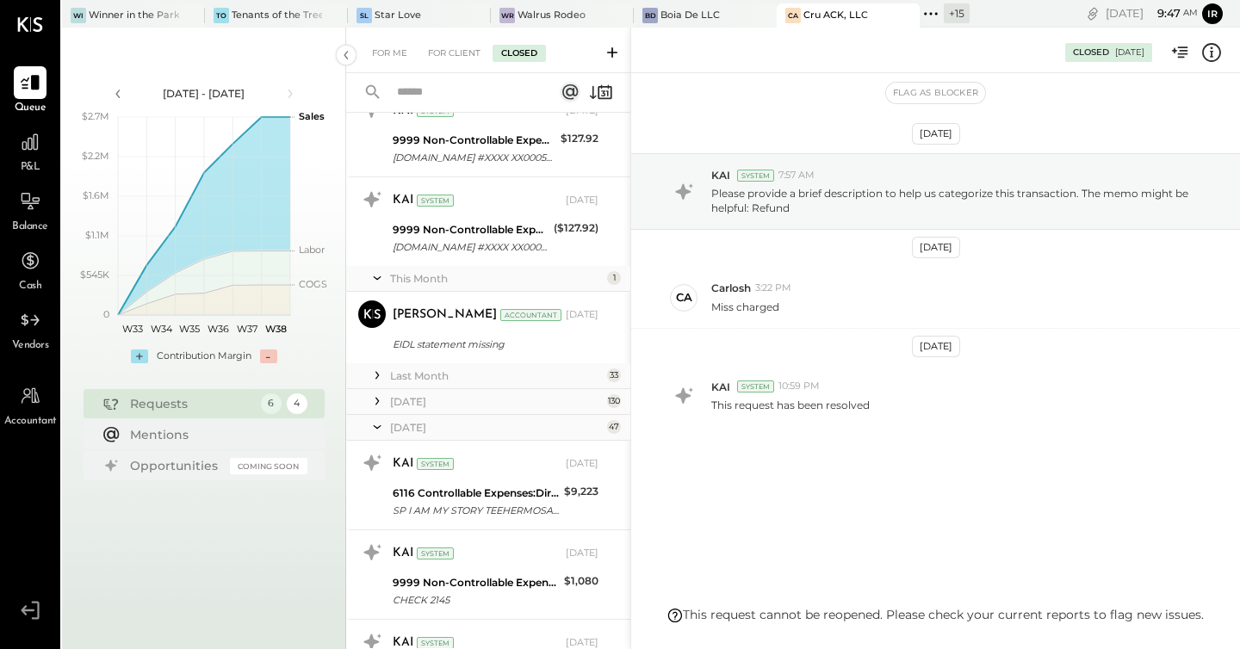
click at [411, 399] on div "[DATE]" at bounding box center [496, 401] width 213 height 15
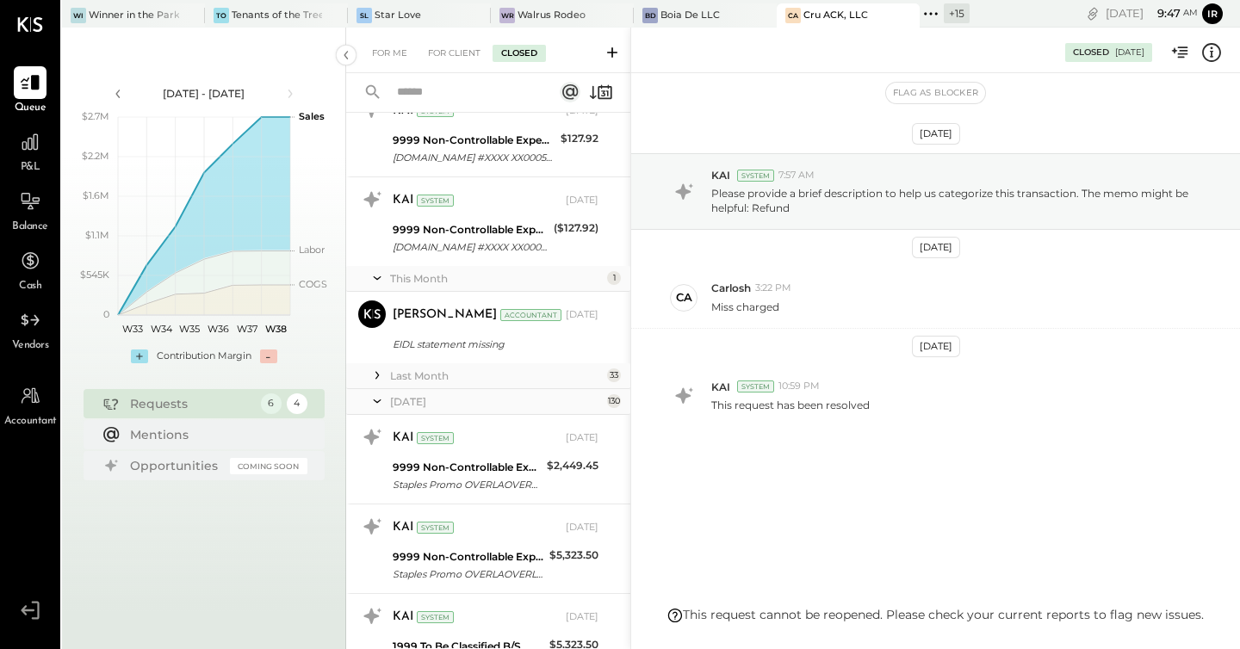
click at [414, 374] on div "Last Month" at bounding box center [496, 375] width 213 height 15
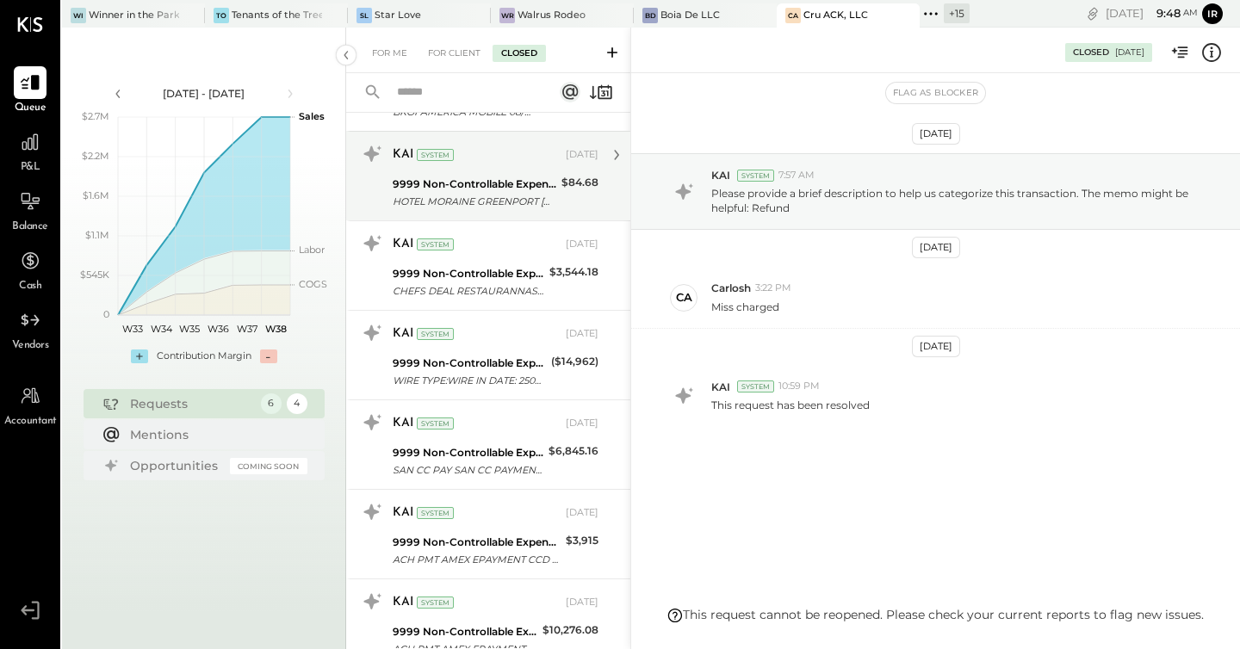
scroll to position [38020, 0]
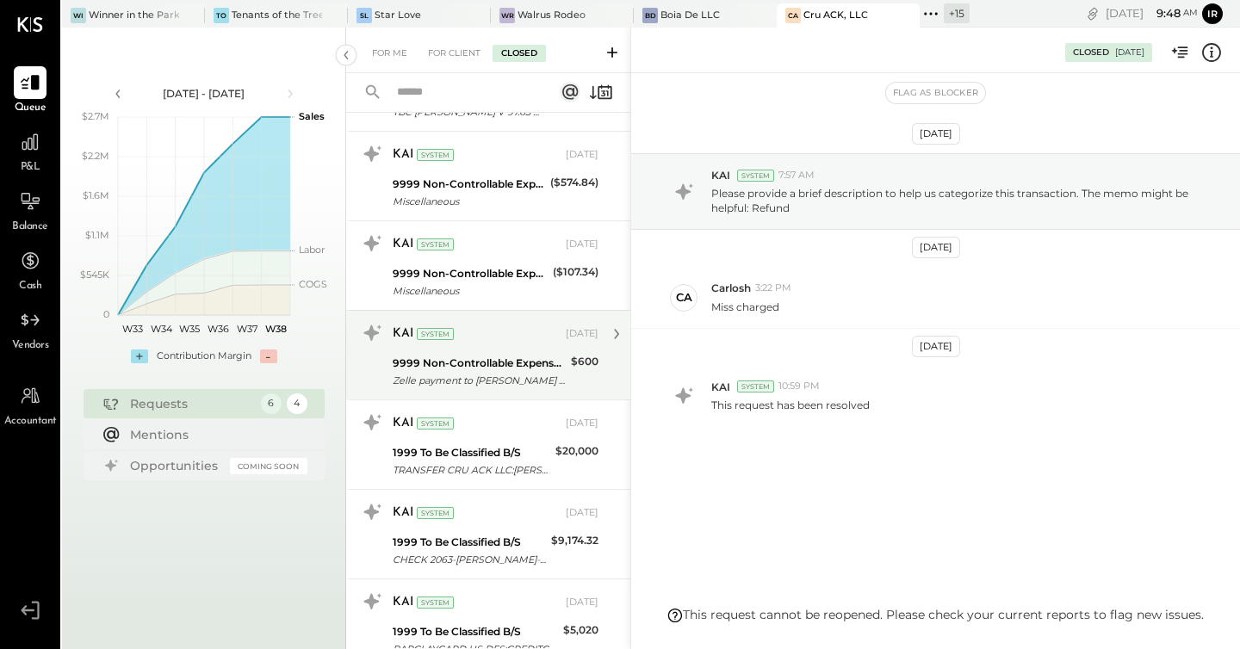
click at [473, 360] on div "9999 Non-Controllable Expenses:Other Income and Expenses:To be Classified P&L" at bounding box center [479, 363] width 173 height 17
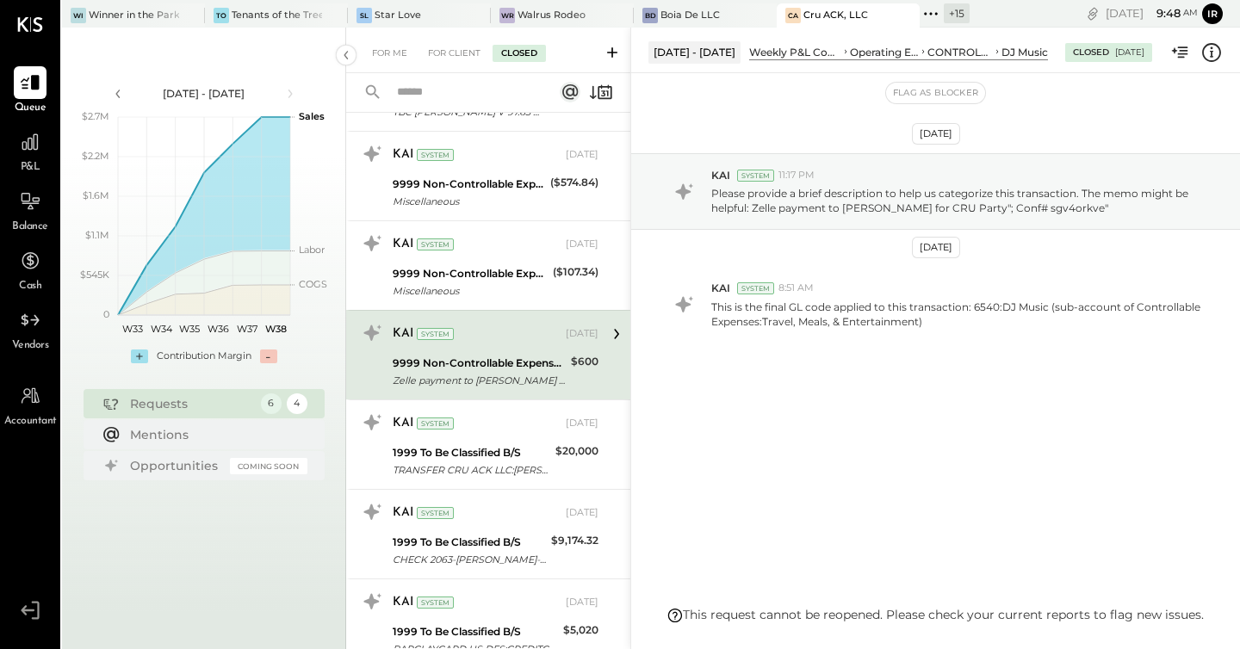
scroll to position [2660, 0]
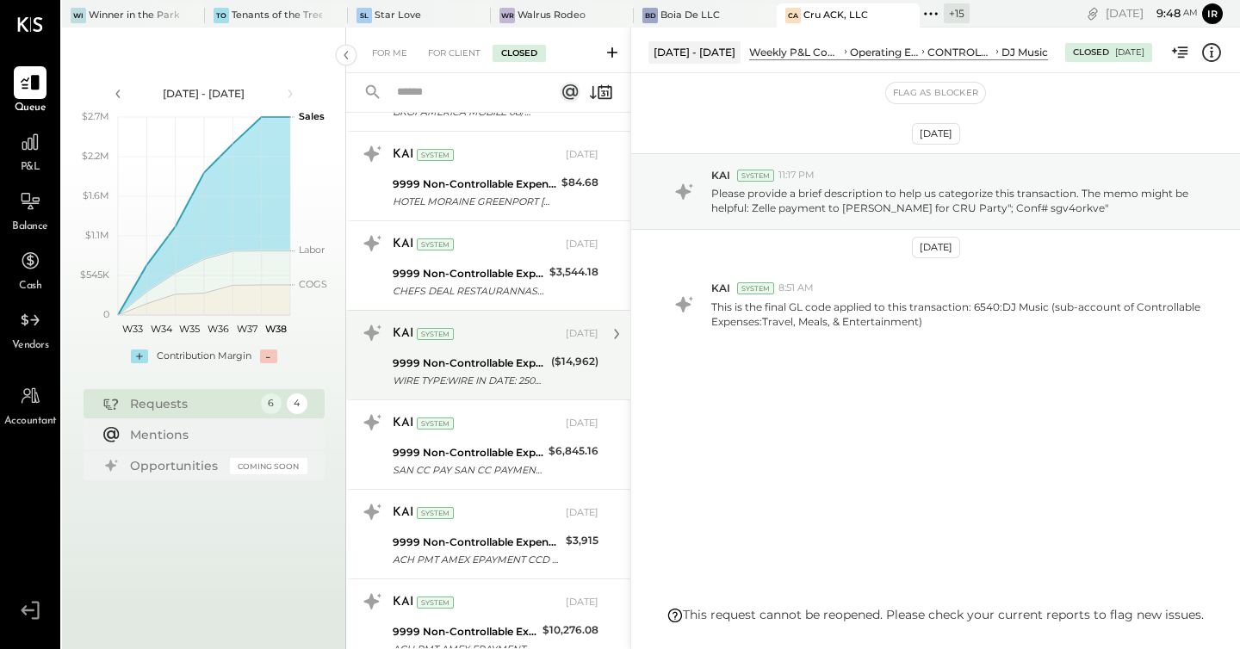
click at [506, 343] on div "KAI System Aug 27, 2025" at bounding box center [496, 334] width 206 height 24
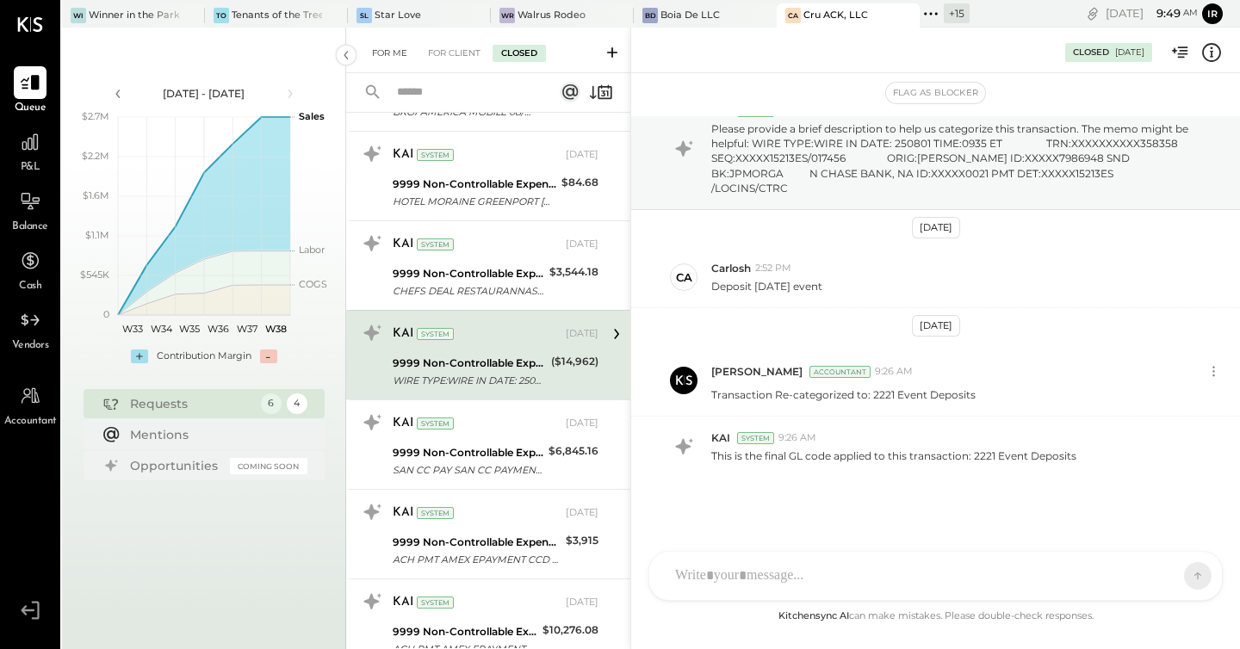
scroll to position [2372, 0]
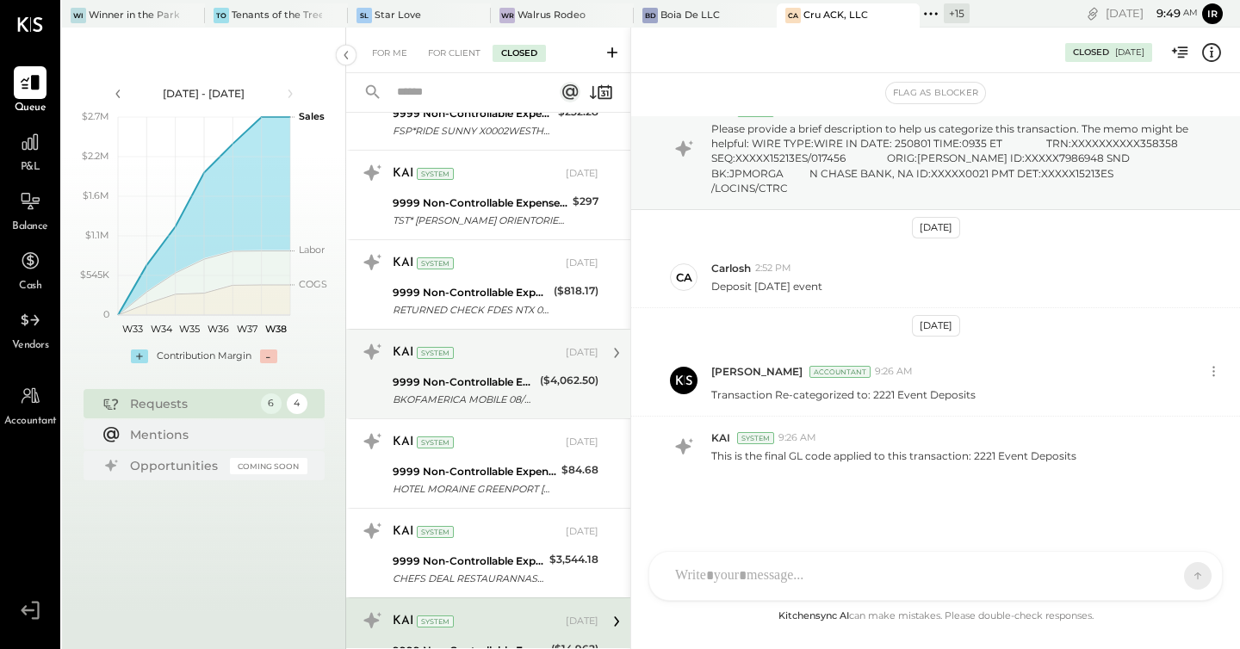
click at [485, 380] on div "9999 Non-Controllable Expenses:Other Income and Expenses:To be Classified P&L" at bounding box center [464, 382] width 142 height 17
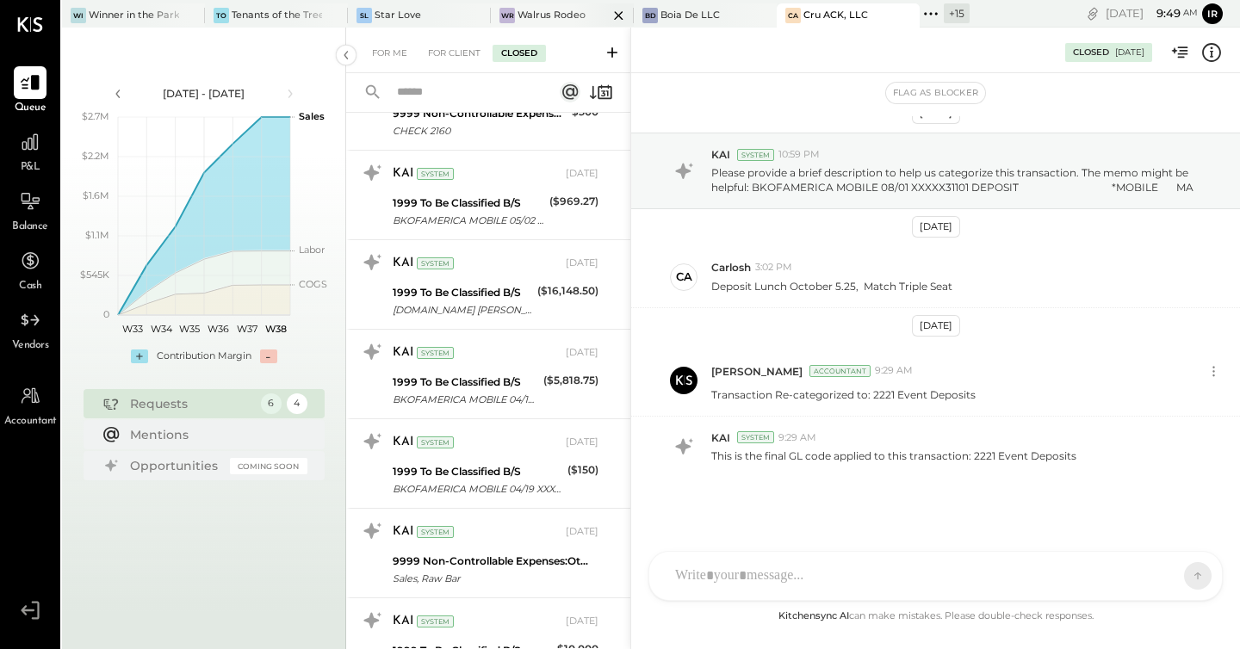
scroll to position [2283, 0]
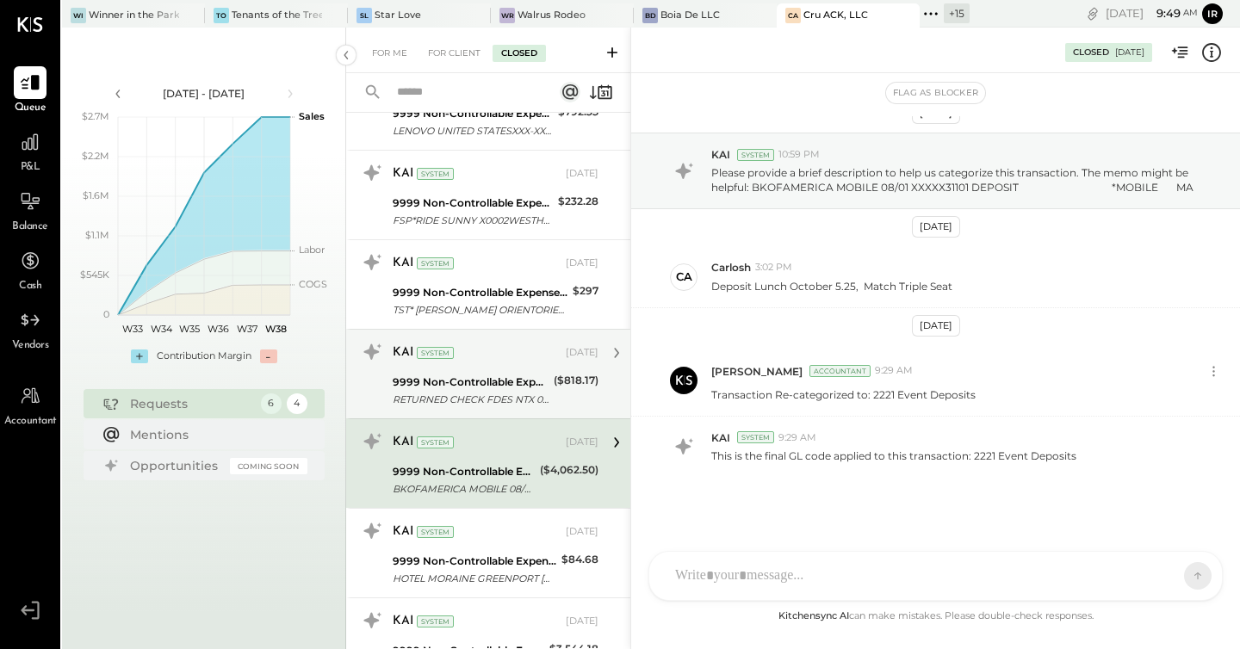
click at [450, 380] on div "9999 Non-Controllable Expenses:Other Income and Expenses:To be Classified P&L" at bounding box center [471, 382] width 156 height 17
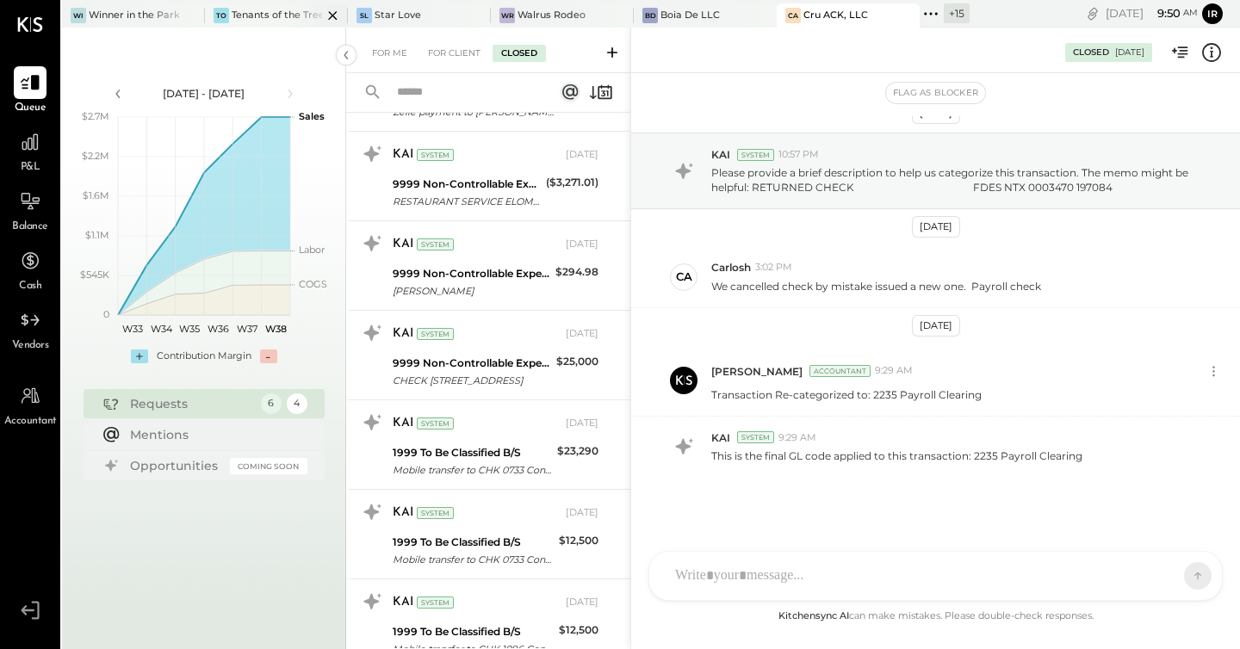
scroll to position [191, 0]
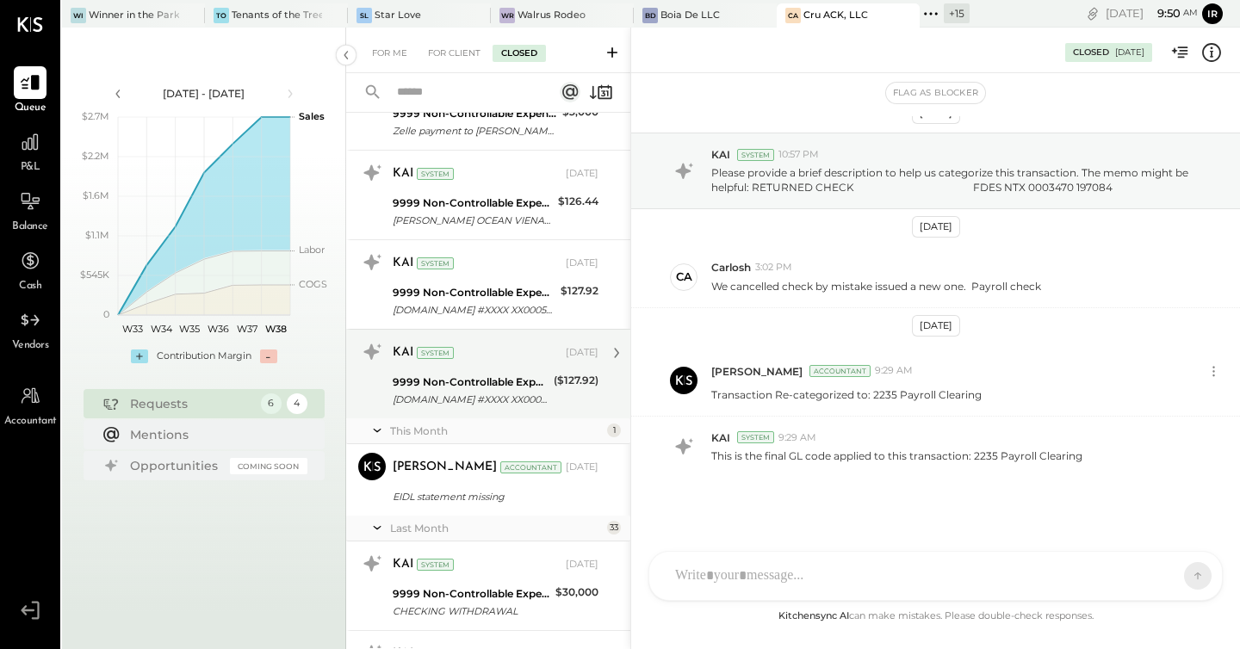
click at [505, 384] on div "9999 Non-Controllable Expenses:Other Income and Expenses:To be Classified P&L" at bounding box center [471, 382] width 156 height 17
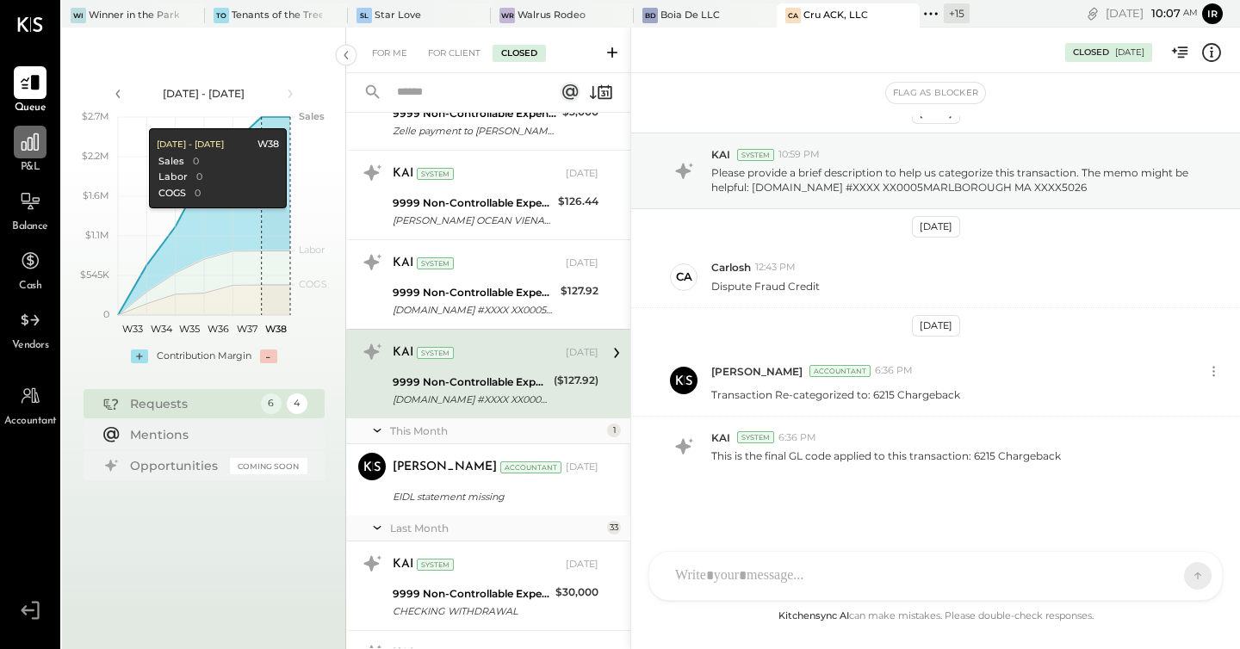
click at [28, 146] on icon at bounding box center [30, 142] width 22 height 22
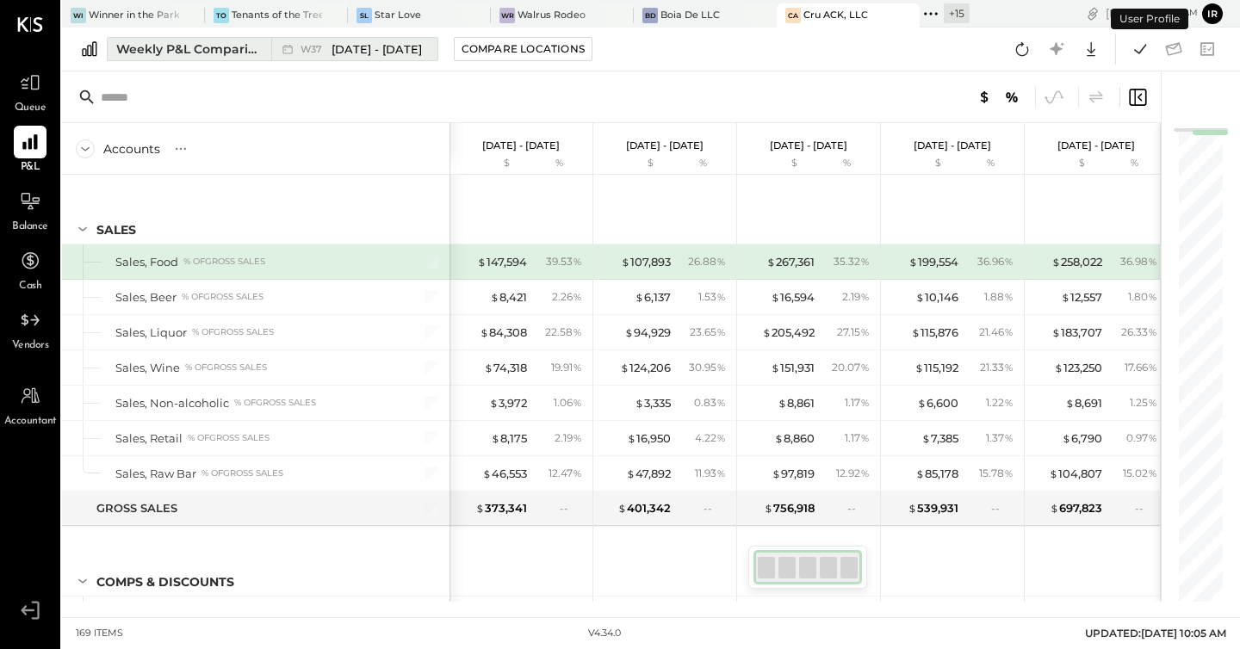
click at [183, 56] on div "Weekly P&L Comparison" at bounding box center [188, 48] width 145 height 17
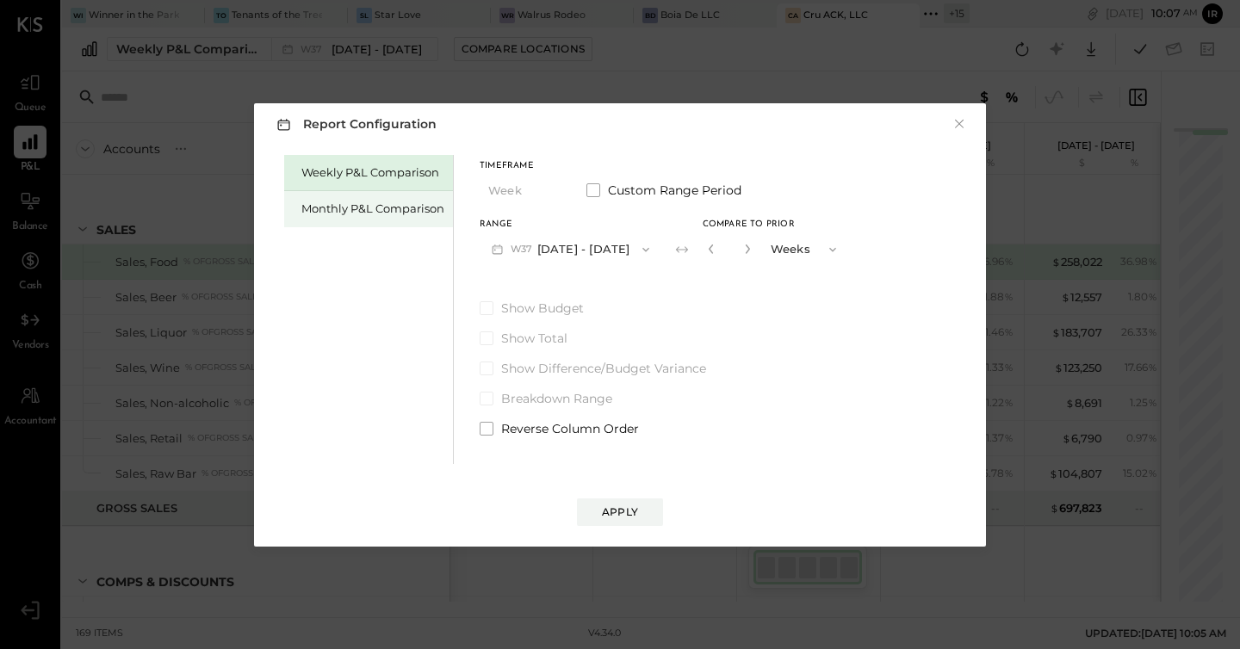
click at [324, 205] on div "Monthly P&L Comparison" at bounding box center [372, 209] width 143 height 16
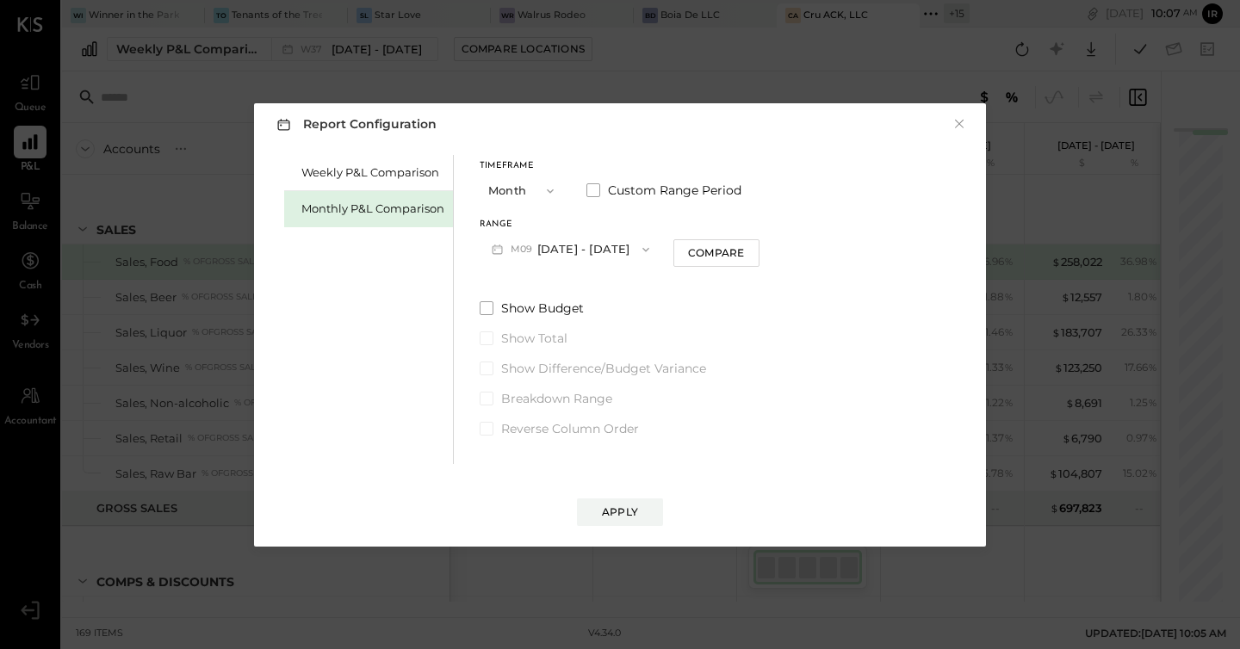
click at [591, 244] on button "M09 Sep 1 - 30, 2025" at bounding box center [570, 249] width 182 height 32
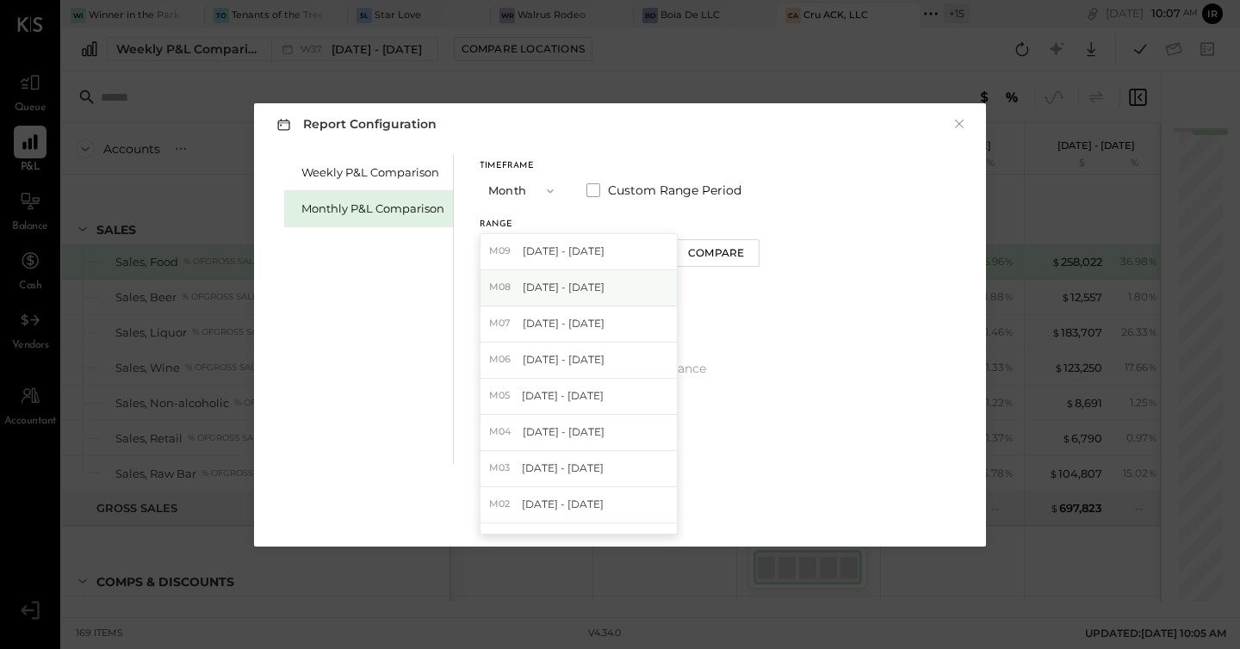
click at [572, 290] on span "Aug 1 - 31, 2025" at bounding box center [563, 287] width 82 height 15
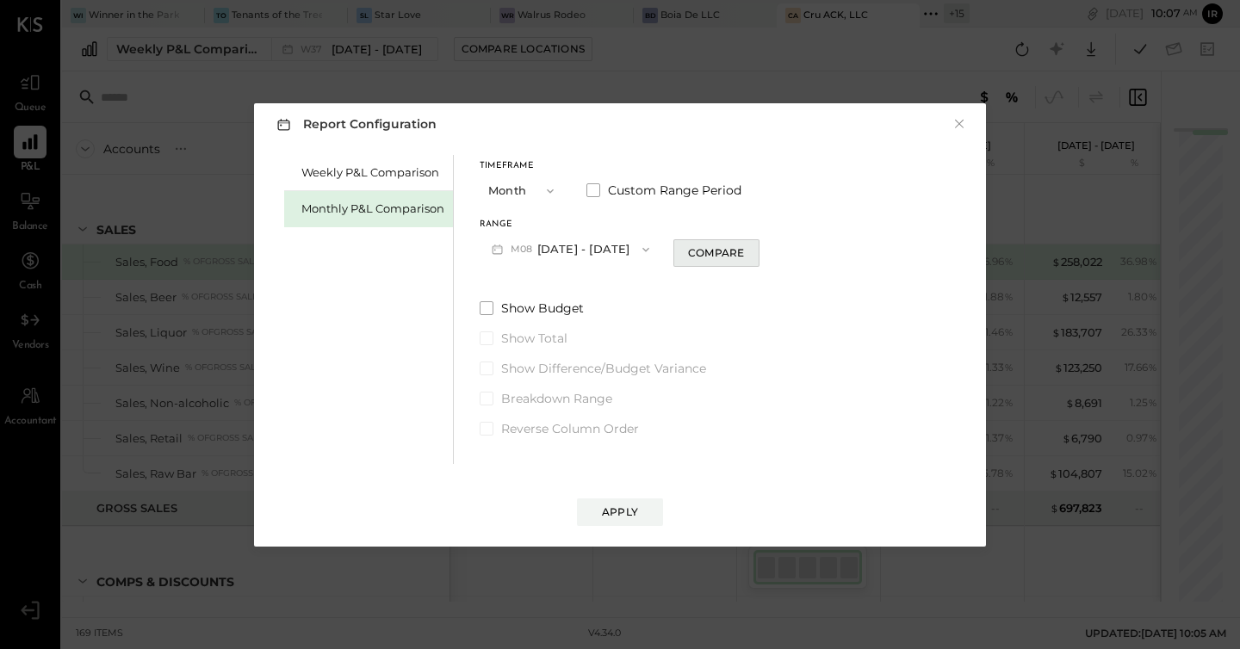
click at [714, 263] on button "Compare" at bounding box center [716, 253] width 86 height 28
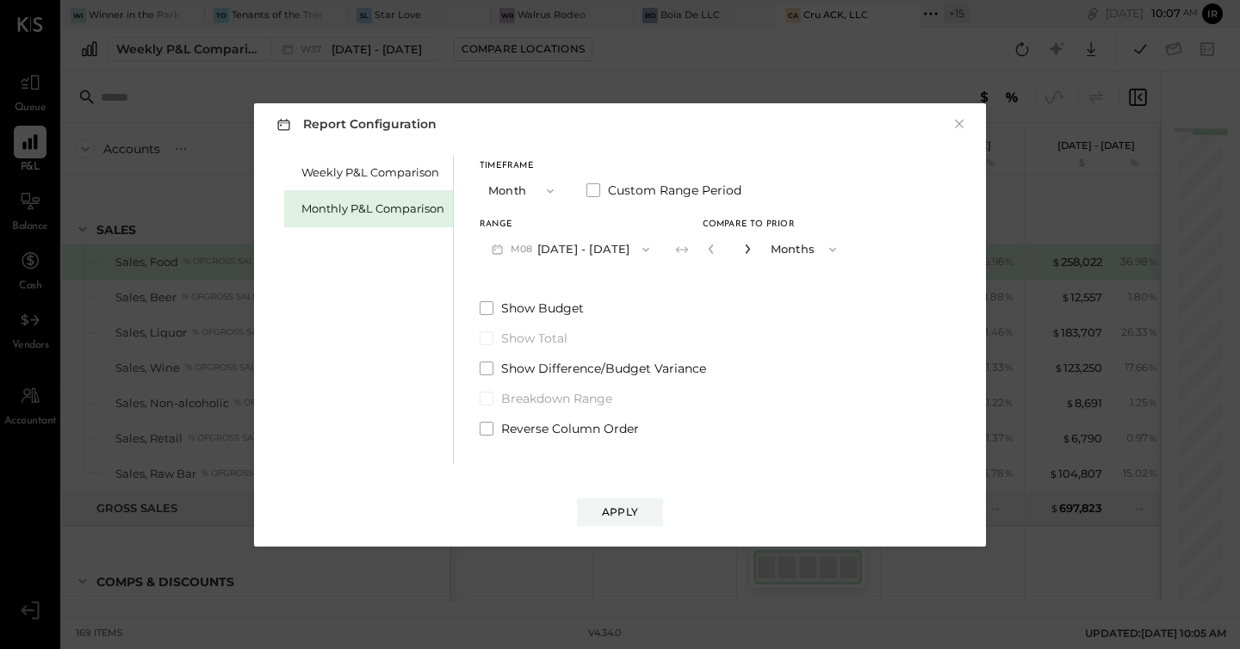
click at [742, 250] on icon "button" at bounding box center [747, 249] width 10 height 10
type input "*"
click at [629, 511] on div "Apply" at bounding box center [620, 511] width 36 height 15
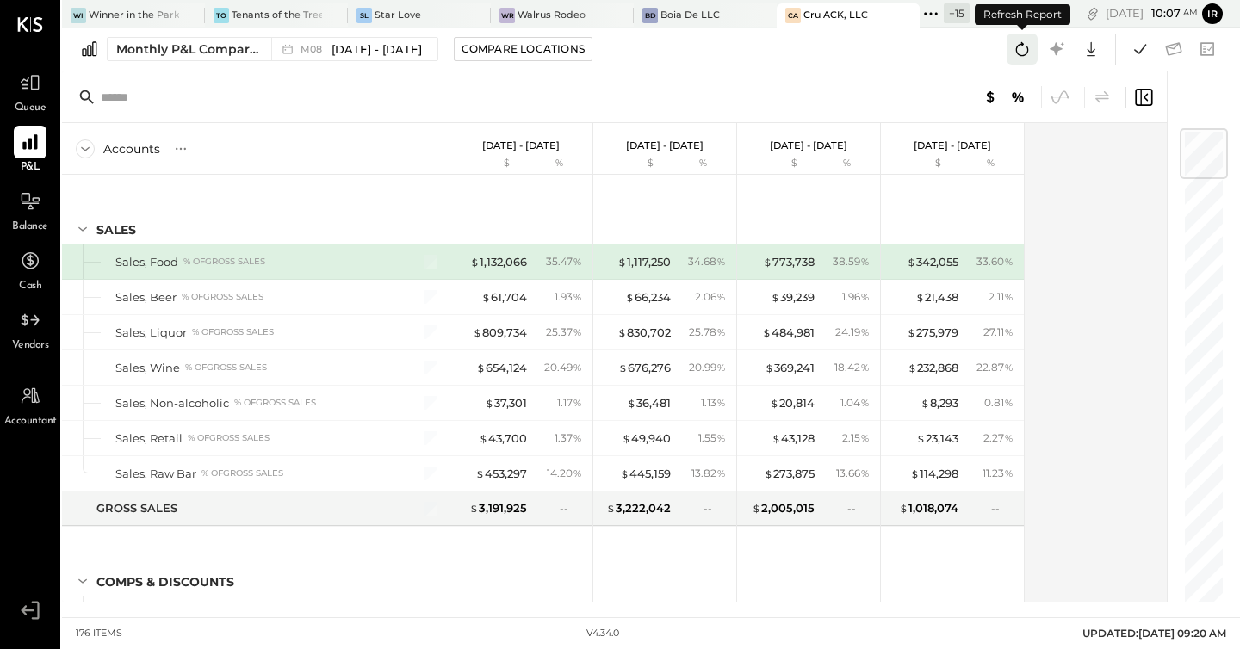
click at [1025, 48] on icon at bounding box center [1022, 49] width 22 height 22
click at [1141, 54] on icon at bounding box center [1139, 49] width 22 height 22
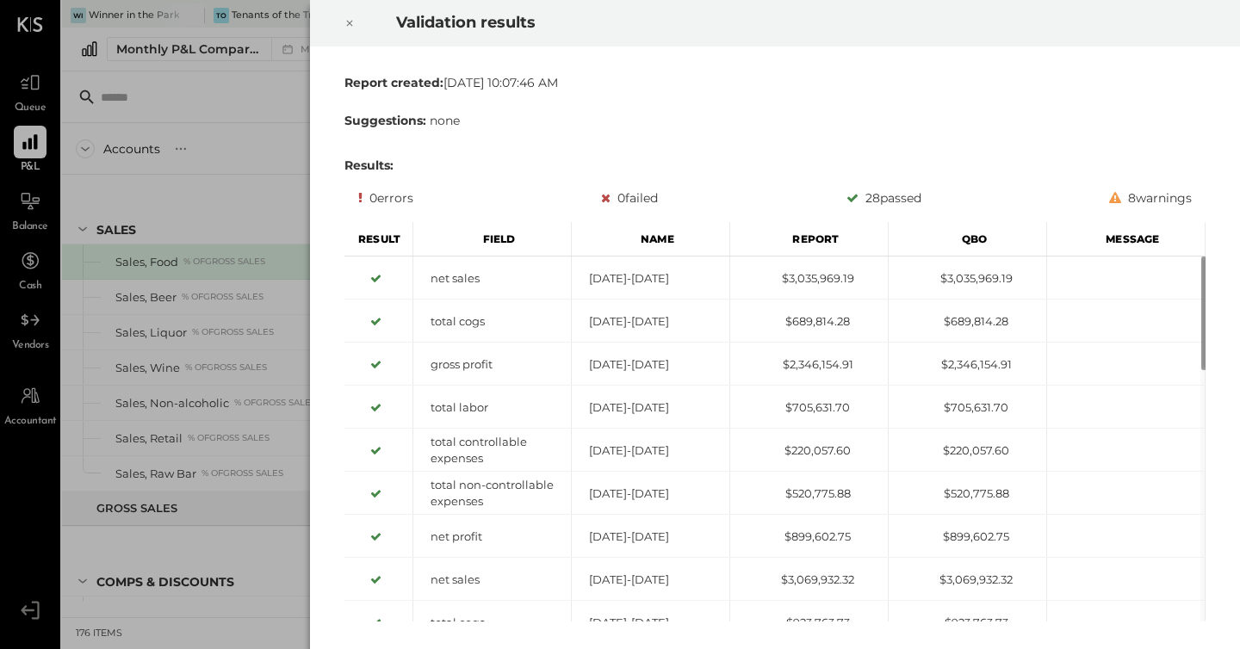
click at [351, 22] on icon at bounding box center [349, 23] width 10 height 21
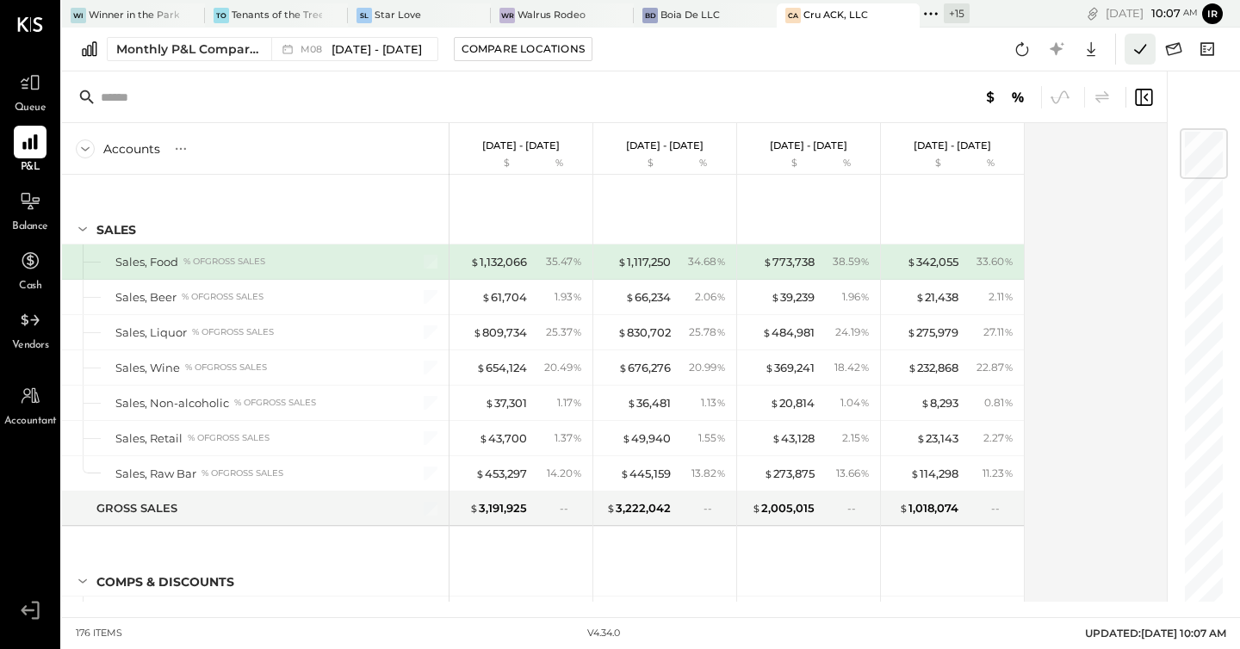
click at [1140, 46] on icon at bounding box center [1139, 49] width 22 height 22
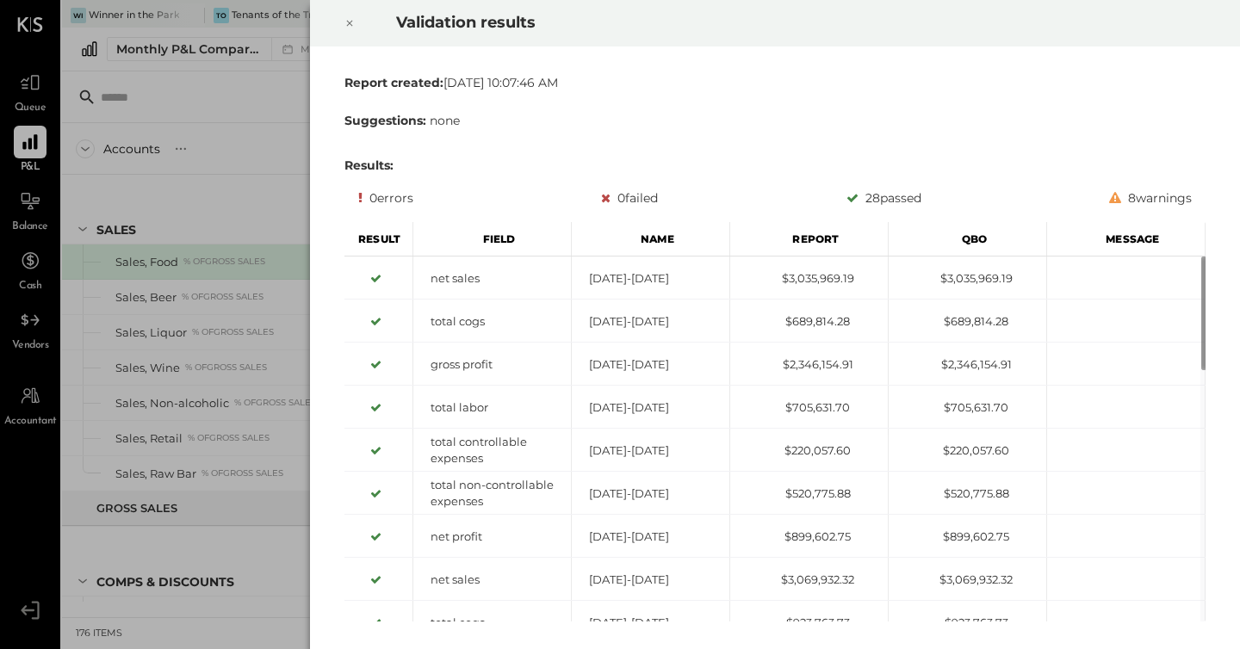
click at [345, 18] on icon at bounding box center [349, 23] width 10 height 21
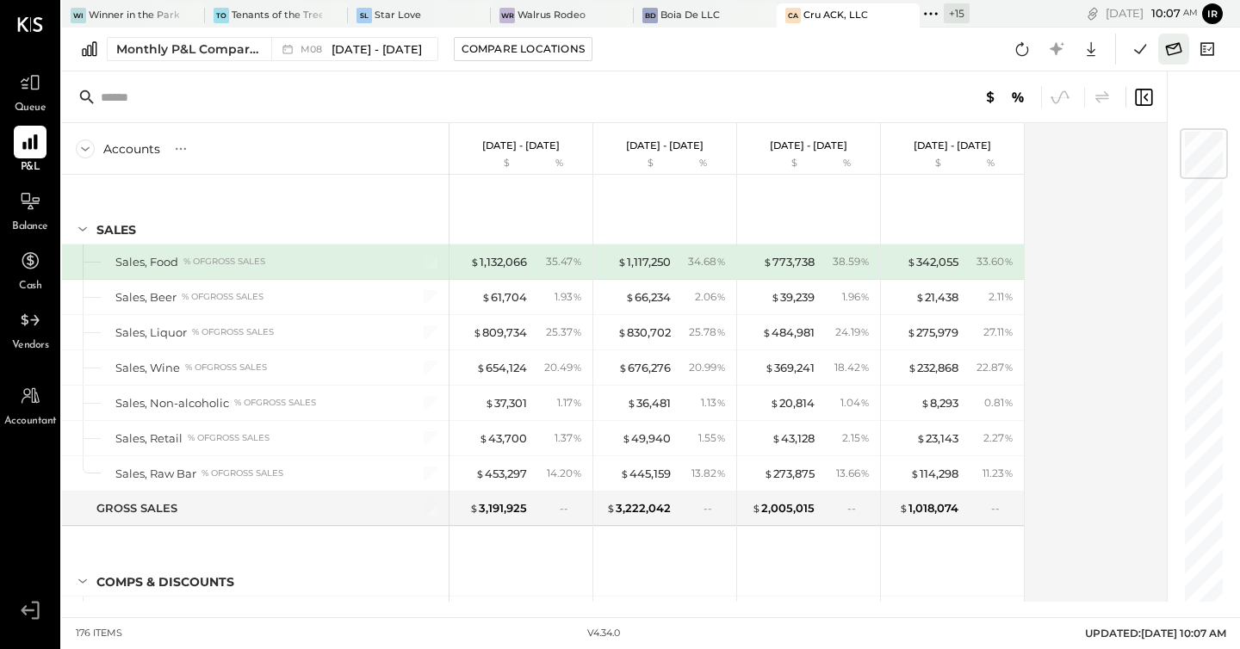
click at [1173, 53] on icon at bounding box center [1173, 49] width 22 height 22
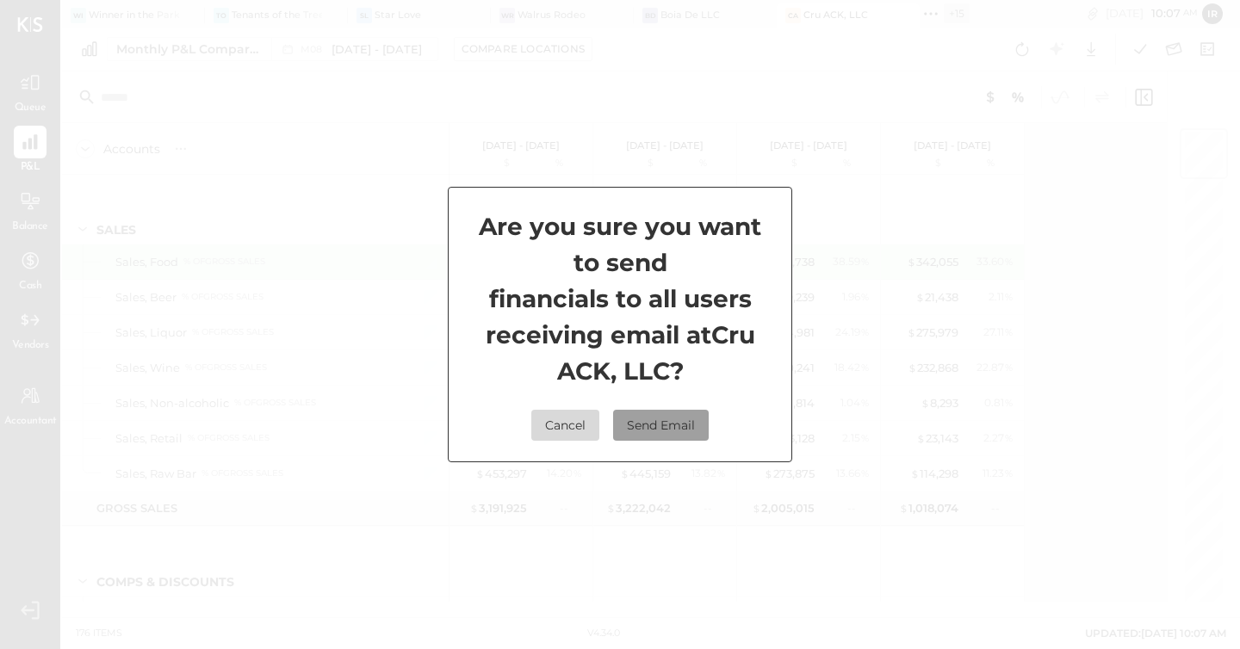
click at [640, 437] on button "Send Email" at bounding box center [661, 425] width 96 height 31
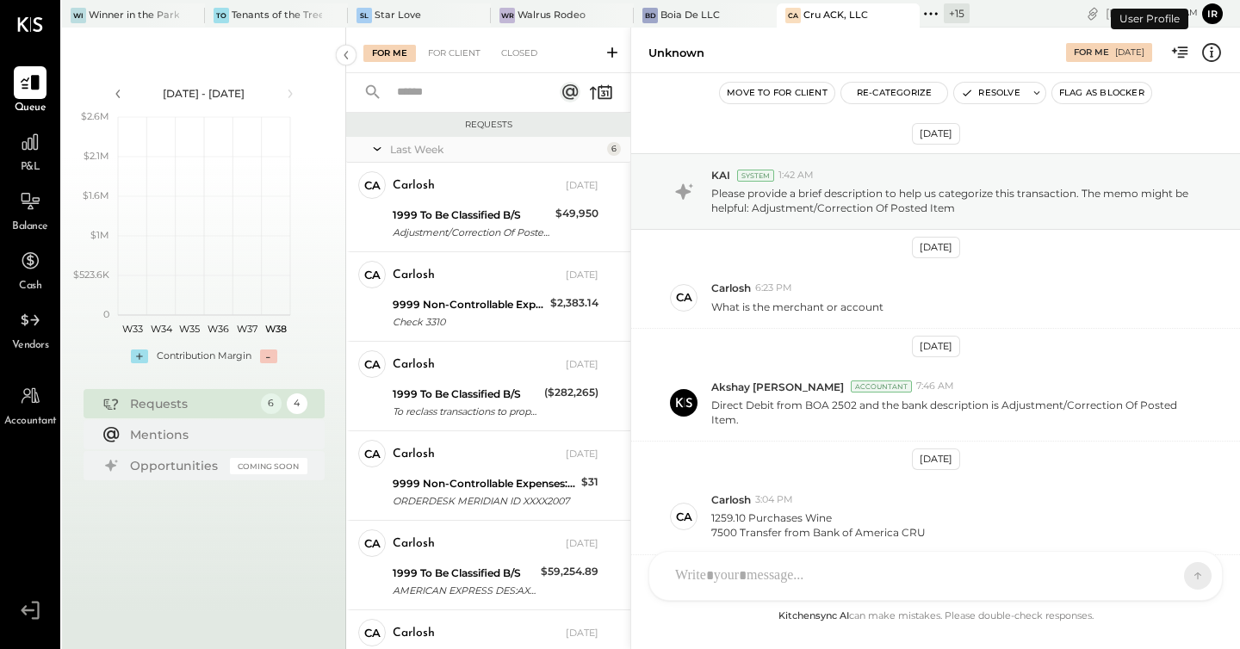
scroll to position [373, 0]
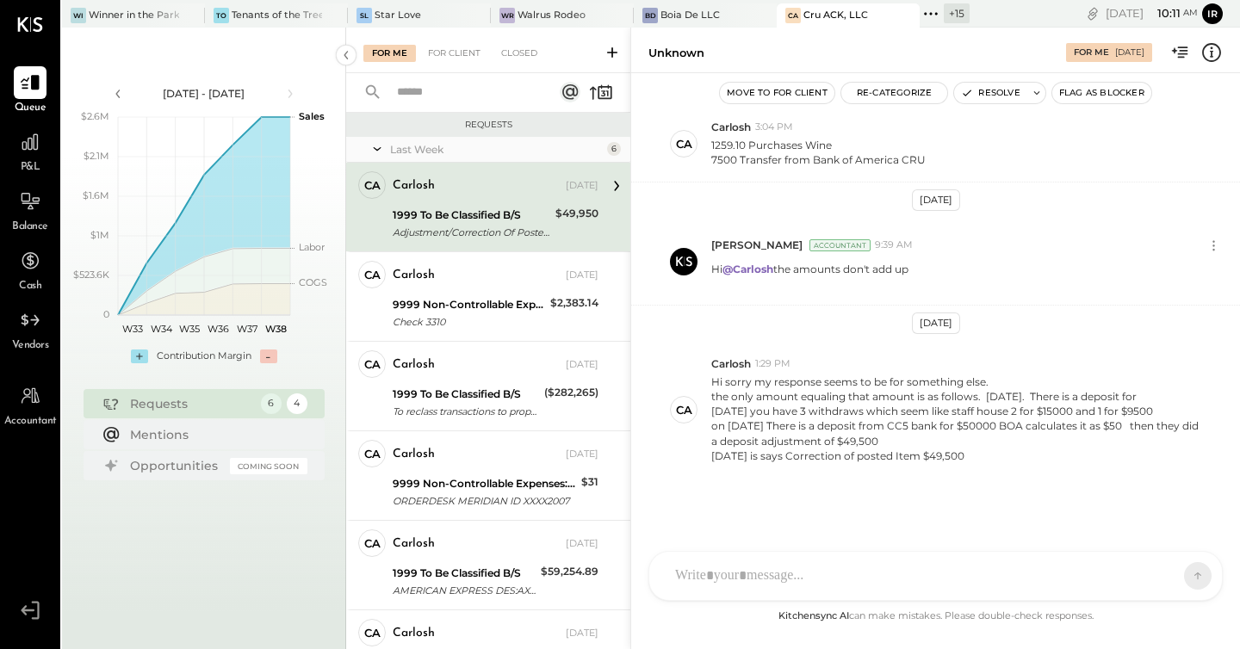
click at [919, 14] on icon at bounding box center [930, 14] width 22 height 22
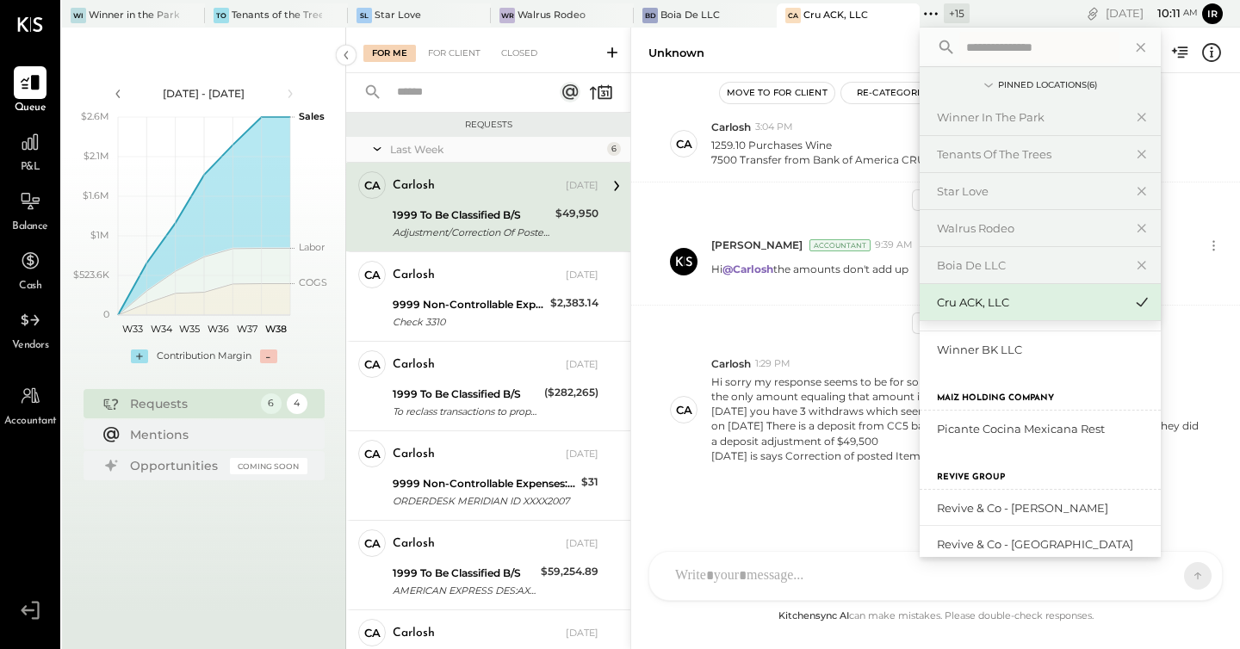
scroll to position [578, 0]
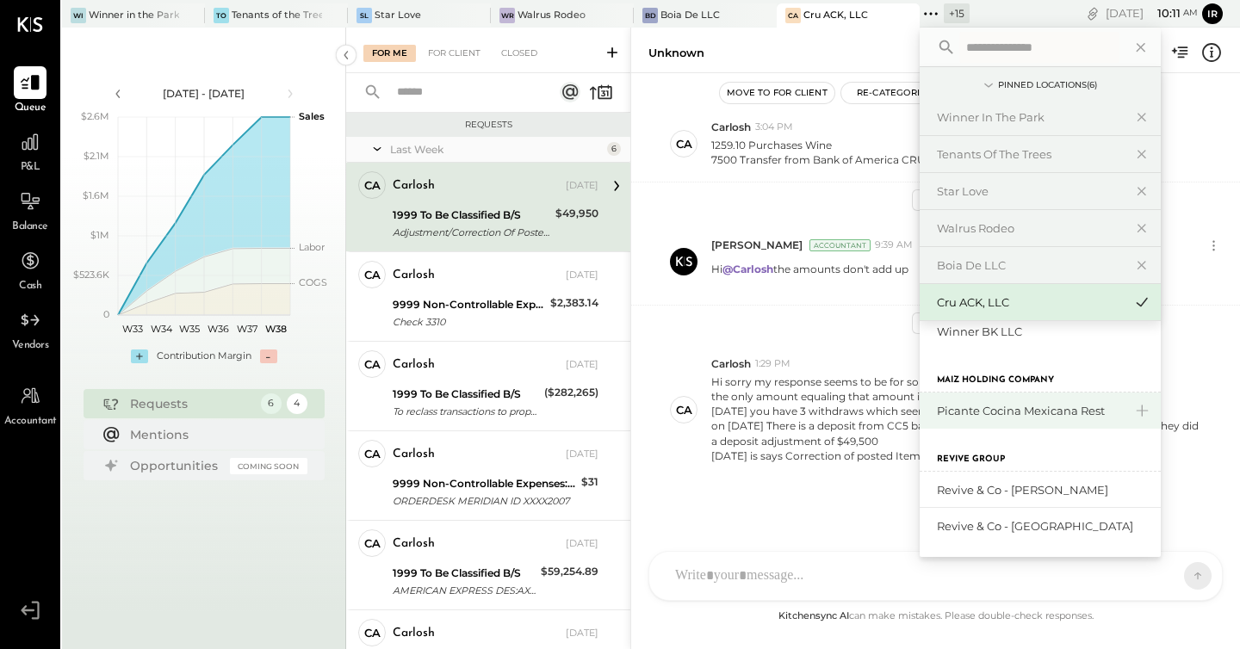
click at [991, 399] on div "Picante Cocina Mexicana Rest" at bounding box center [1039, 411] width 241 height 36
click at [1131, 409] on icon at bounding box center [1141, 410] width 21 height 22
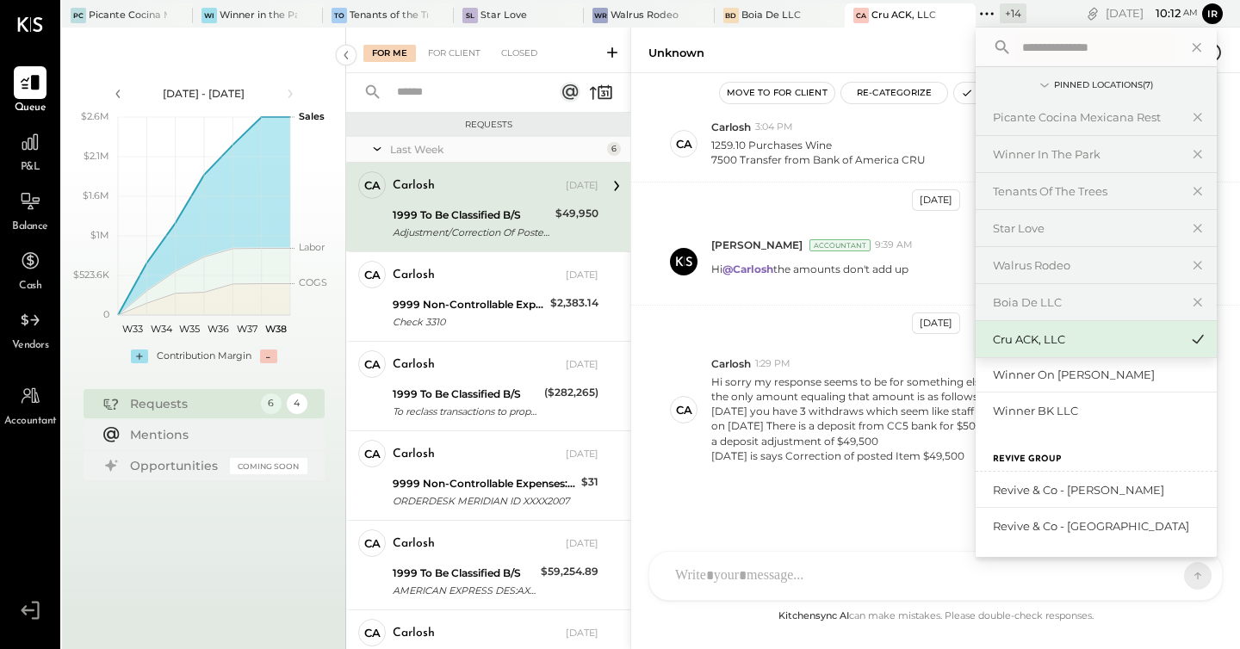
scroll to position [535, 0]
click at [139, 22] on div at bounding box center [163, 14] width 60 height 23
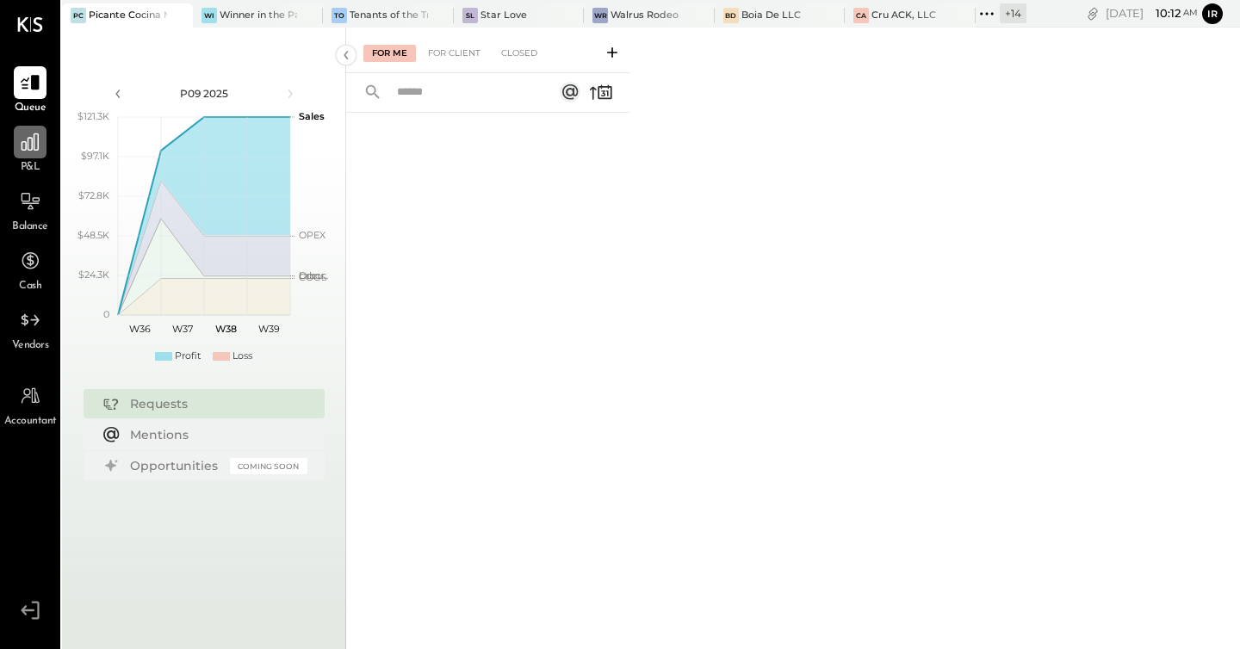
click at [20, 151] on icon at bounding box center [30, 142] width 22 height 22
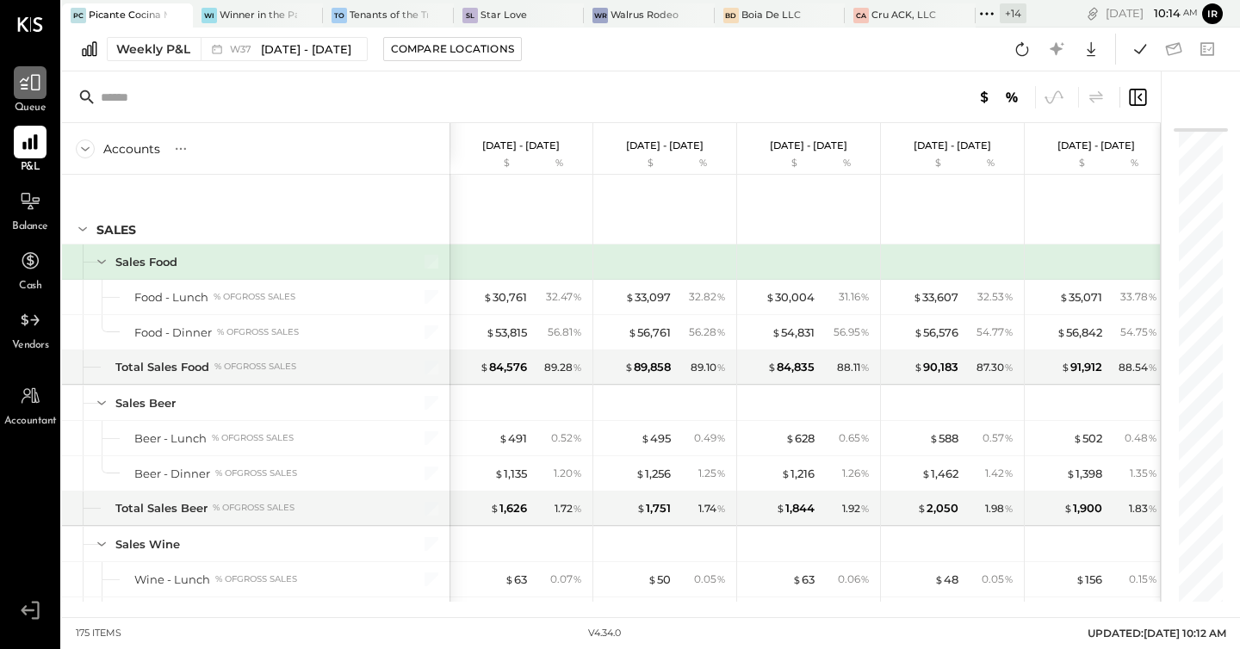
click at [30, 84] on icon at bounding box center [30, 82] width 22 height 22
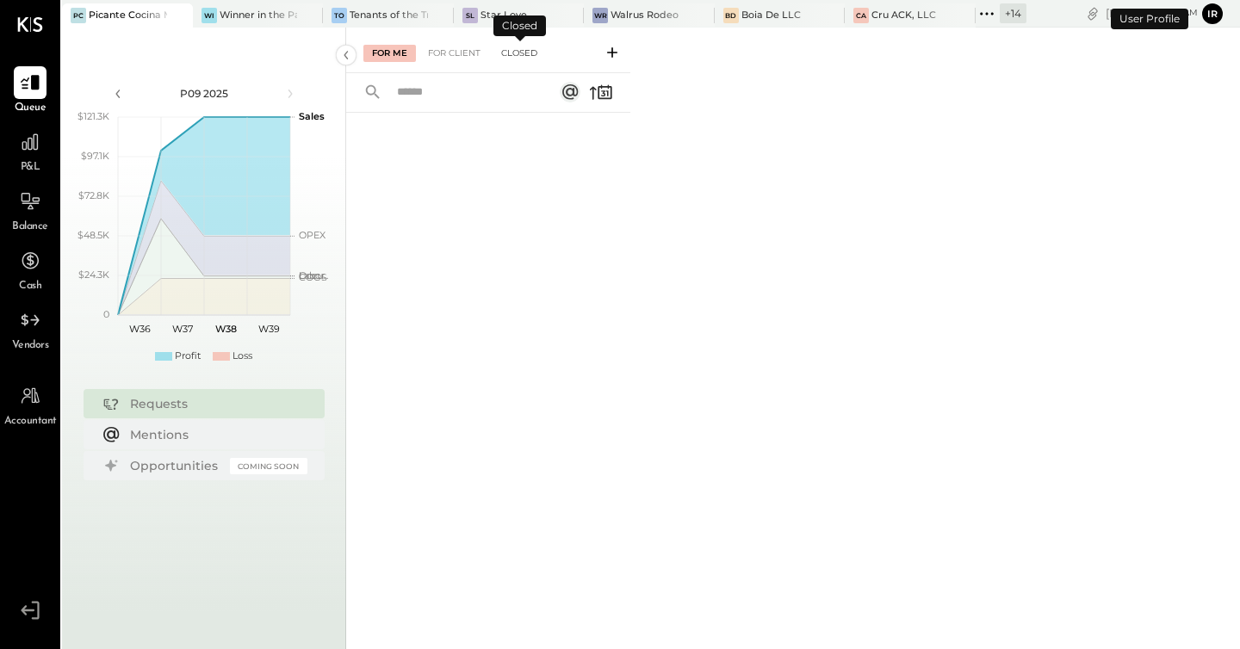
click at [525, 49] on div "Closed" at bounding box center [518, 53] width 53 height 17
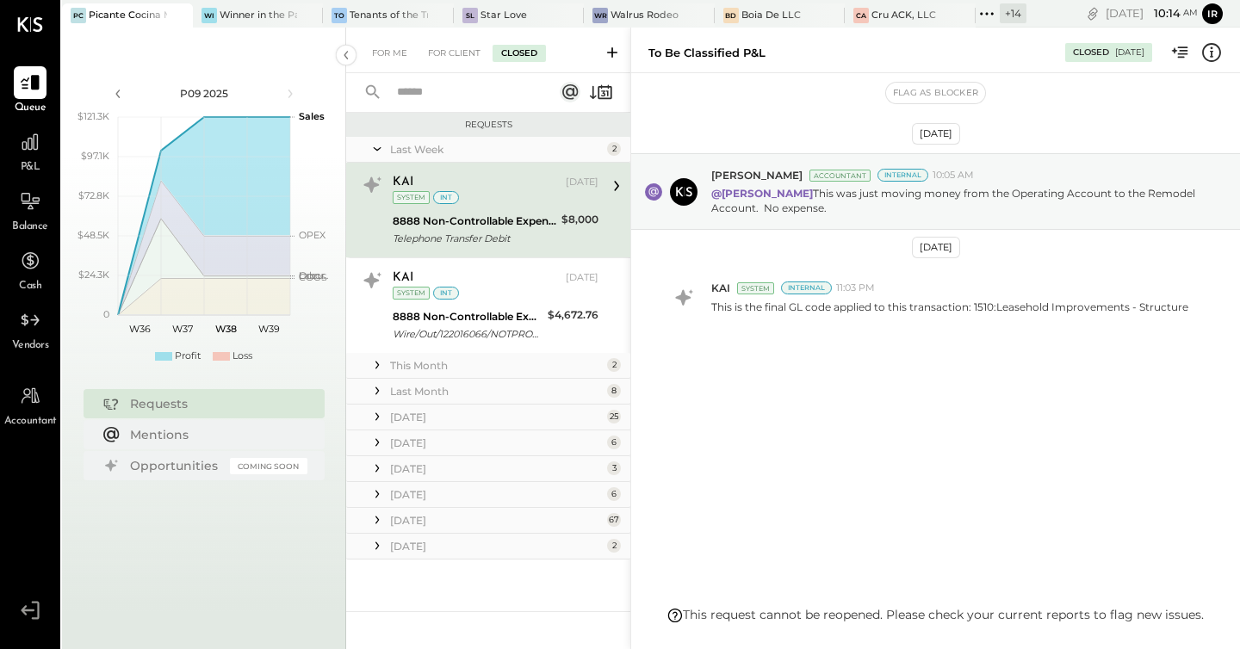
click at [425, 548] on div "[DATE]" at bounding box center [496, 546] width 213 height 15
click at [420, 514] on div "[DATE]" at bounding box center [496, 520] width 213 height 15
click at [414, 496] on div "[DATE]" at bounding box center [496, 494] width 213 height 15
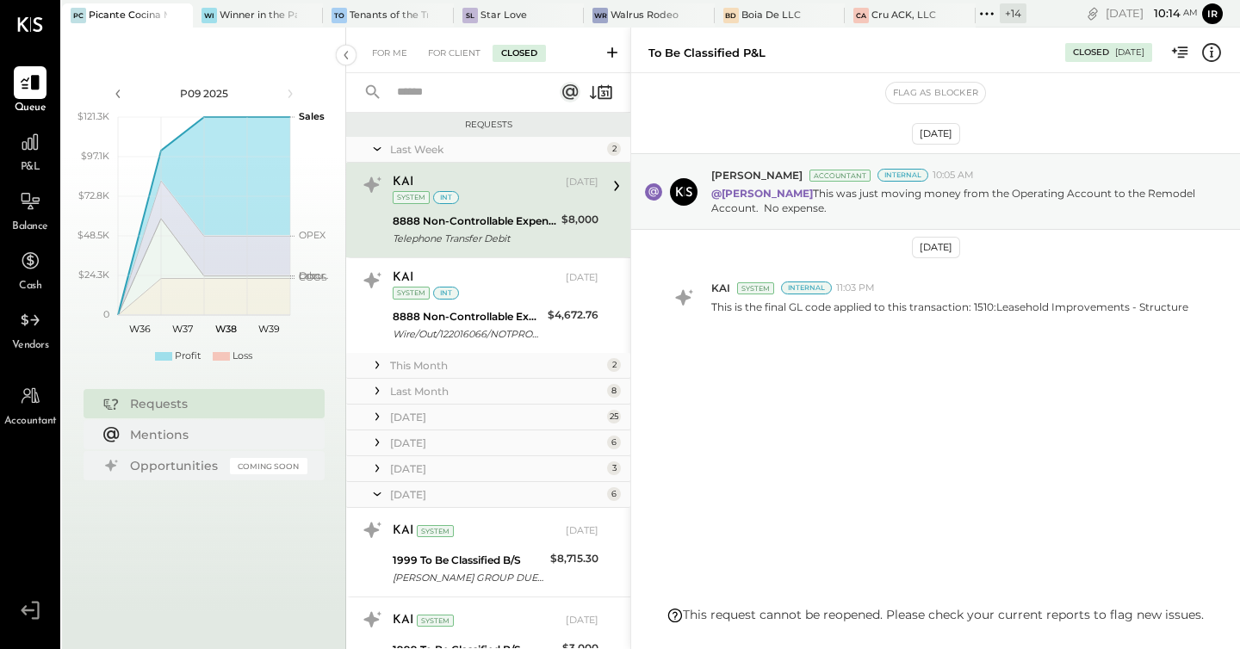
click at [414, 469] on div "[DATE]" at bounding box center [496, 468] width 213 height 15
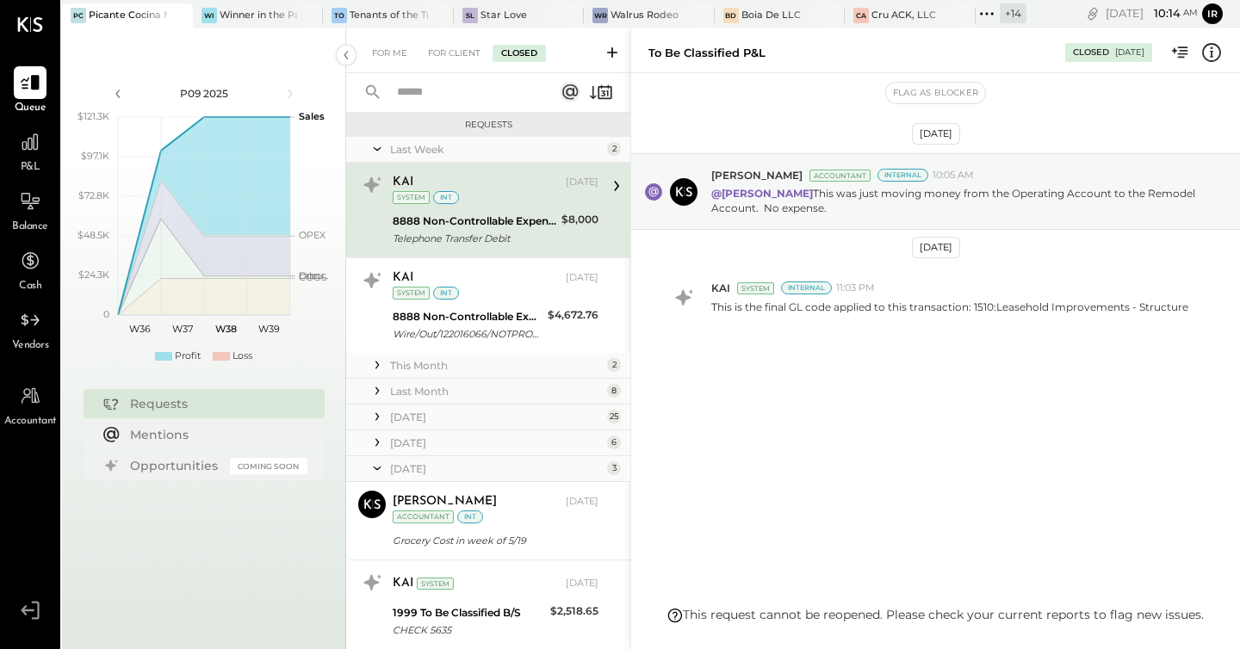
click at [411, 440] on div "[DATE]" at bounding box center [496, 443] width 213 height 15
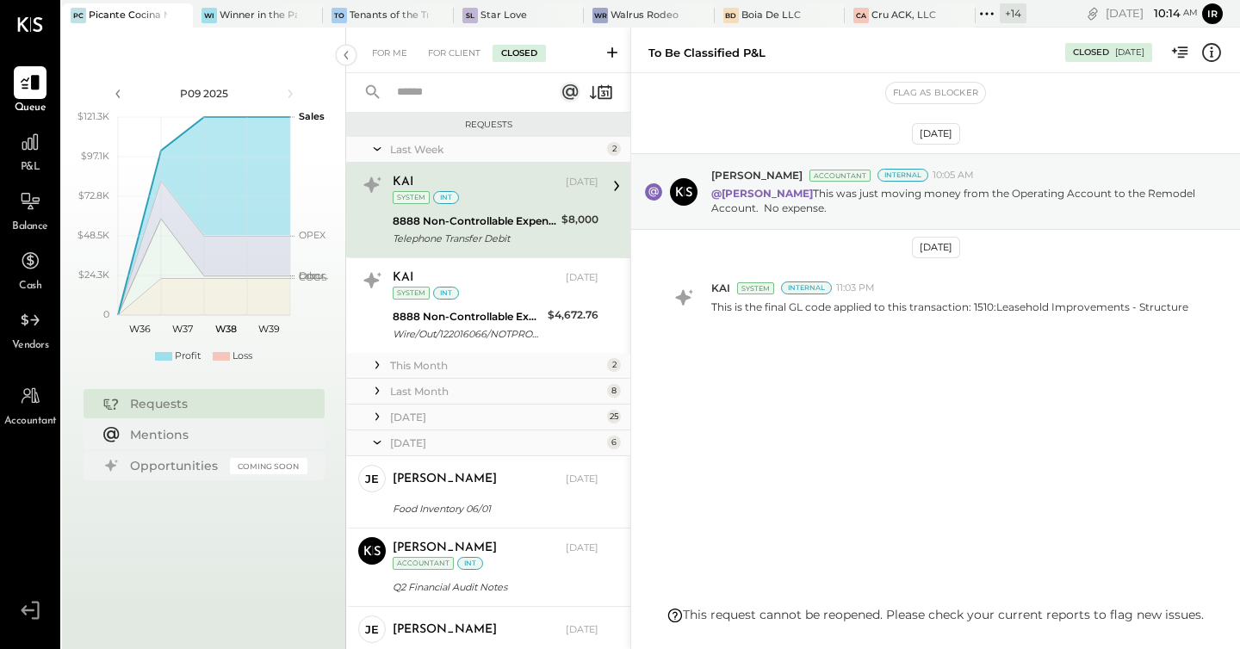
click at [414, 417] on div "[DATE]" at bounding box center [496, 417] width 213 height 15
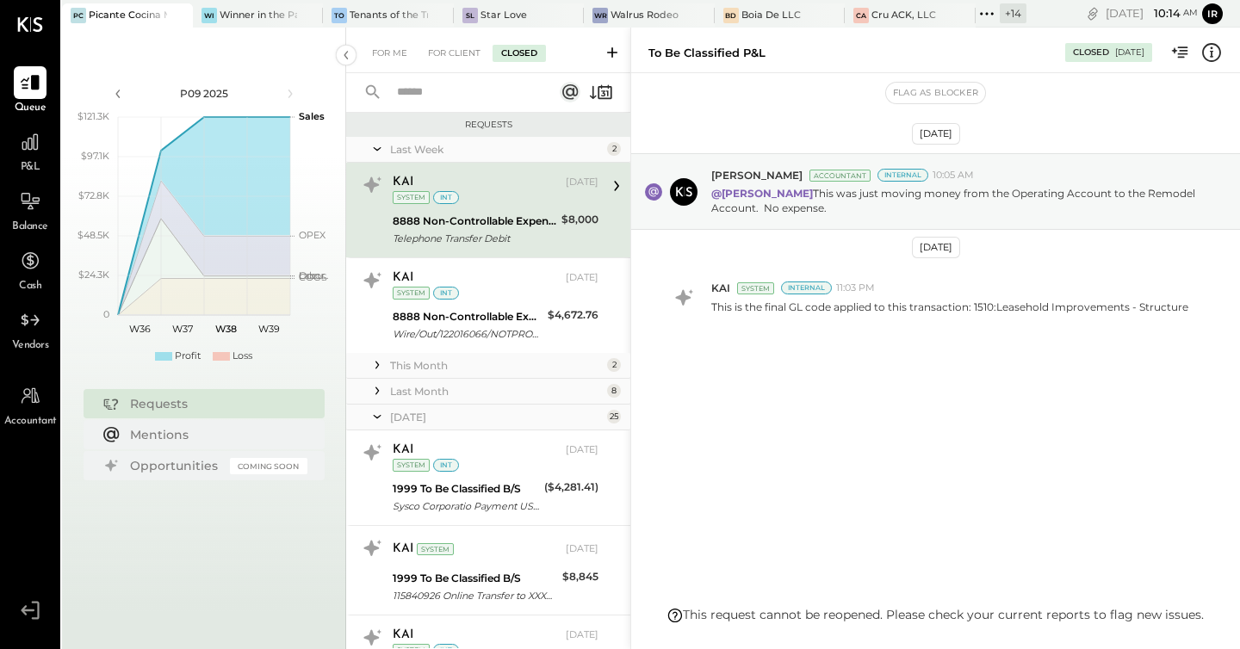
click at [417, 393] on div "Last Month" at bounding box center [496, 391] width 213 height 15
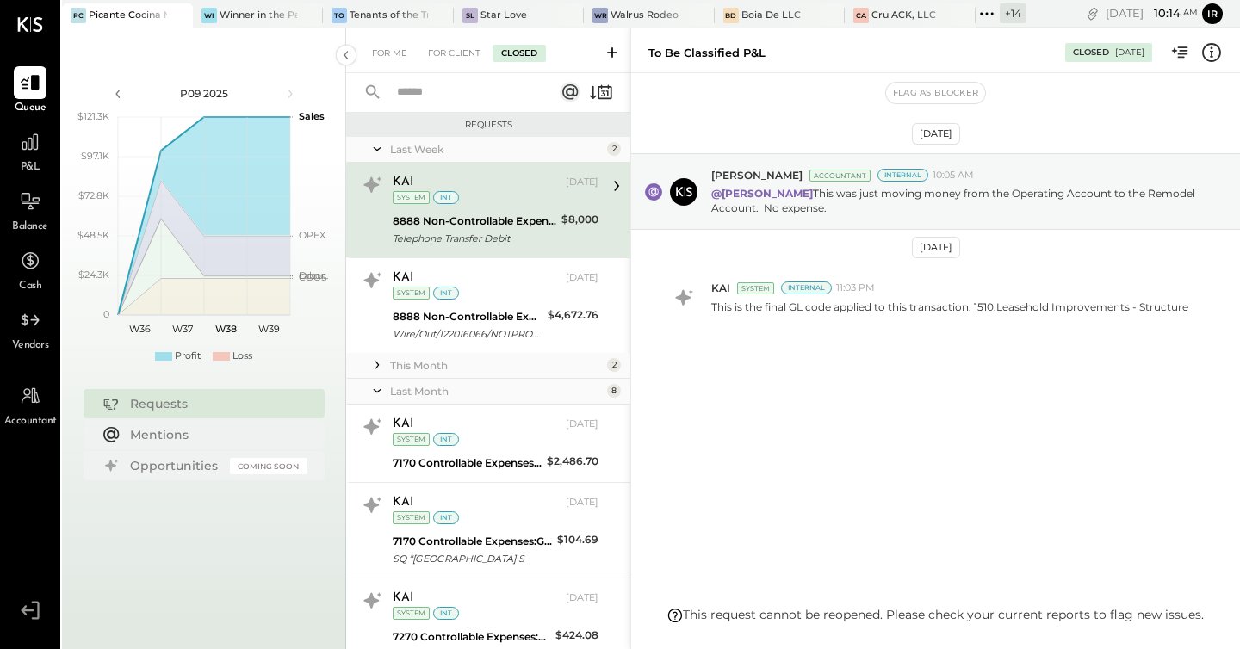
click at [436, 355] on div "This Month 2" at bounding box center [488, 366] width 284 height 26
click at [416, 368] on div "This Month" at bounding box center [496, 365] width 213 height 15
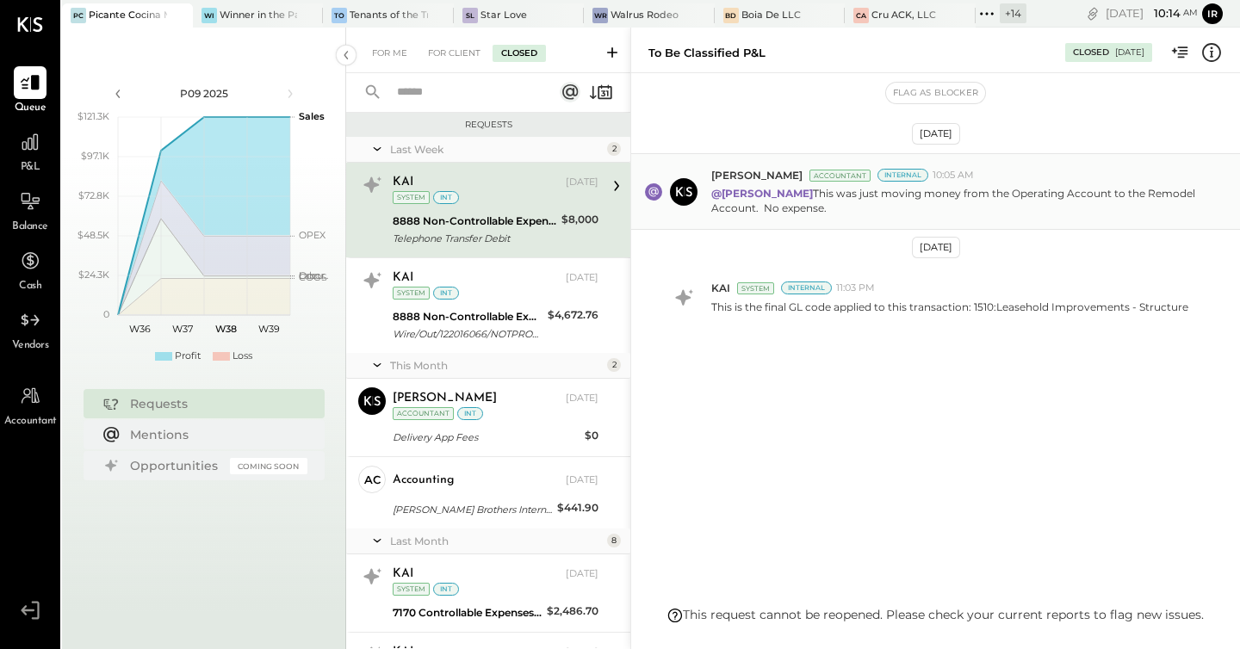
scroll to position [719, 0]
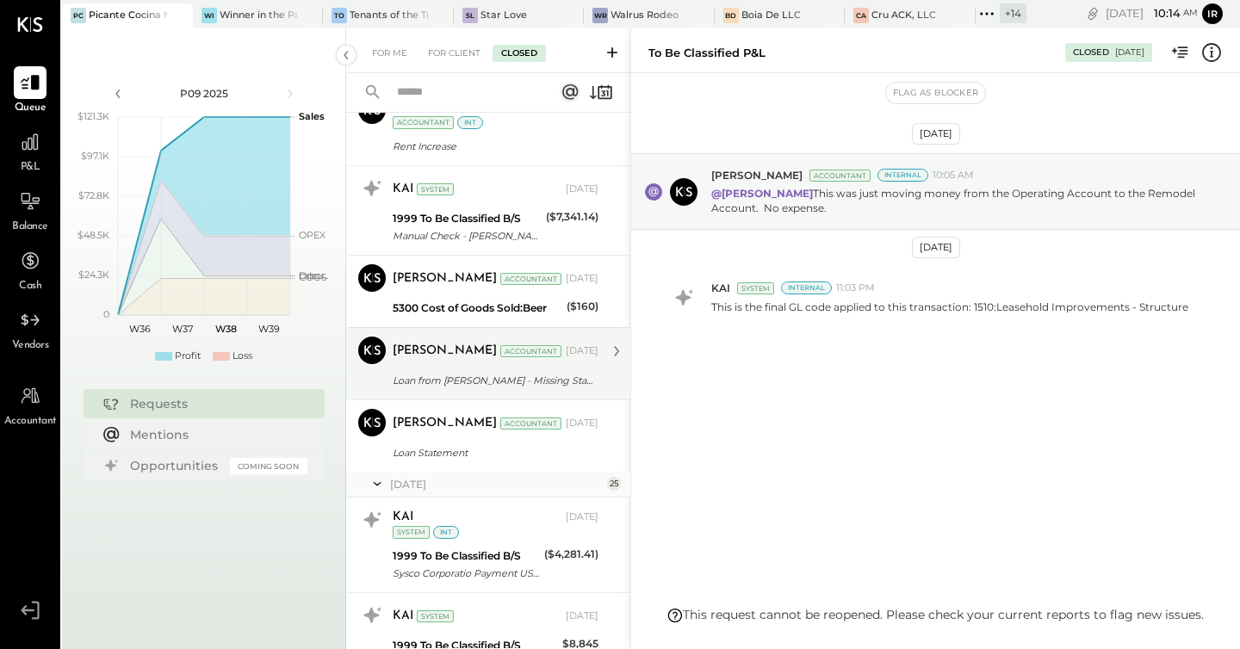
click at [492, 390] on div "Loan from [PERSON_NAME] - Missing Statement" at bounding box center [493, 380] width 201 height 21
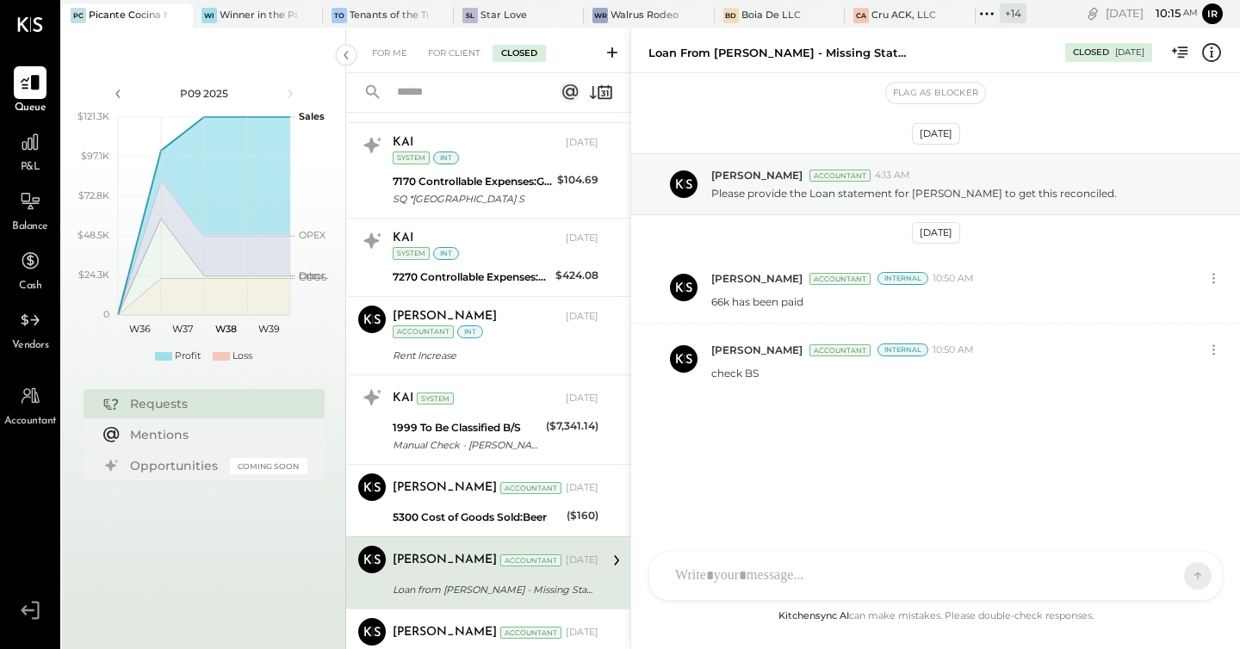
scroll to position [458, 0]
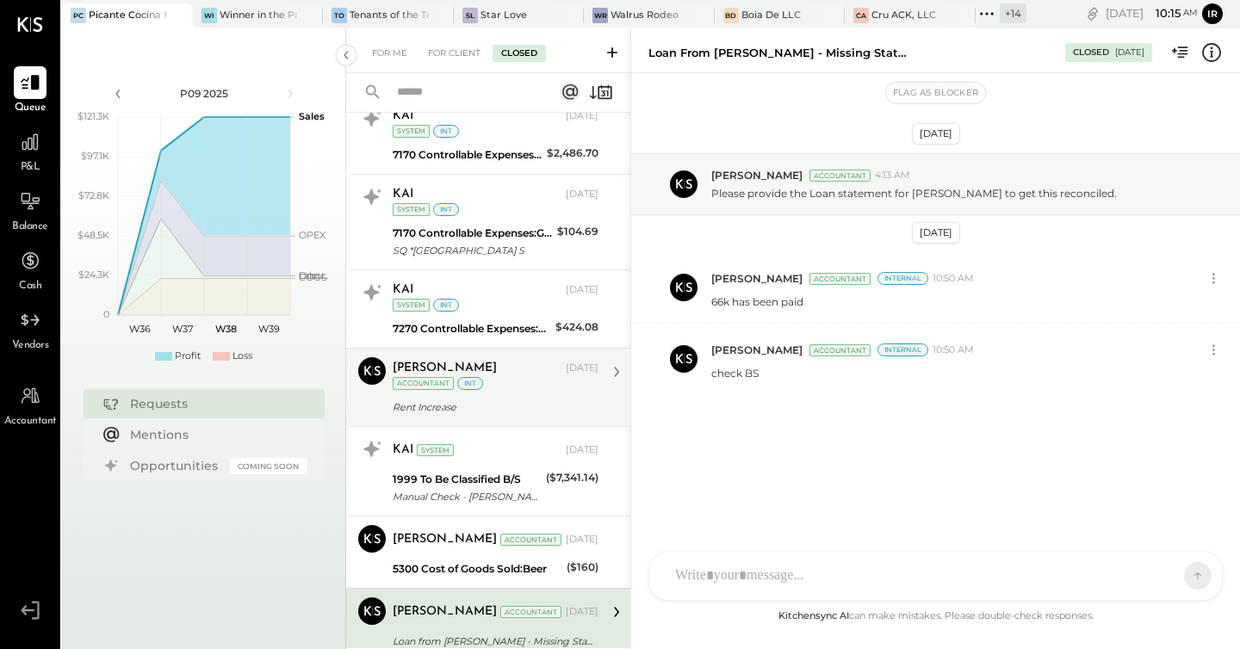
click at [488, 376] on div "[PERSON_NAME]" at bounding box center [478, 368] width 170 height 17
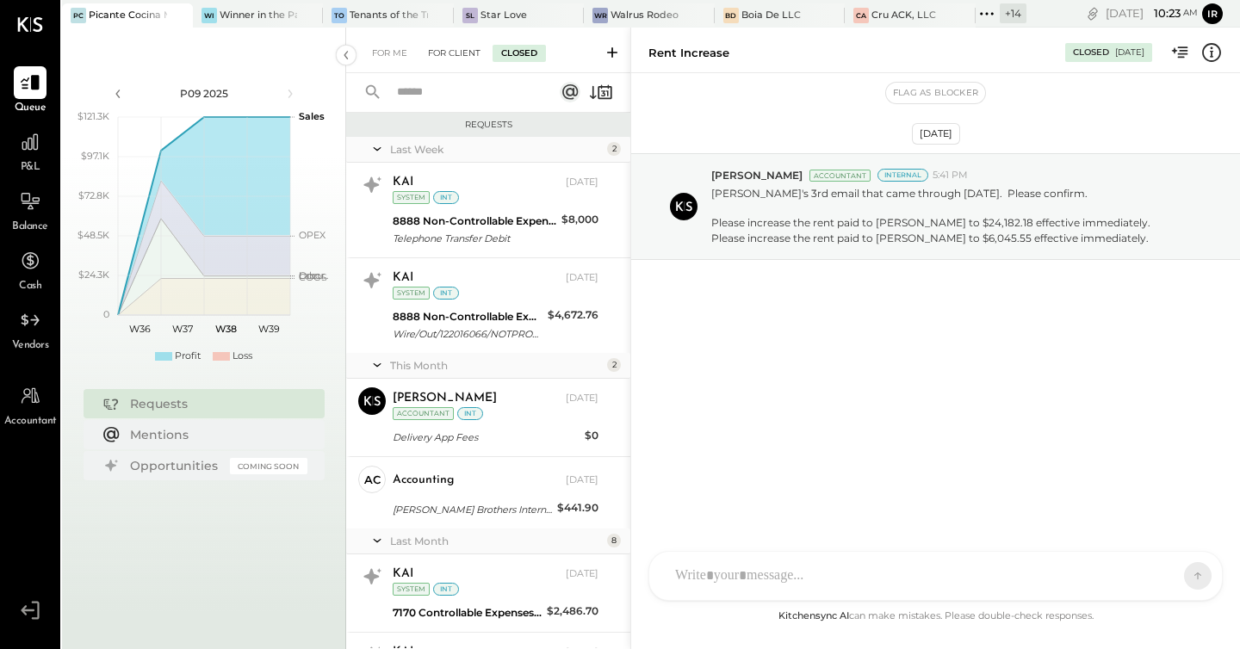
click at [442, 53] on div "For Client" at bounding box center [454, 53] width 70 height 17
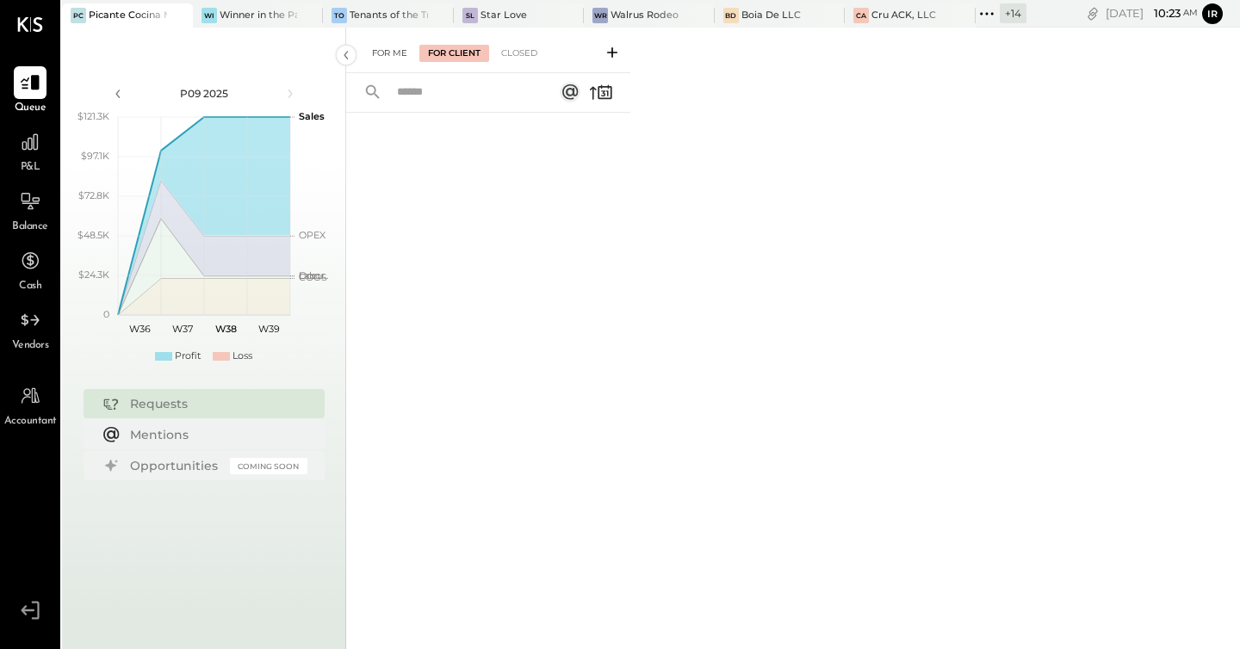
click at [380, 49] on div "For Me" at bounding box center [389, 53] width 53 height 17
